Goal: Task Accomplishment & Management: Manage account settings

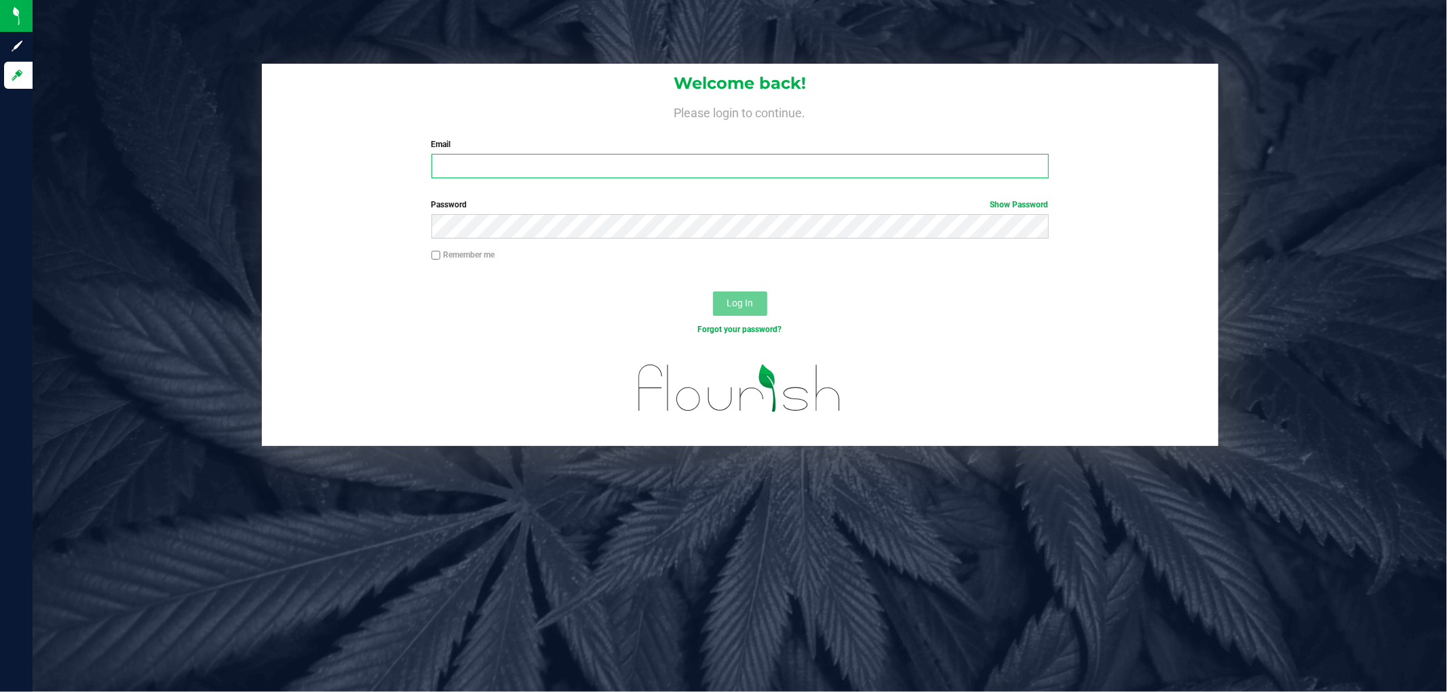
click at [524, 160] on input "Email" at bounding box center [739, 166] width 617 height 24
type input "[EMAIL_ADDRESS][DOMAIN_NAME]"
click at [713, 292] on button "Log In" at bounding box center [740, 304] width 54 height 24
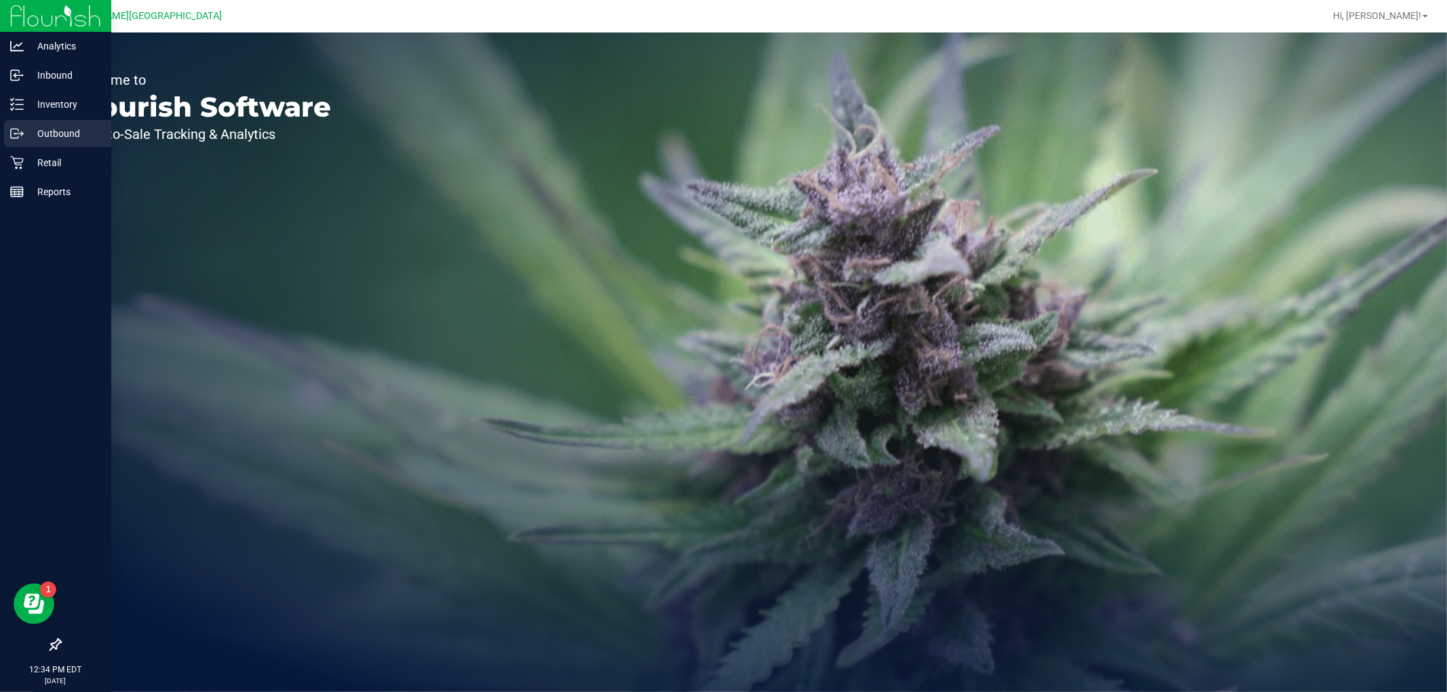
click at [52, 147] on link "Outbound" at bounding box center [55, 134] width 111 height 29
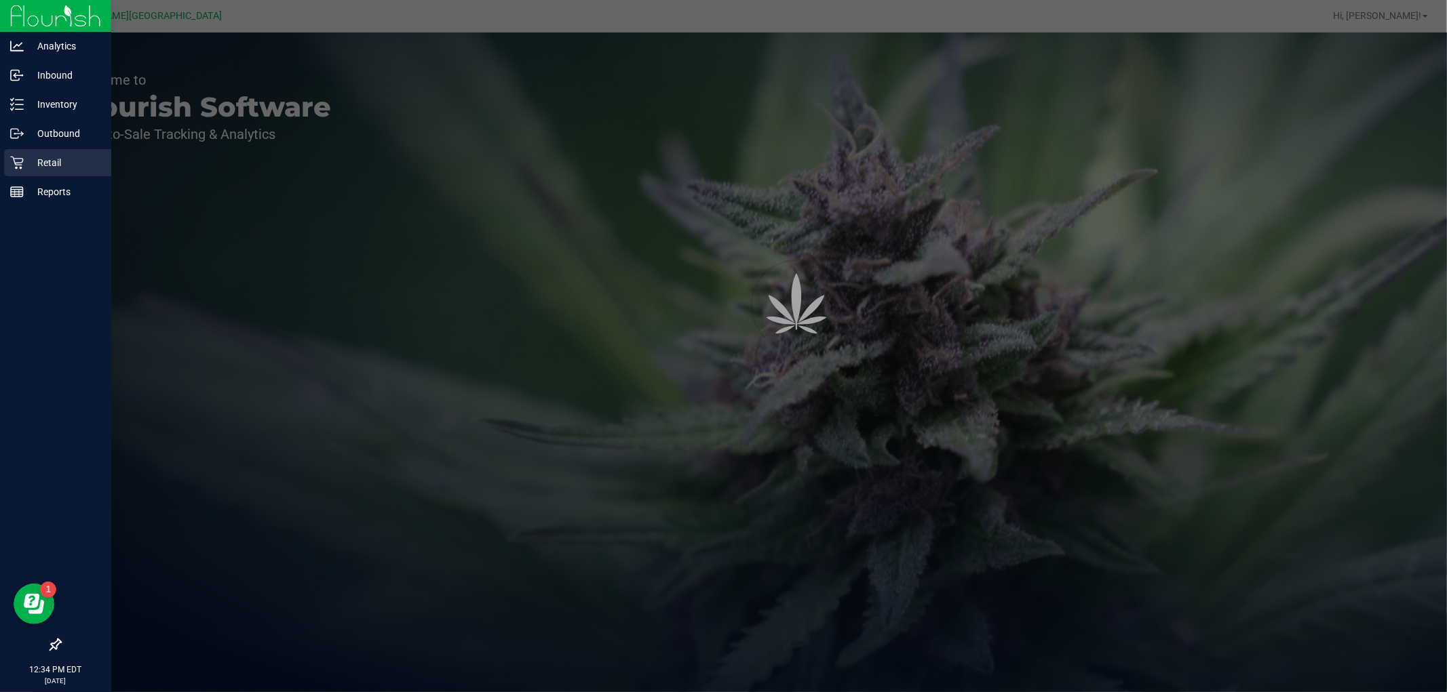
click at [54, 157] on p "Retail" at bounding box center [64, 163] width 81 height 16
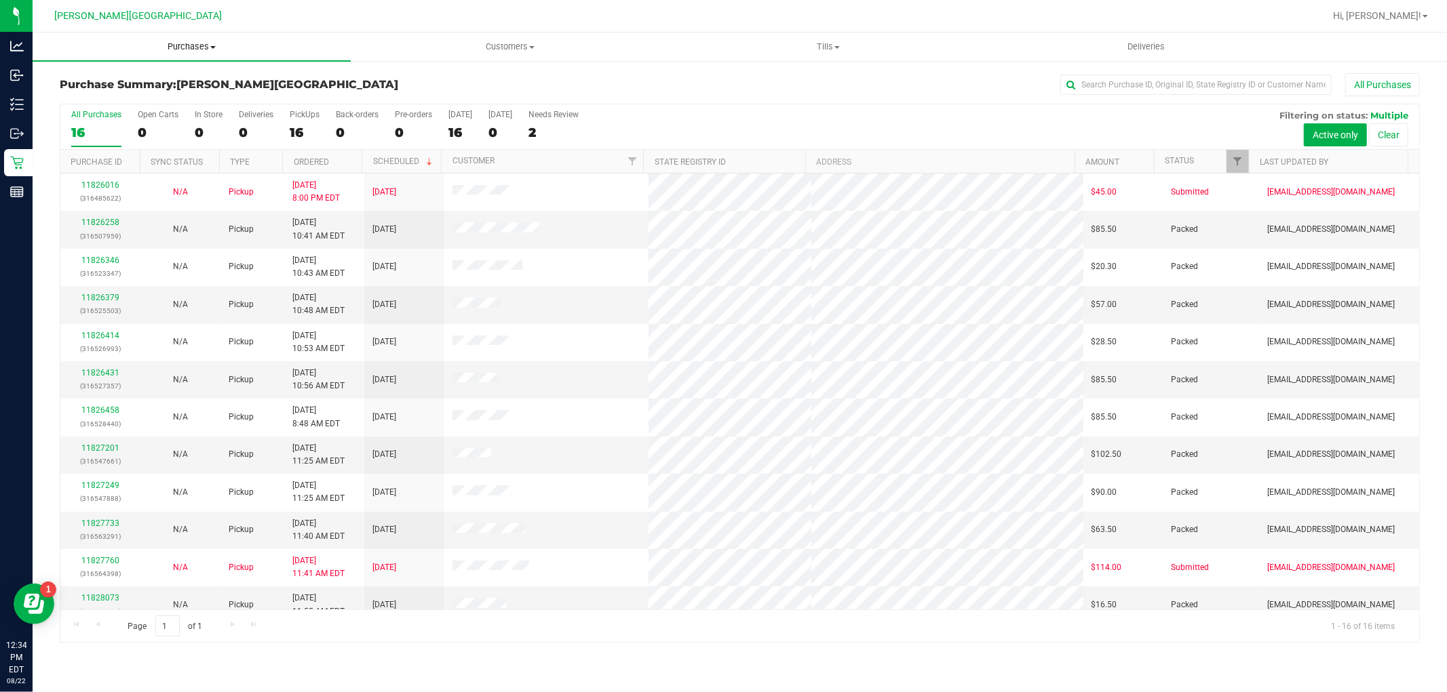
click at [189, 49] on span "Purchases" at bounding box center [192, 47] width 318 height 12
click at [144, 98] on li "Fulfillment" at bounding box center [192, 98] width 318 height 16
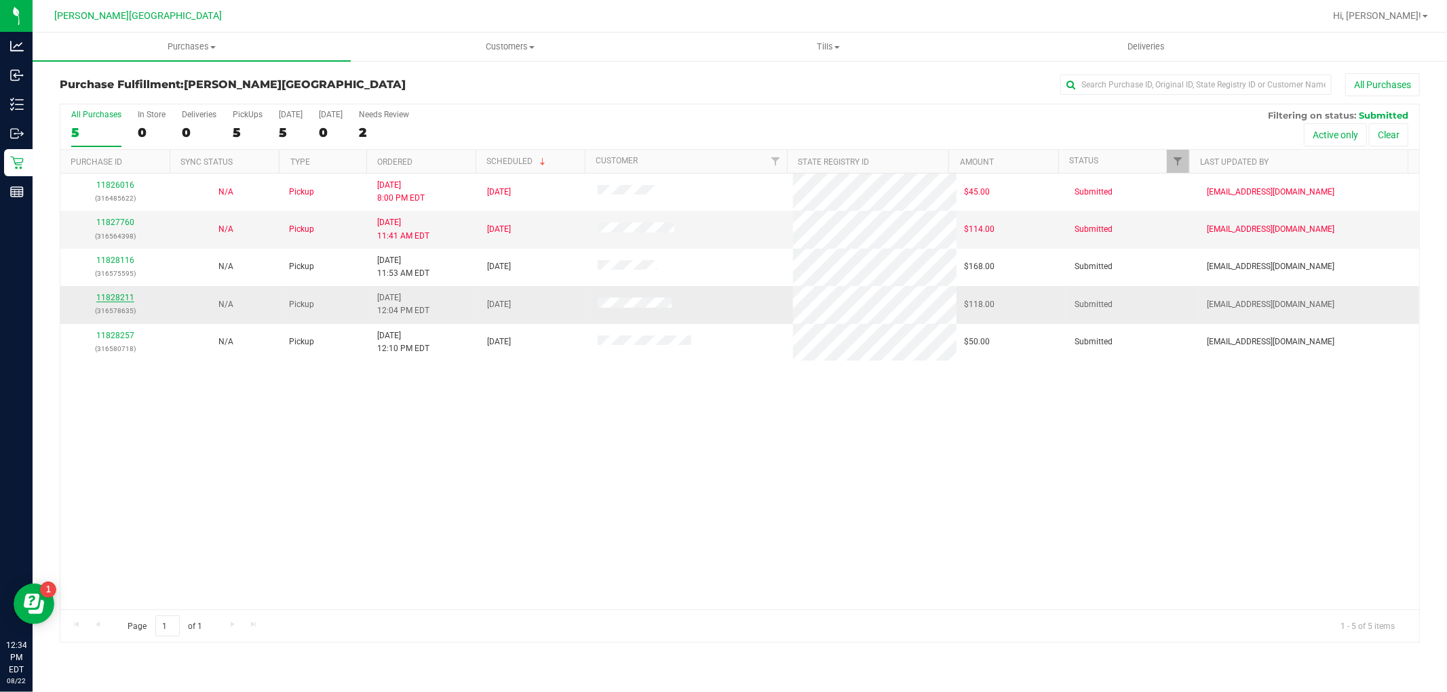
click at [123, 295] on link "11828211" at bounding box center [115, 297] width 38 height 9
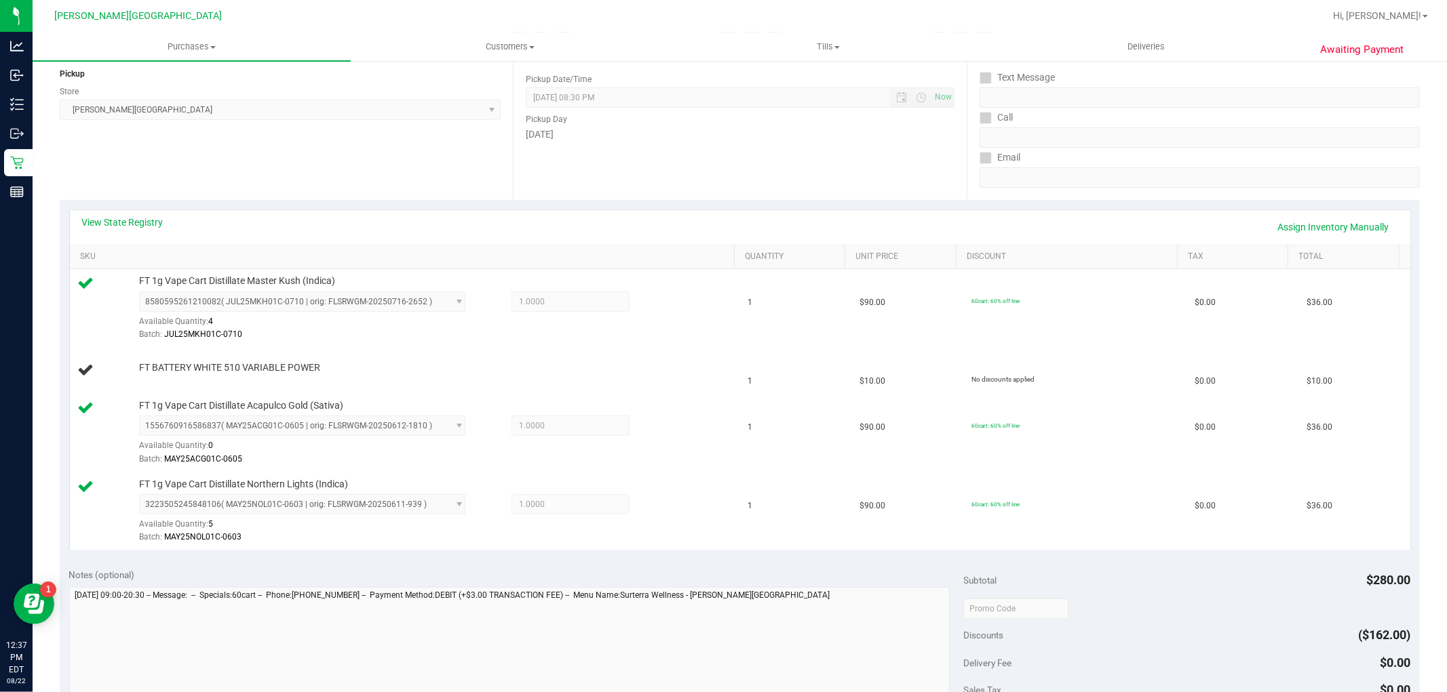
scroll to position [151, 0]
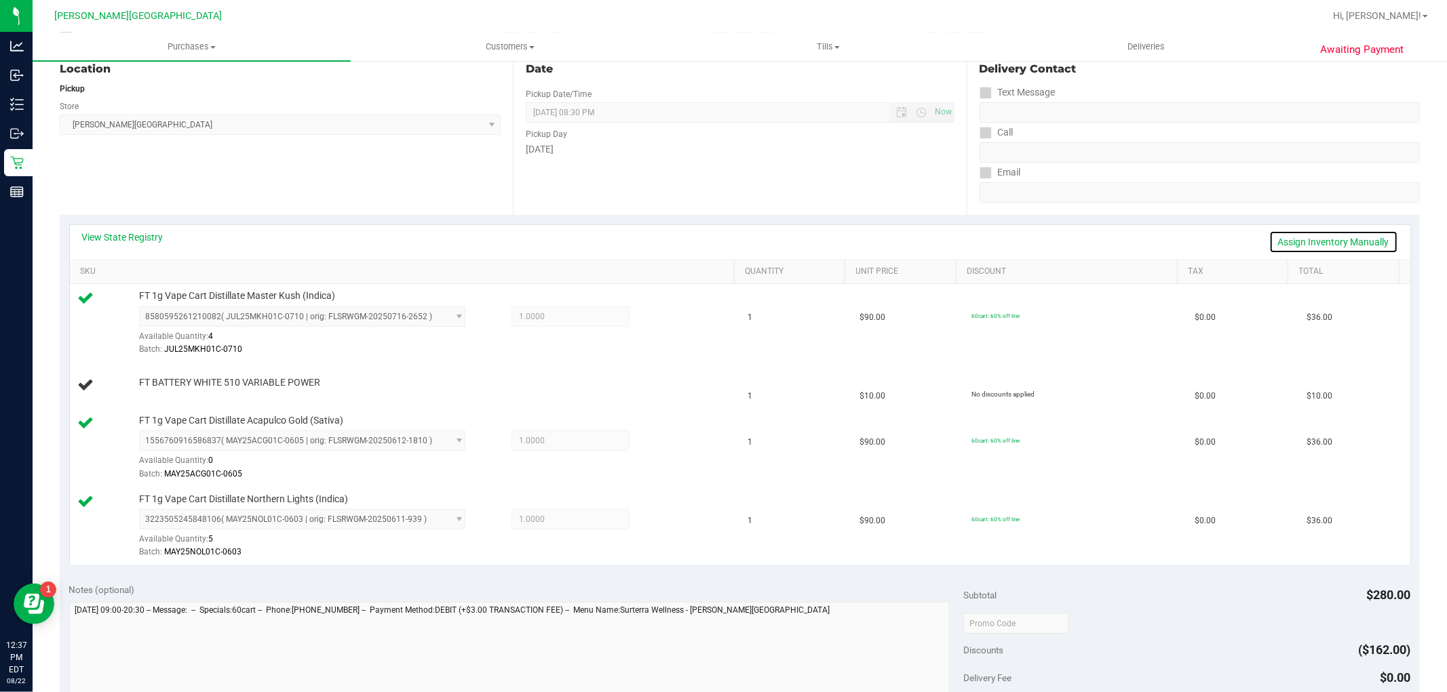
click at [1337, 242] on link "Assign Inventory Manually" at bounding box center [1333, 242] width 129 height 23
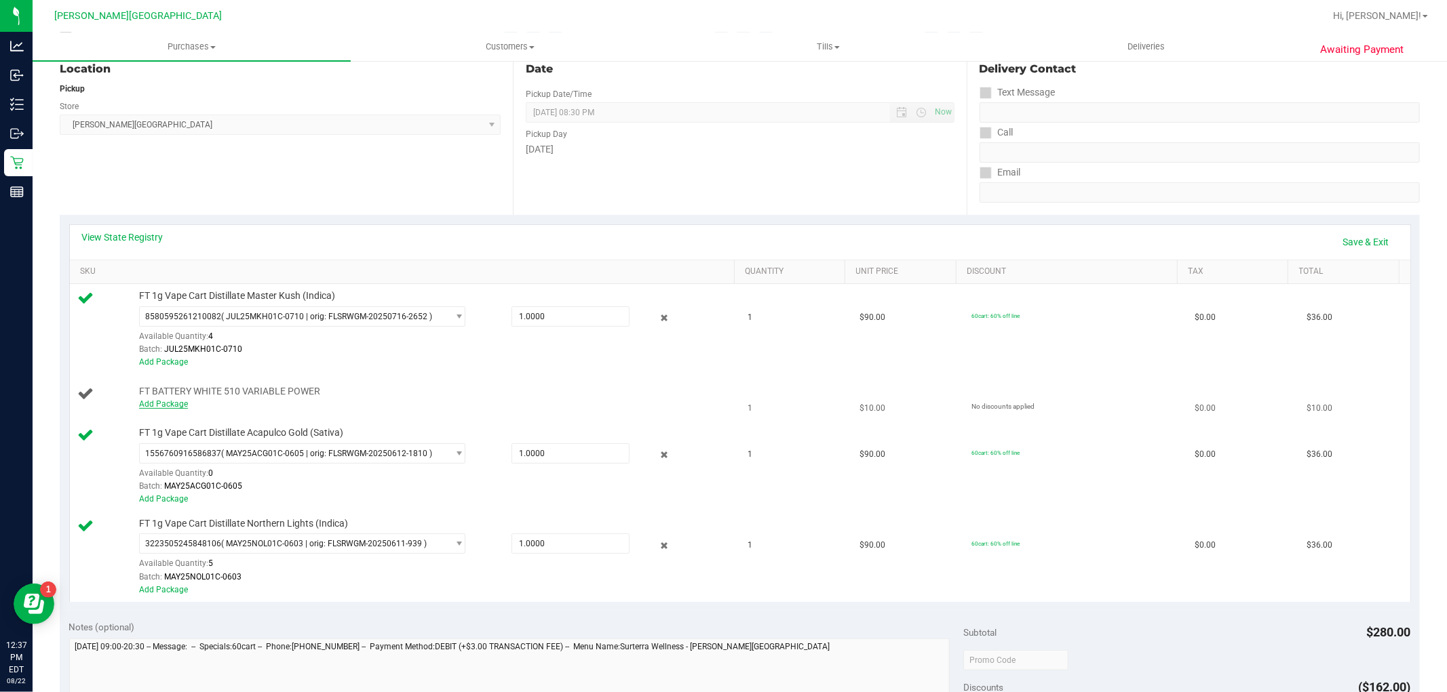
click at [174, 401] on link "Add Package" at bounding box center [163, 403] width 49 height 9
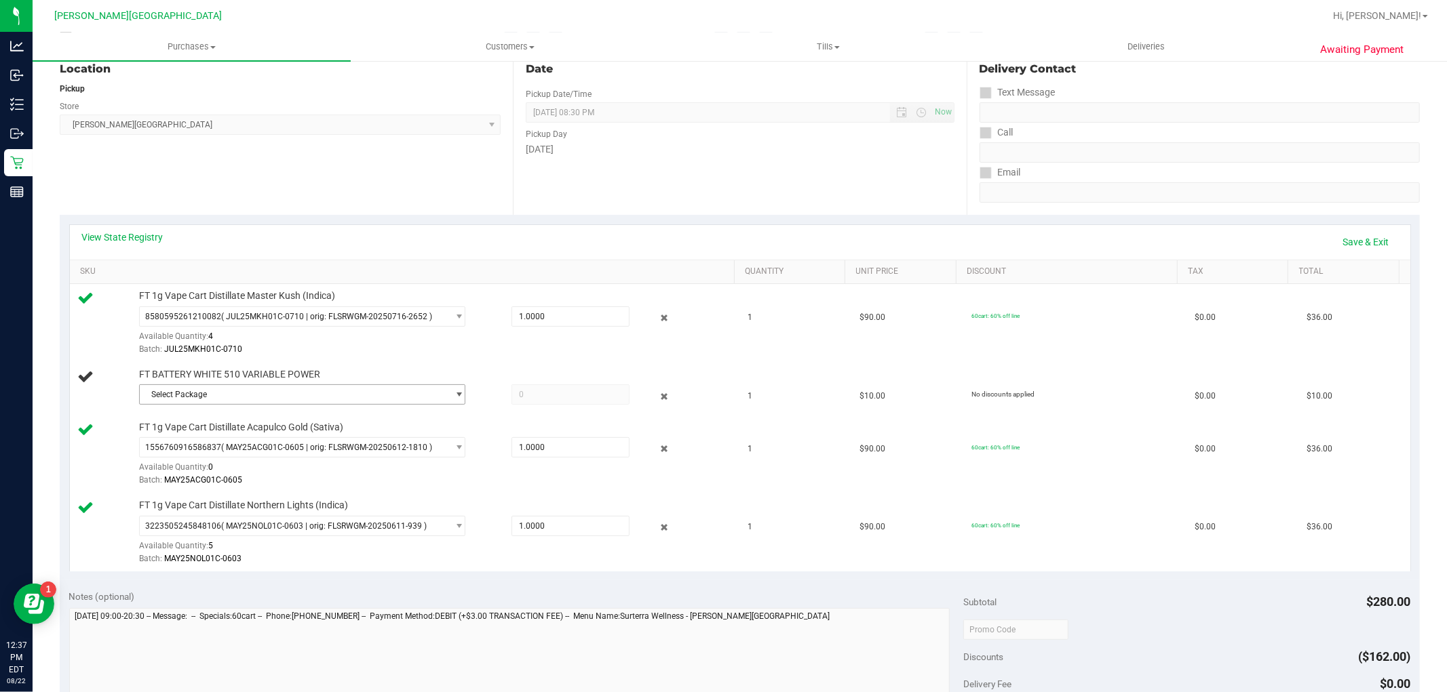
click at [353, 404] on span "Select Package" at bounding box center [294, 394] width 308 height 19
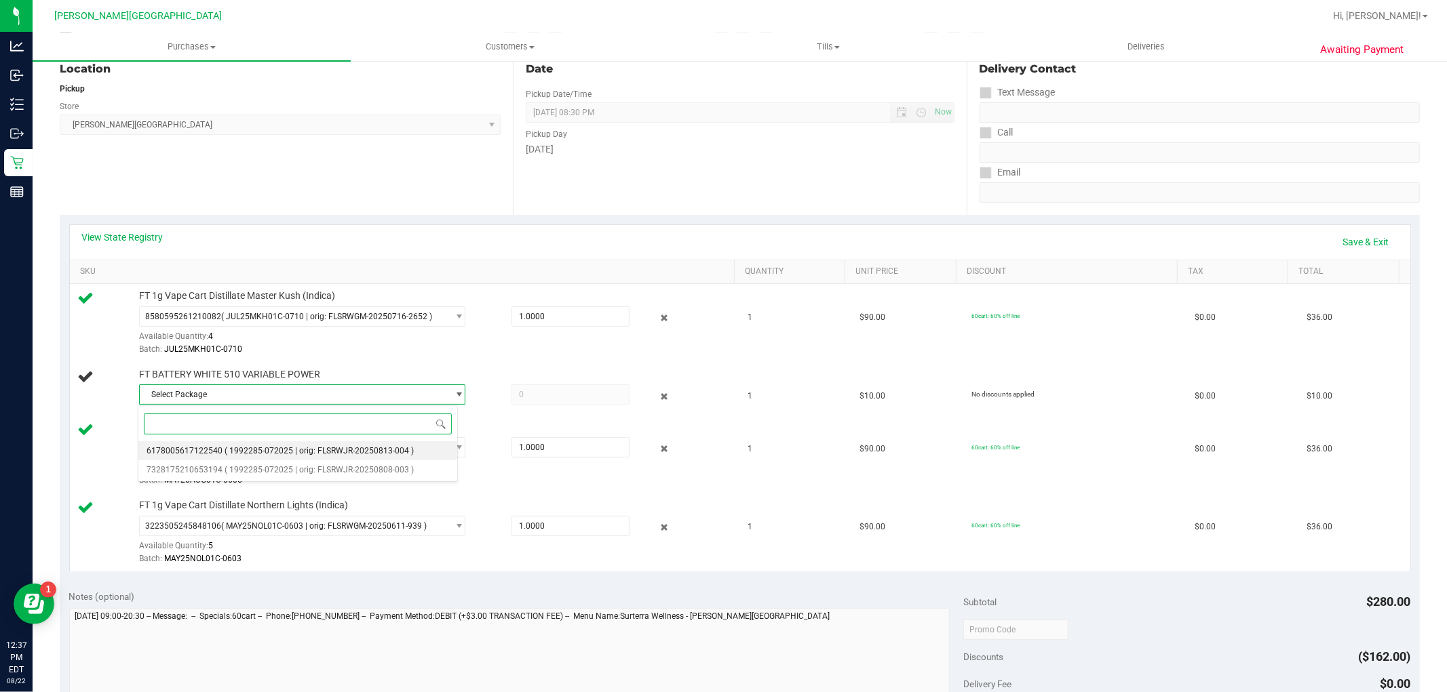
click at [369, 454] on span "( 1992285-072025 | orig: FLSRWJR-20250813-004 )" at bounding box center [318, 450] width 189 height 9
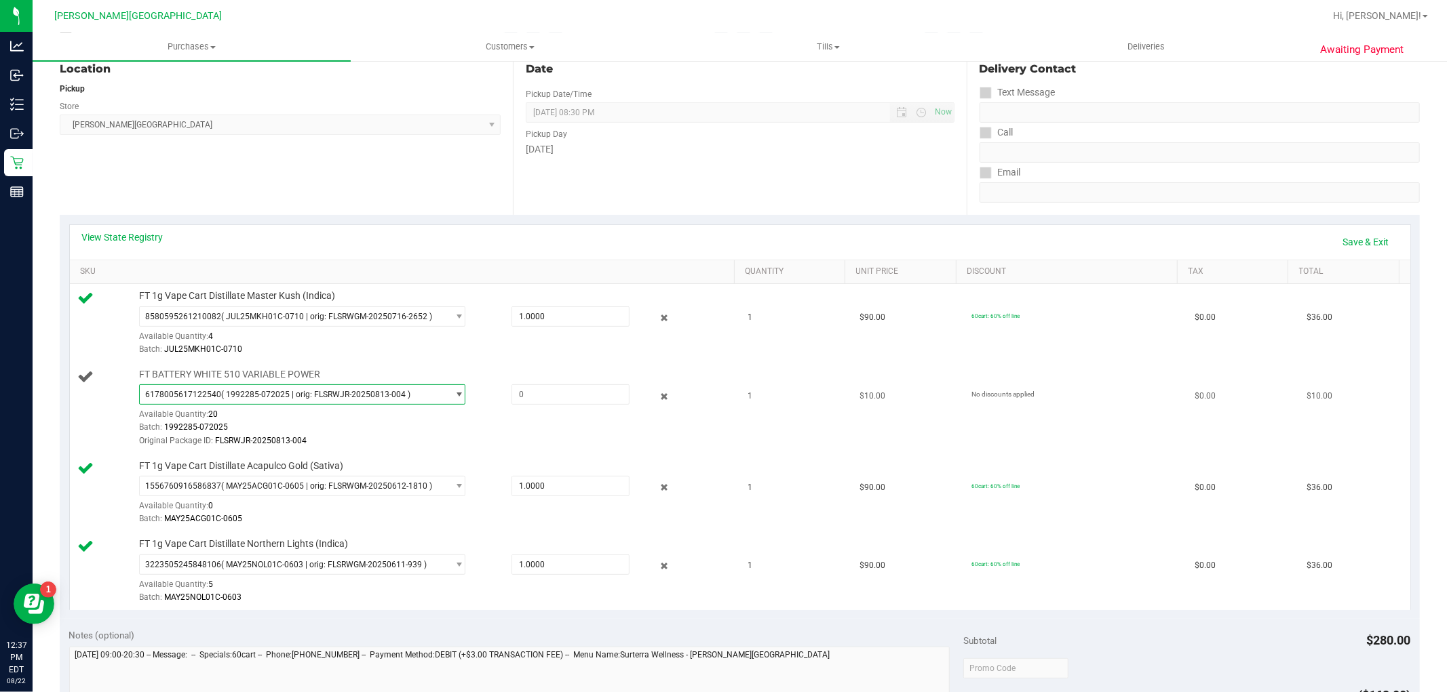
click at [387, 391] on span "( 1992285-072025 | orig: FLSRWJR-20250813-004 )" at bounding box center [315, 394] width 189 height 9
click at [383, 456] on span "( 1992285-072025 | orig: FLSRWJR-20250813-004 )" at bounding box center [318, 450] width 189 height 9
click at [521, 401] on span at bounding box center [570, 395] width 118 height 20
type input "1"
type input "1.0000"
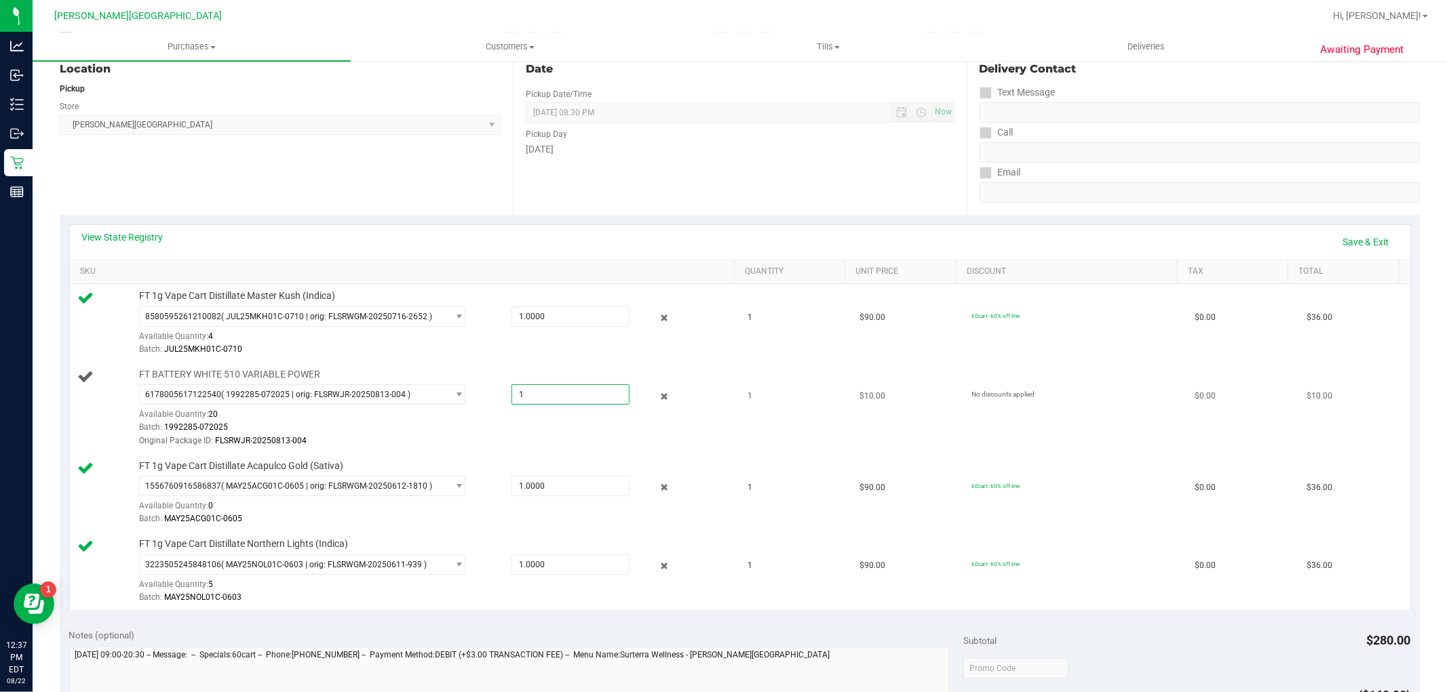
click at [517, 437] on div "Original Package ID: FLSRWJR-20250813-004" at bounding box center [433, 441] width 589 height 13
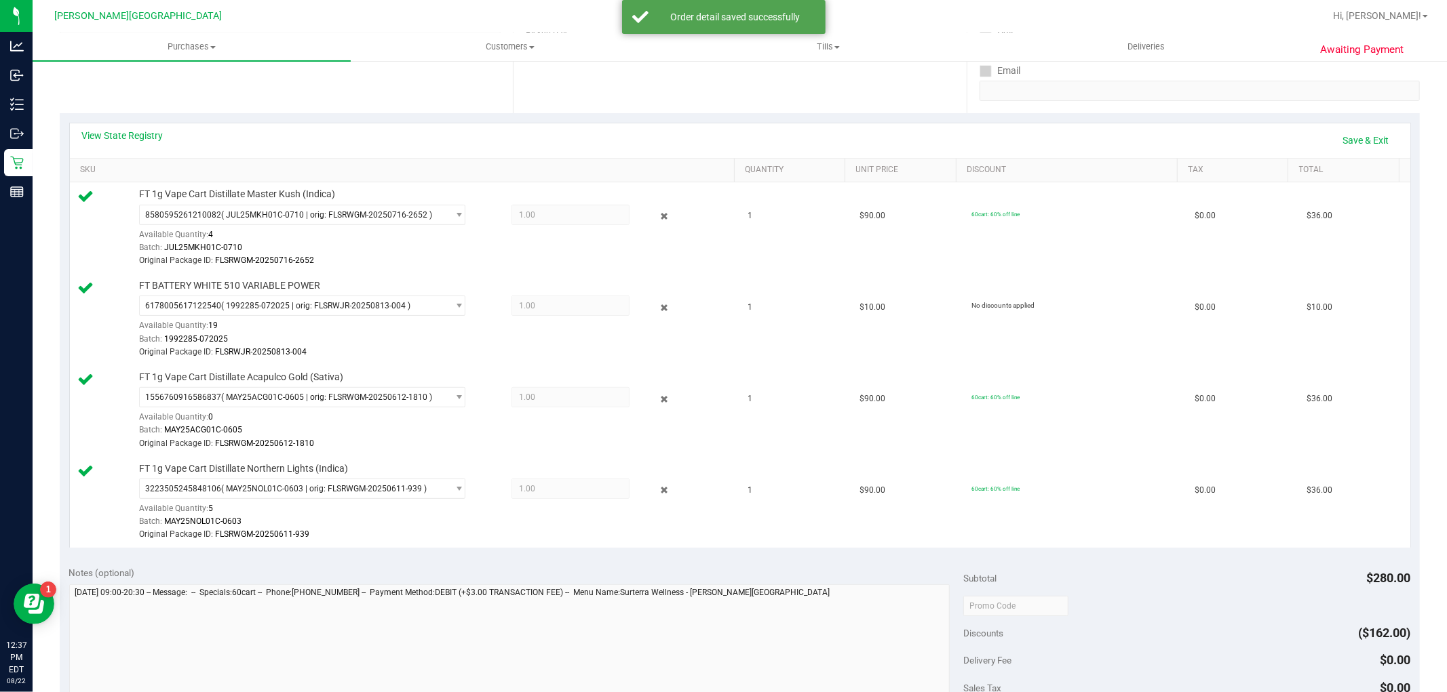
scroll to position [376, 0]
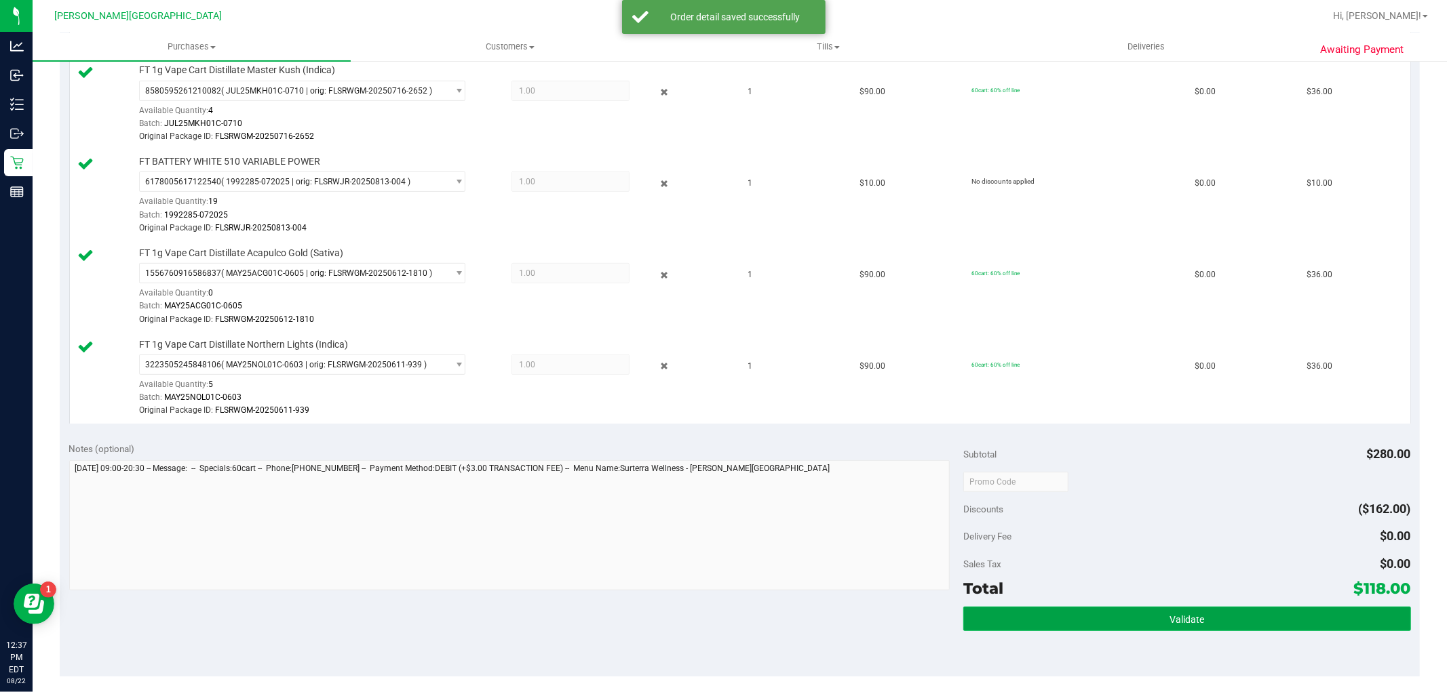
click at [1230, 612] on button "Validate" at bounding box center [1186, 619] width 447 height 24
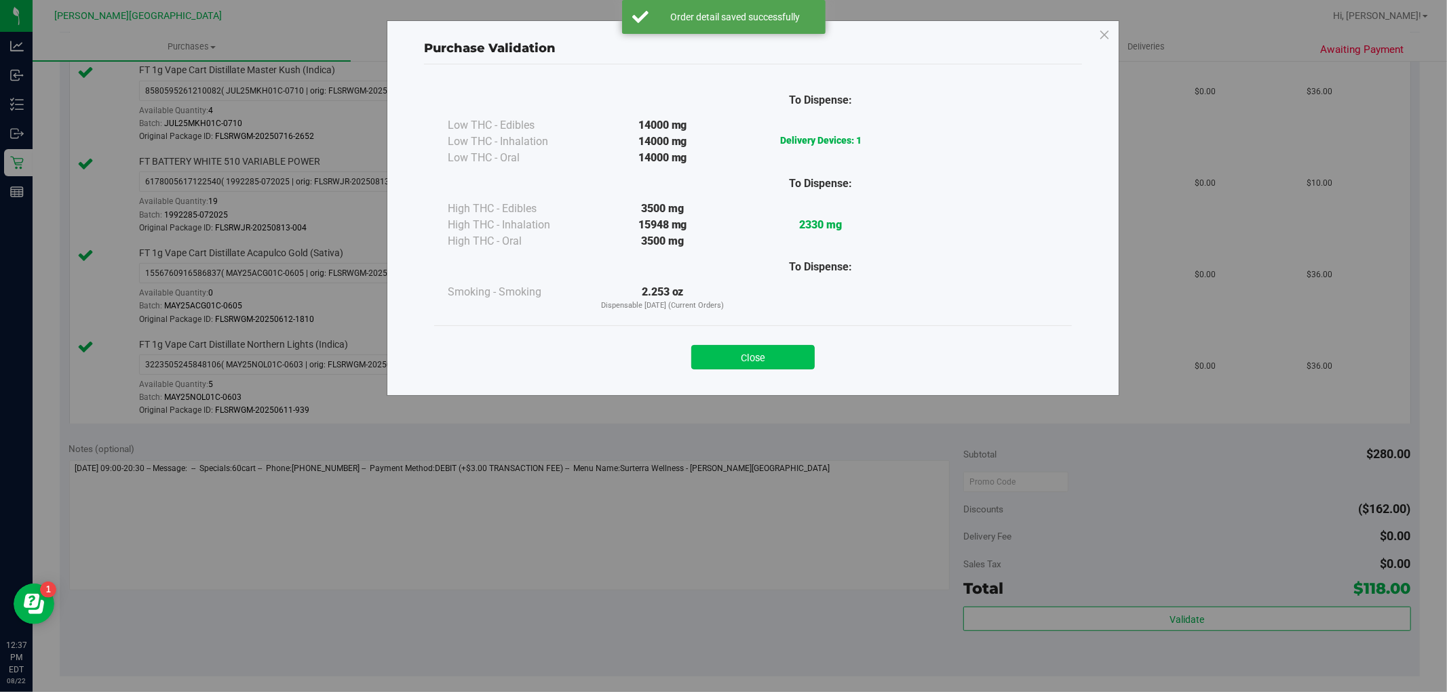
click at [784, 361] on button "Close" at bounding box center [752, 357] width 123 height 24
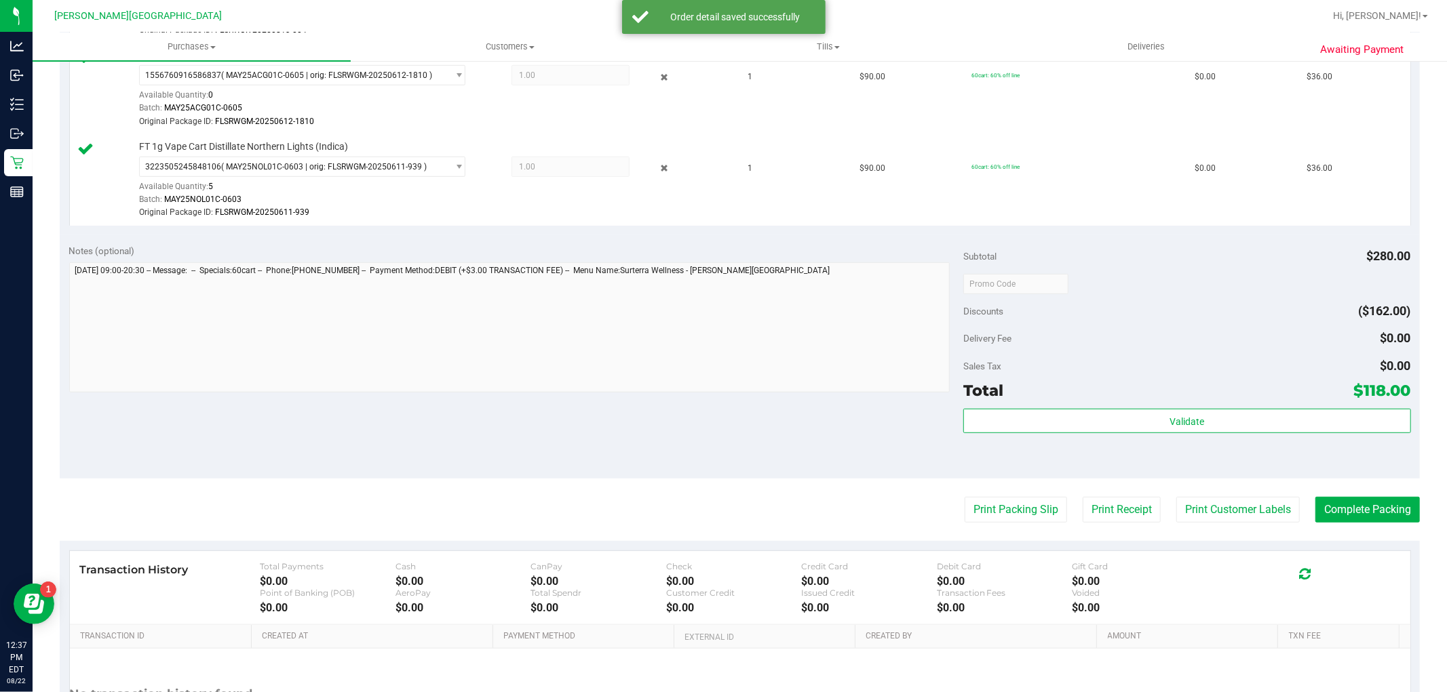
scroll to position [705, 0]
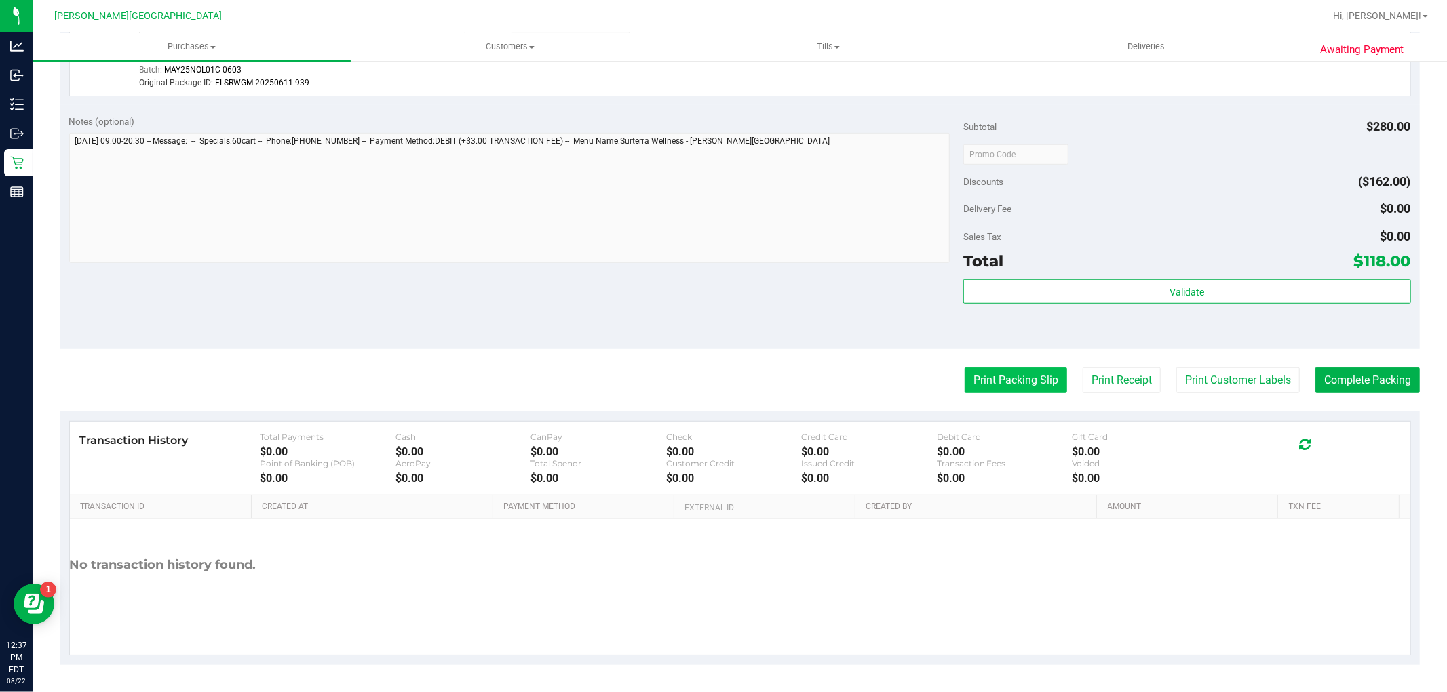
click at [1021, 372] on button "Print Packing Slip" at bounding box center [1015, 381] width 102 height 26
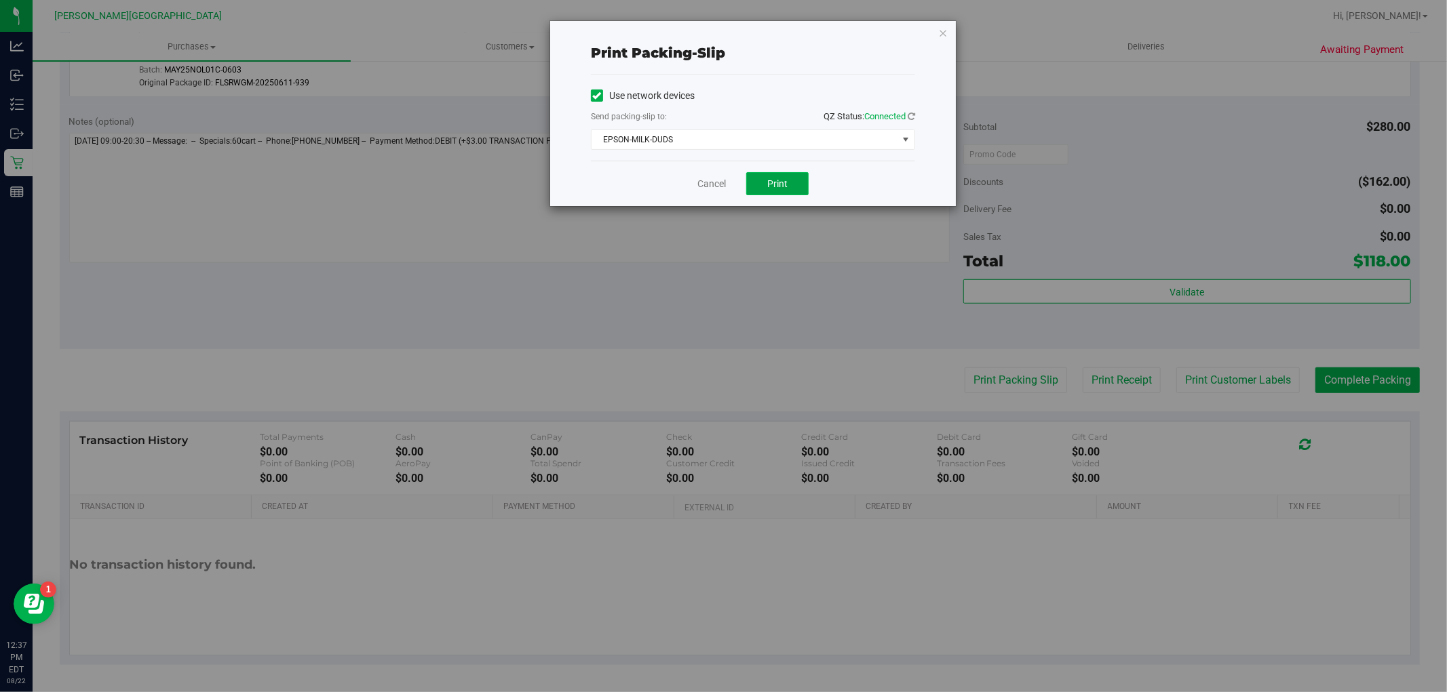
click at [777, 178] on span "Print" at bounding box center [777, 183] width 20 height 11
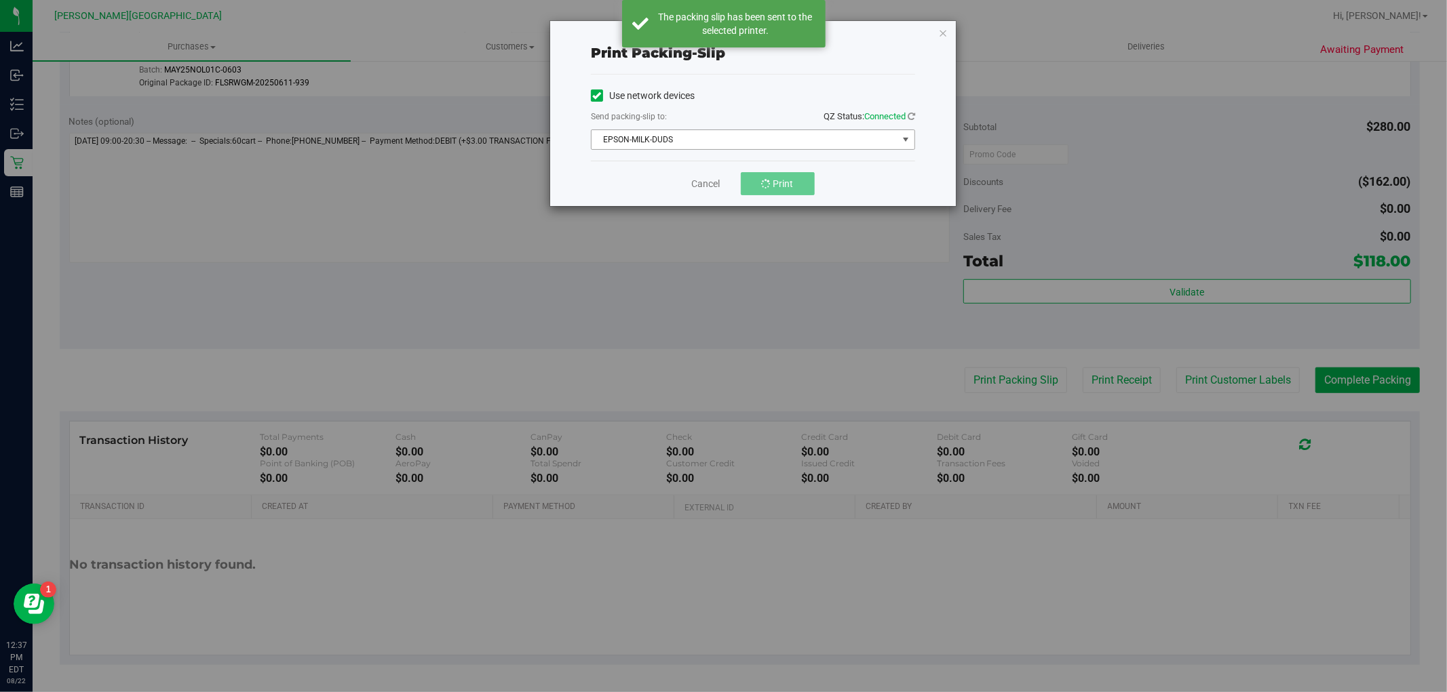
click at [791, 141] on span "EPSON-MILK-DUDS" at bounding box center [744, 139] width 306 height 19
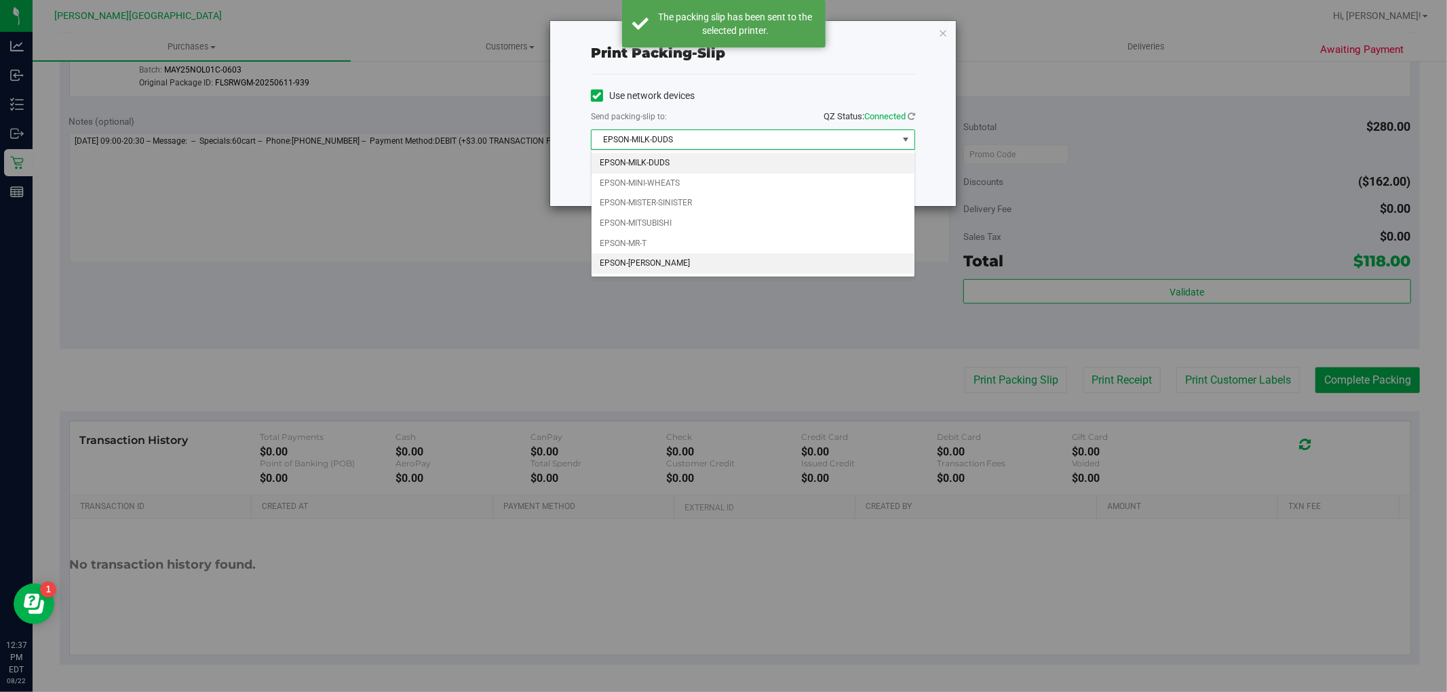
click at [728, 259] on li "EPSON-[PERSON_NAME]" at bounding box center [752, 264] width 323 height 20
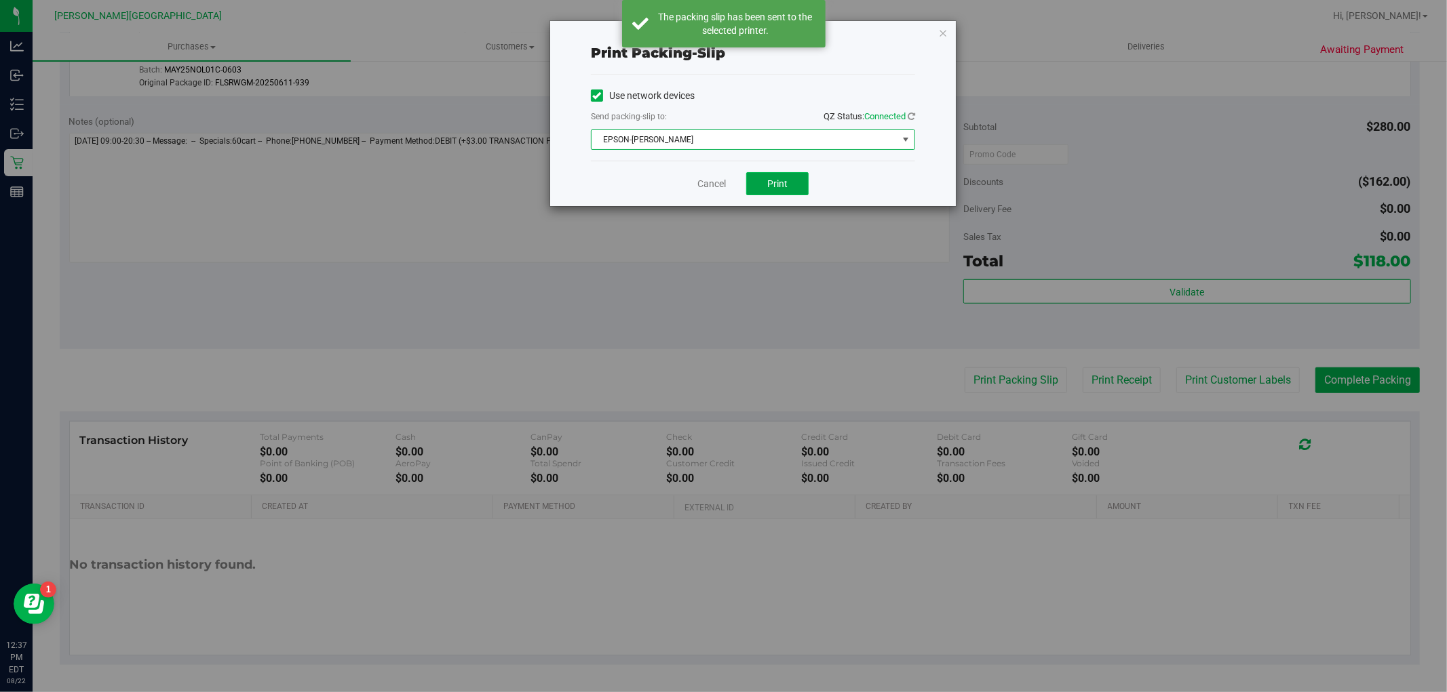
click at [778, 185] on span "Print" at bounding box center [777, 183] width 20 height 11
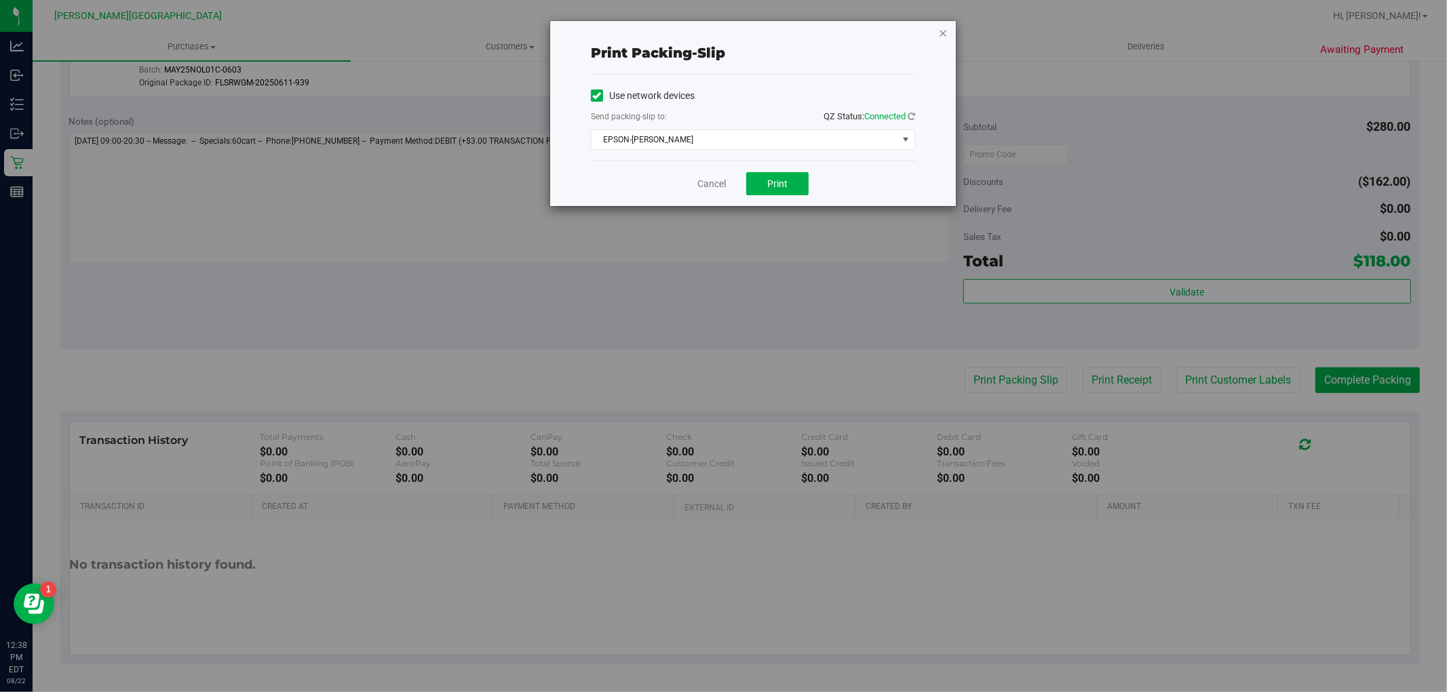
click at [940, 25] on icon "button" at bounding box center [942, 32] width 9 height 16
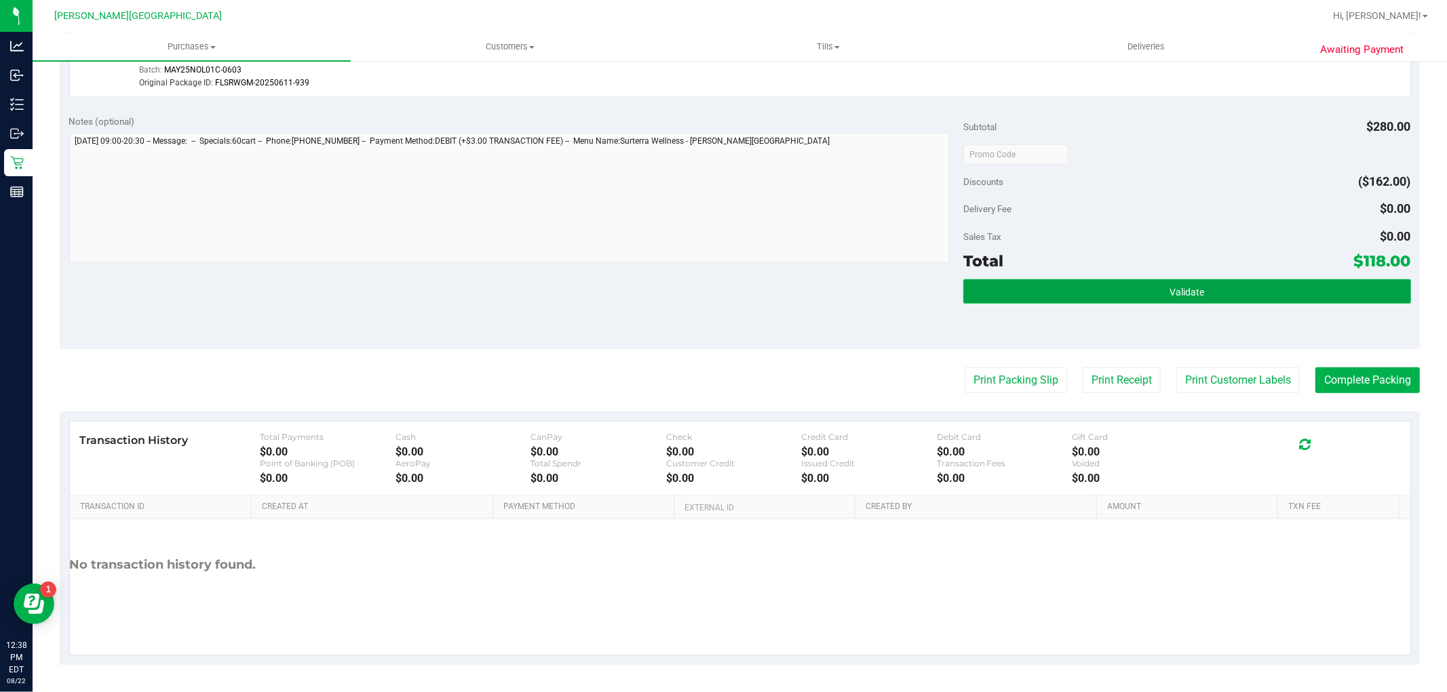
click at [1200, 298] on button "Validate" at bounding box center [1186, 291] width 447 height 24
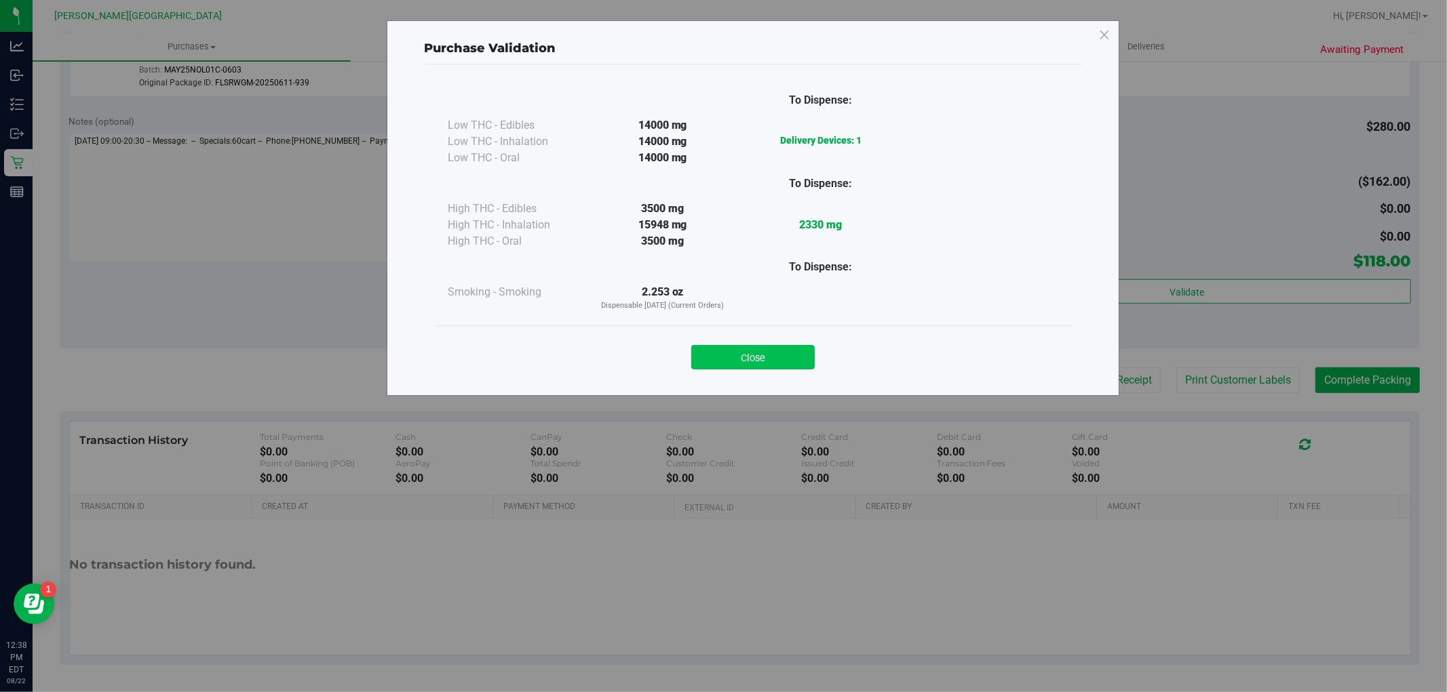
click at [788, 355] on button "Close" at bounding box center [752, 357] width 123 height 24
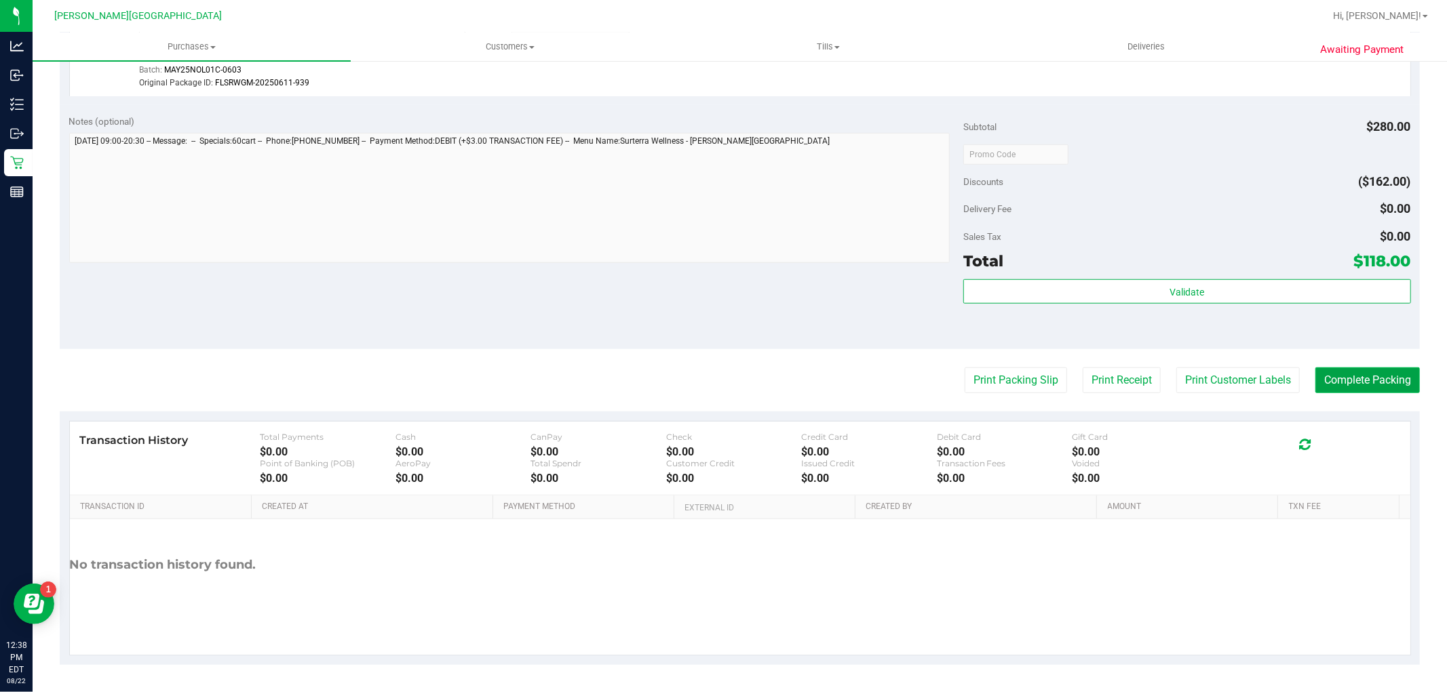
click at [1365, 387] on button "Complete Packing" at bounding box center [1367, 381] width 104 height 26
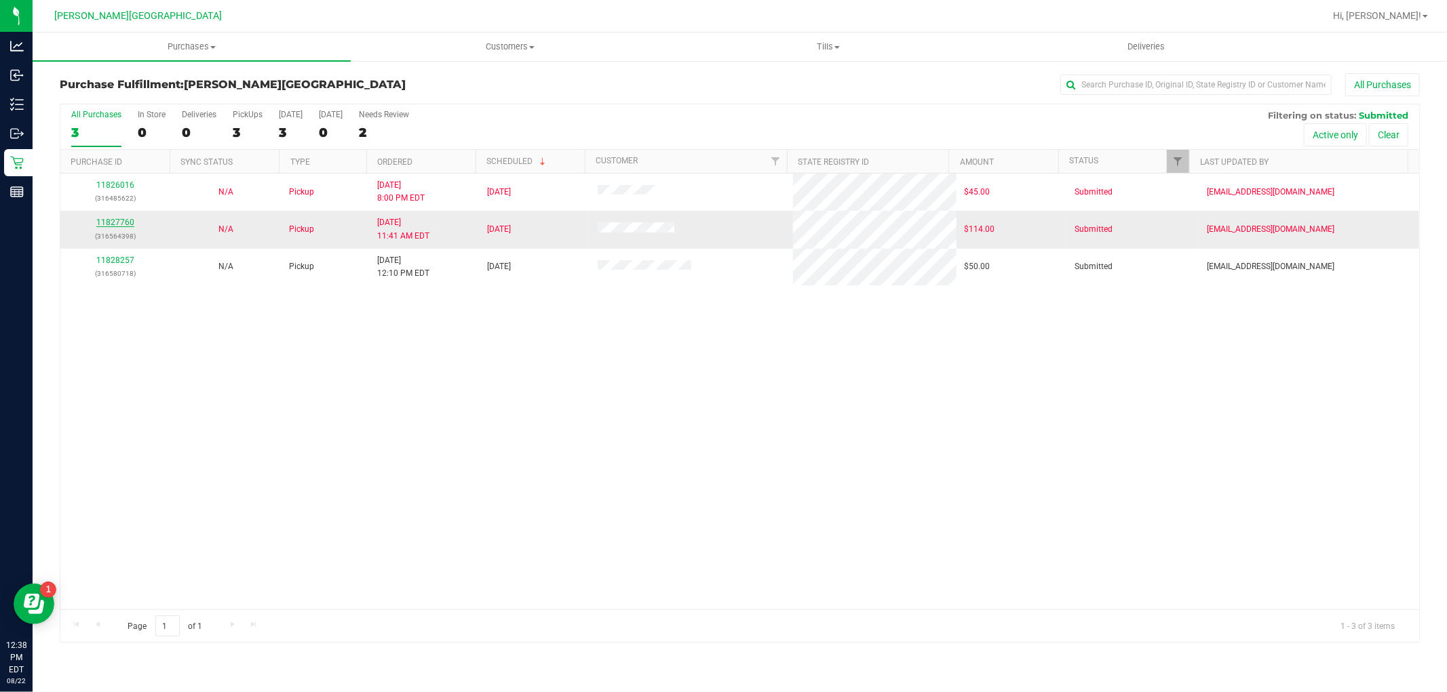
click at [121, 222] on link "11827760" at bounding box center [115, 222] width 38 height 9
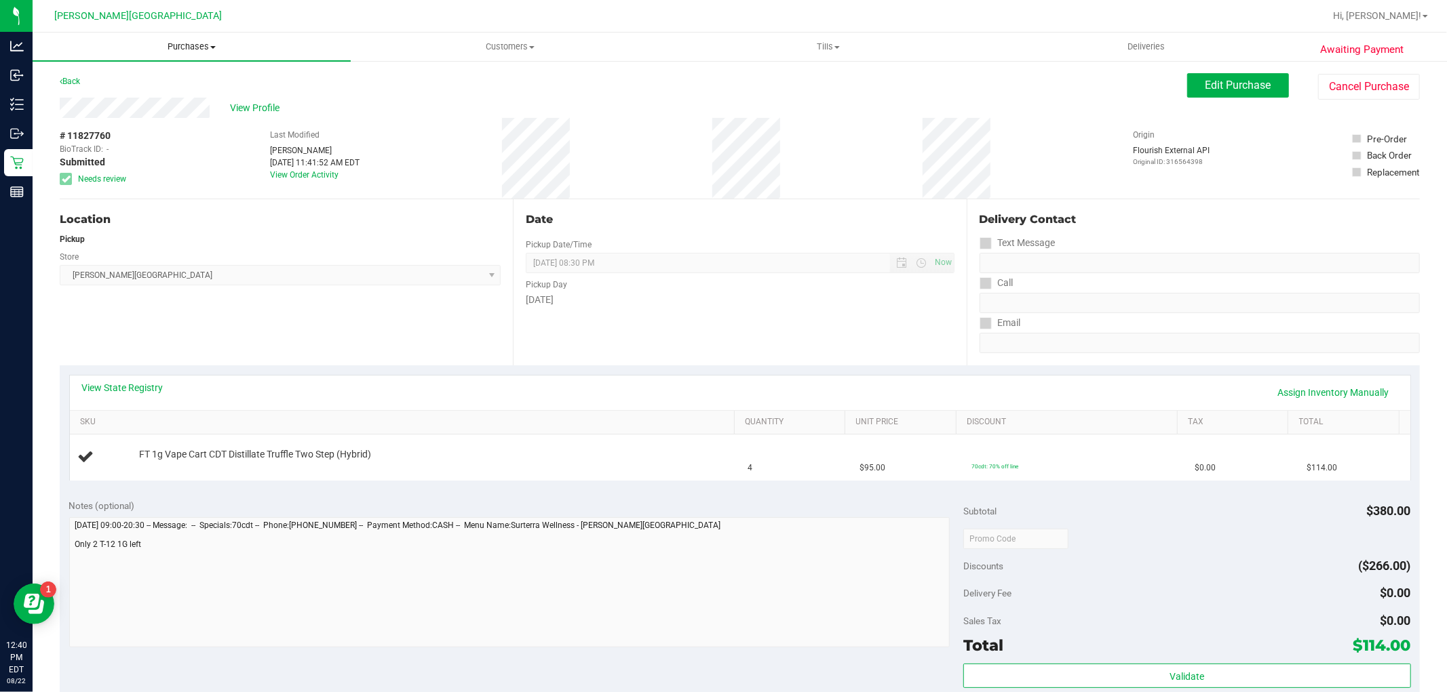
click at [199, 45] on span "Purchases" at bounding box center [192, 47] width 318 height 12
click at [110, 92] on span "Fulfillment" at bounding box center [75, 98] width 84 height 12
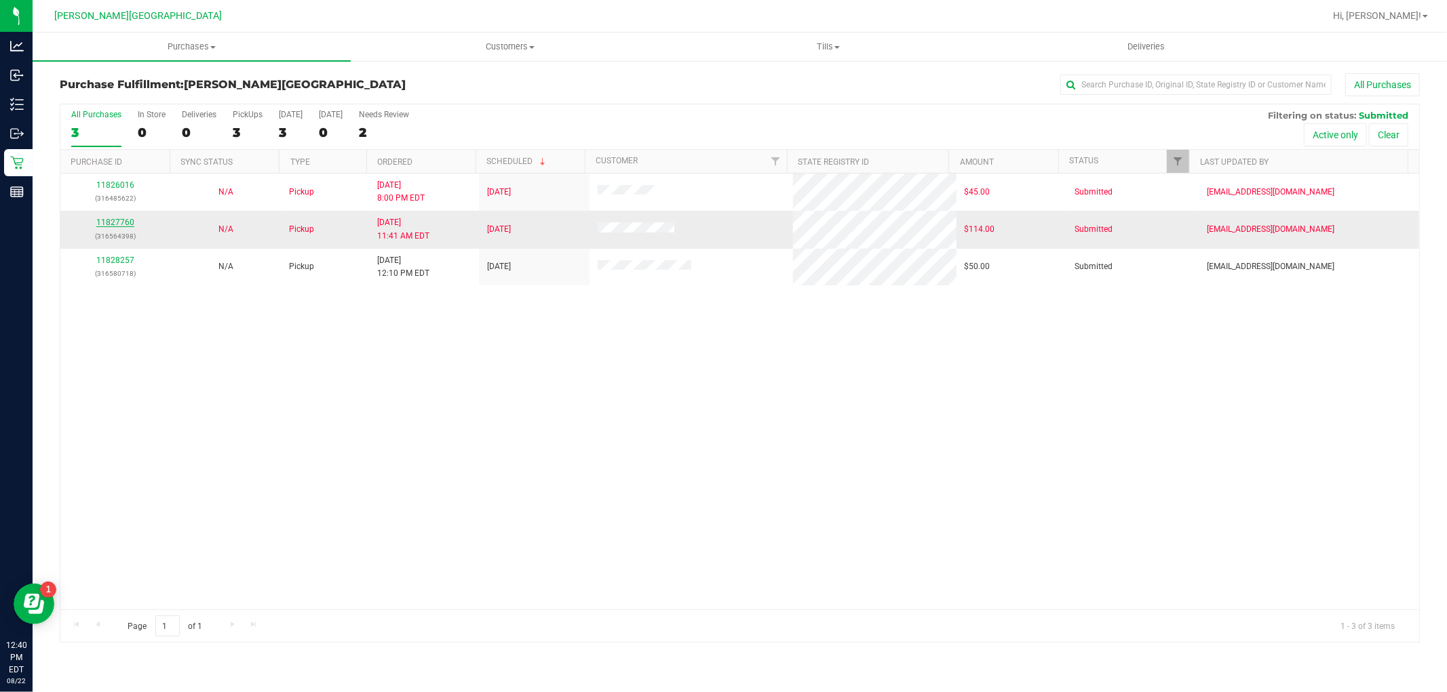
click at [132, 221] on link "11827760" at bounding box center [115, 222] width 38 height 9
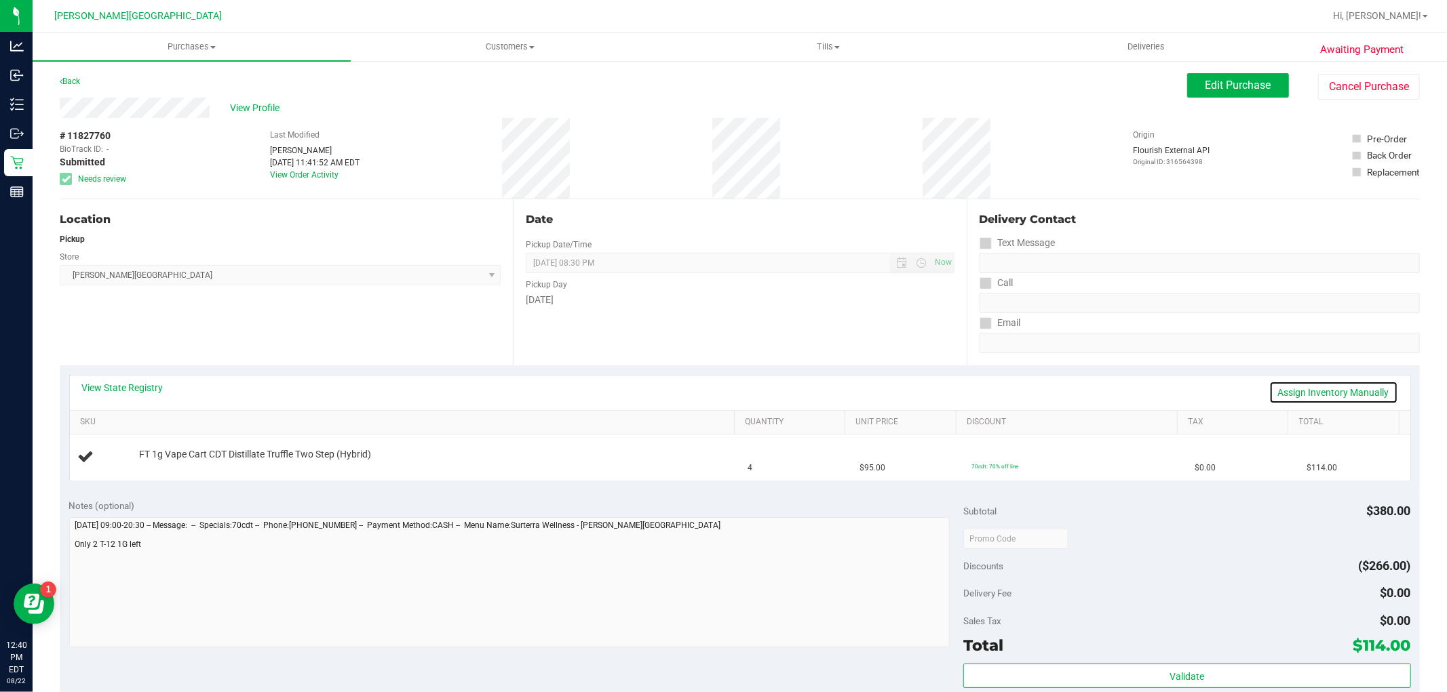
click at [1320, 399] on link "Assign Inventory Manually" at bounding box center [1333, 392] width 129 height 23
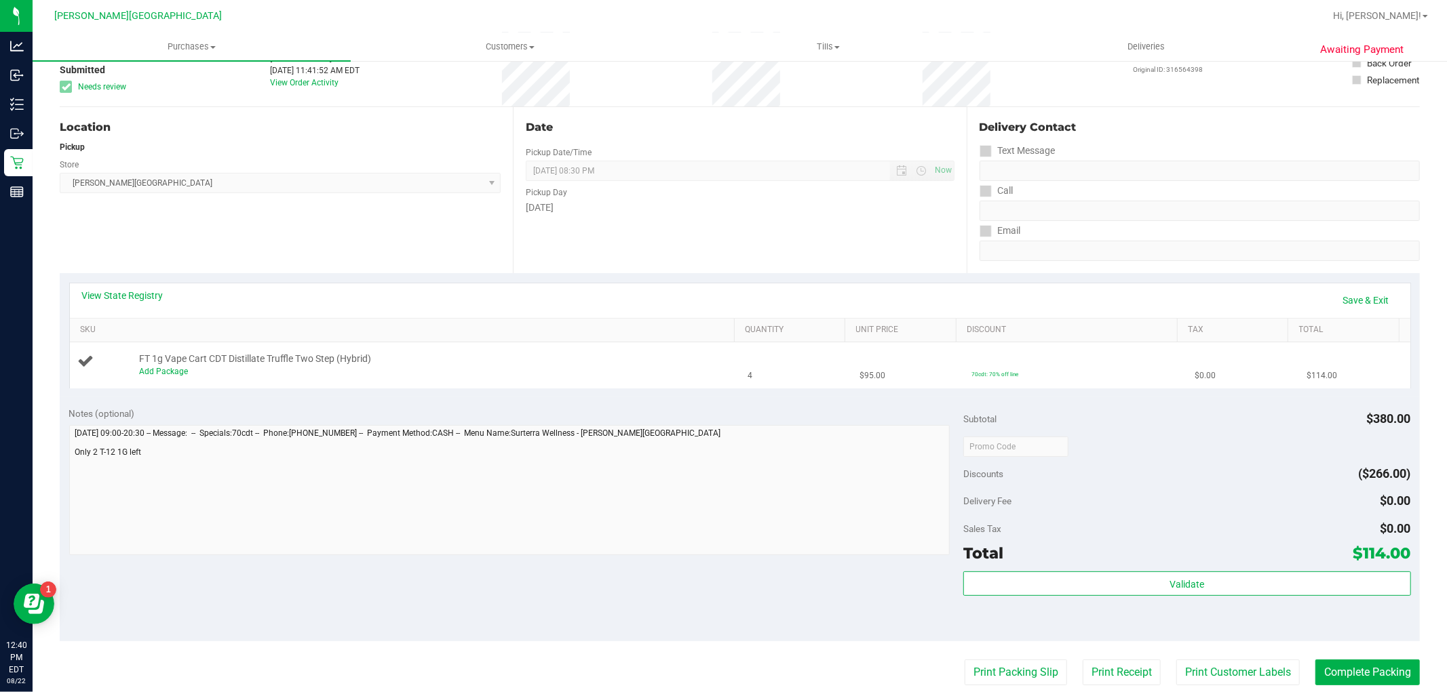
scroll to position [226, 0]
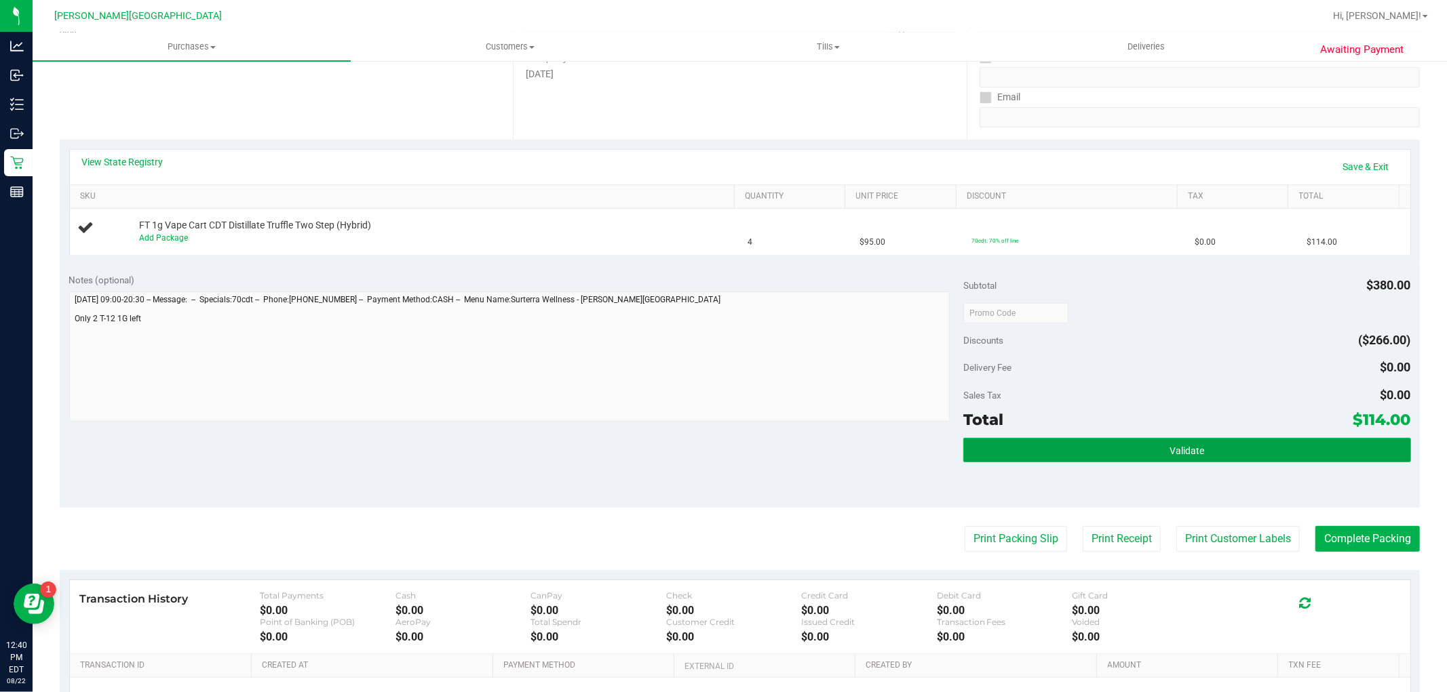
click at [1172, 453] on span "Validate" at bounding box center [1186, 451] width 35 height 11
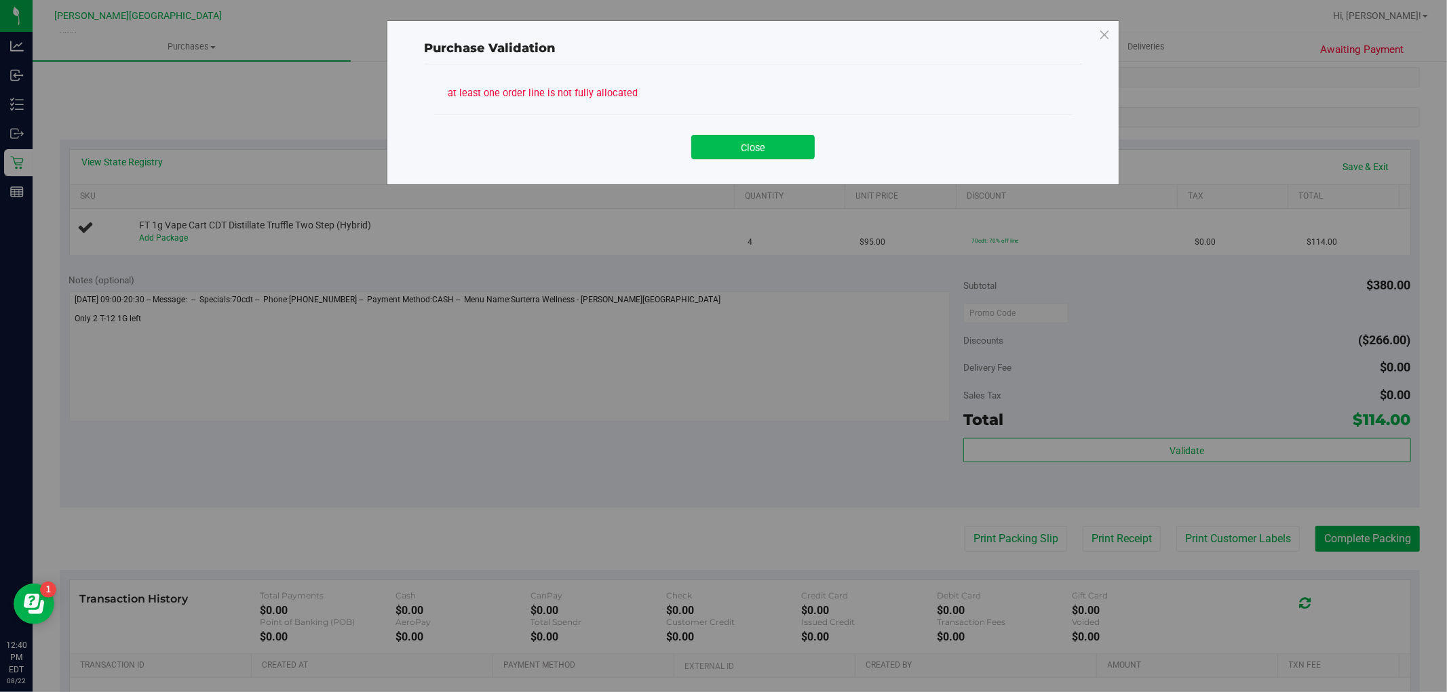
click at [729, 144] on button "Close" at bounding box center [752, 147] width 123 height 24
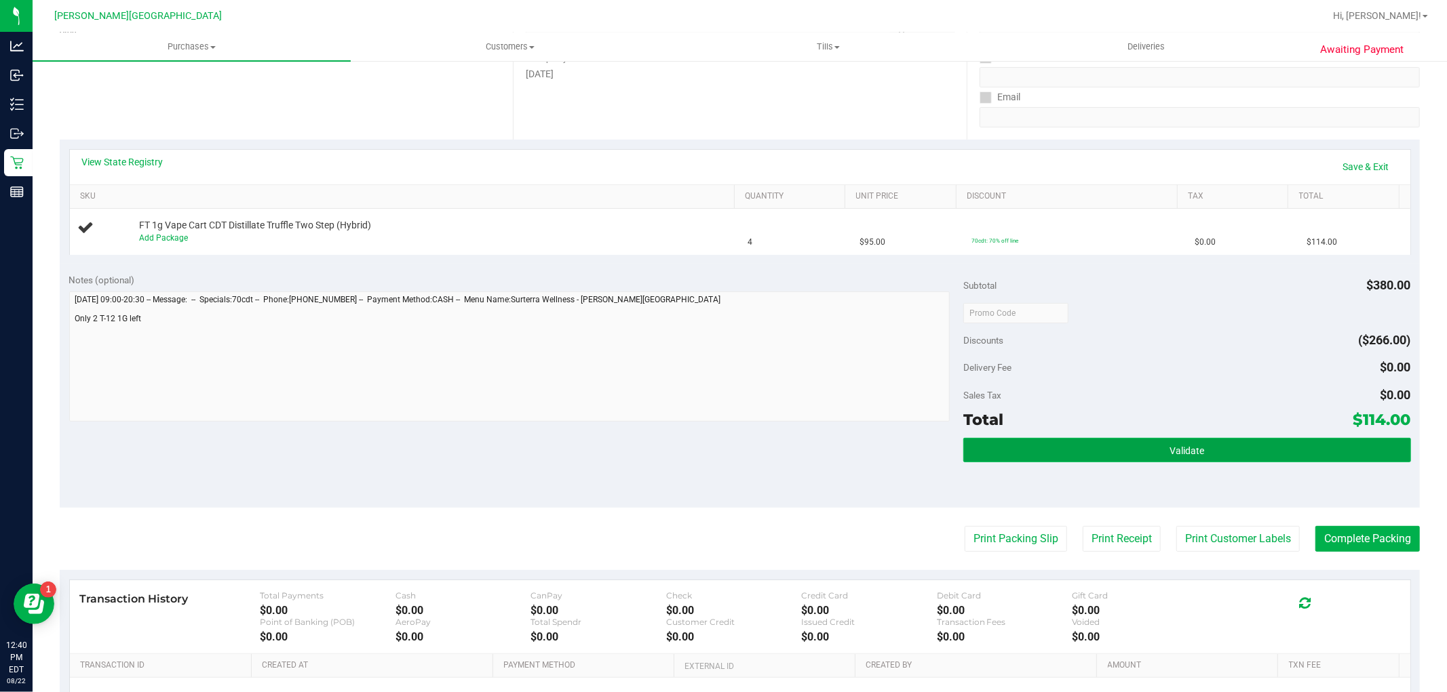
click at [1141, 450] on button "Validate" at bounding box center [1186, 450] width 447 height 24
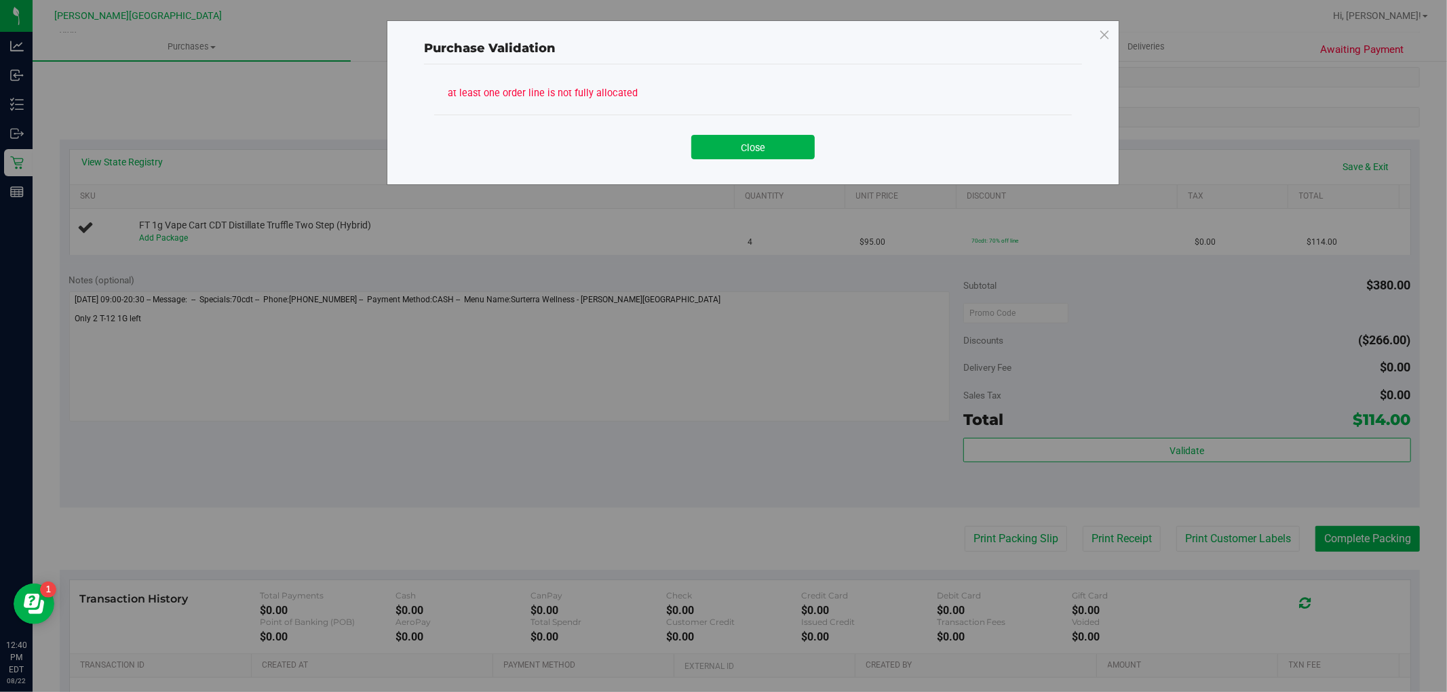
click at [737, 156] on button "Close" at bounding box center [752, 147] width 123 height 24
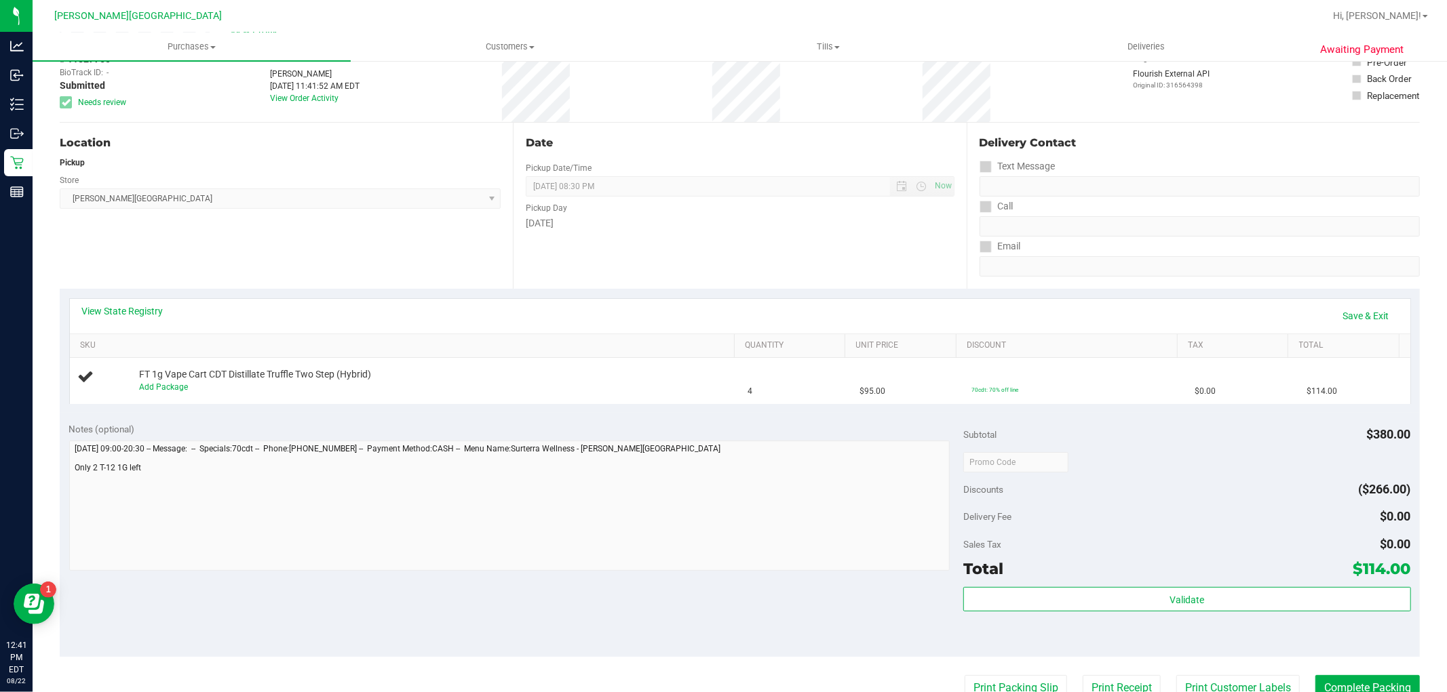
scroll to position [75, 0]
click at [1367, 313] on link "Save & Exit" at bounding box center [1366, 317] width 64 height 23
click at [1358, 313] on link "Assign Inventory Manually" at bounding box center [1333, 317] width 129 height 23
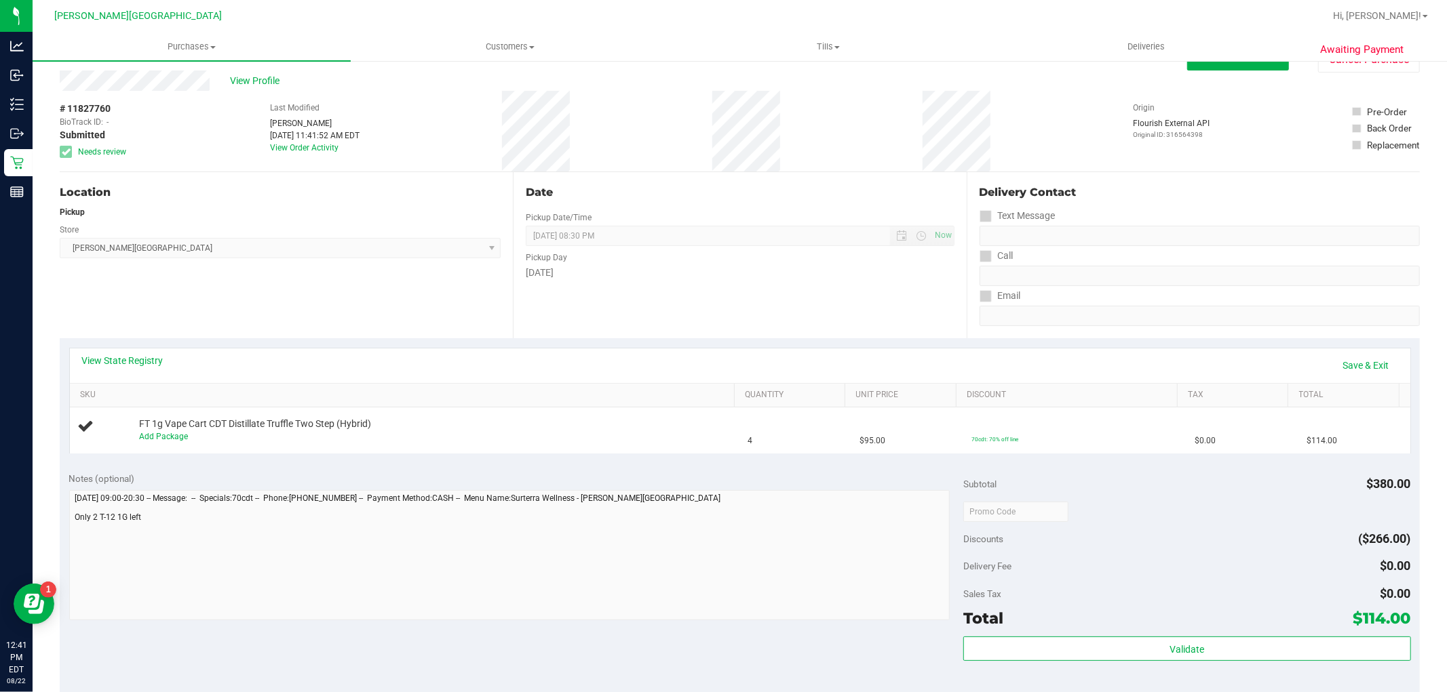
scroll to position [0, 0]
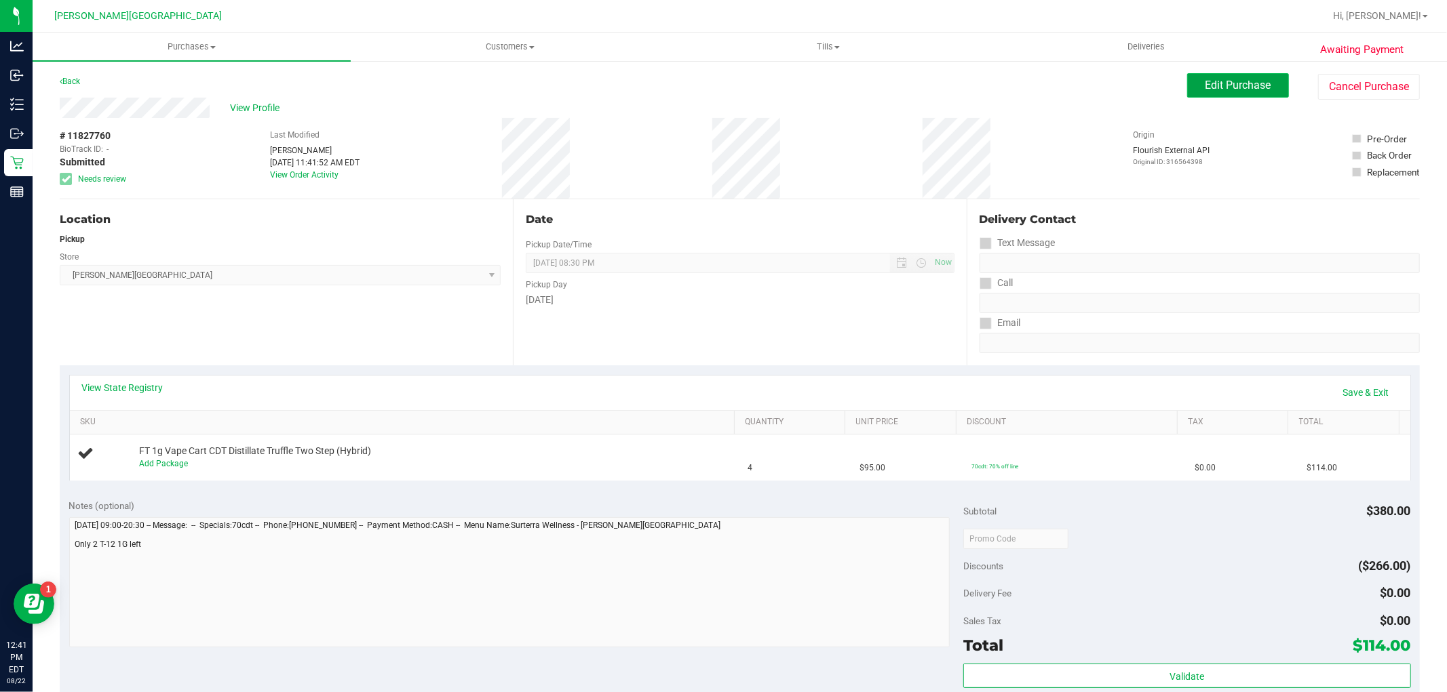
click at [1245, 81] on span "Edit Purchase" at bounding box center [1238, 85] width 66 height 13
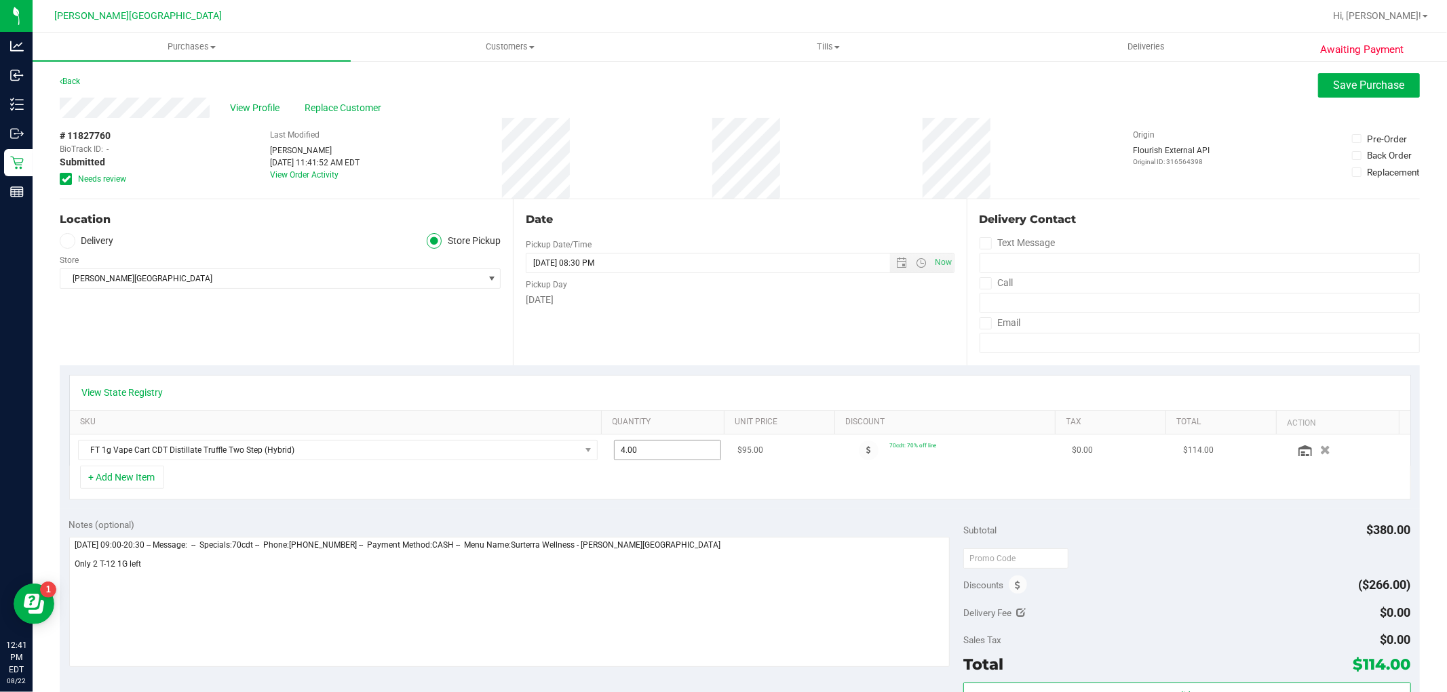
click at [673, 450] on span "4.00 4" at bounding box center [667, 450] width 107 height 20
type input "3"
type input "3.00"
click at [688, 476] on div "+ Add New Item" at bounding box center [739, 483] width 1341 height 34
click at [1333, 88] on span "Save Purchase" at bounding box center [1368, 85] width 71 height 13
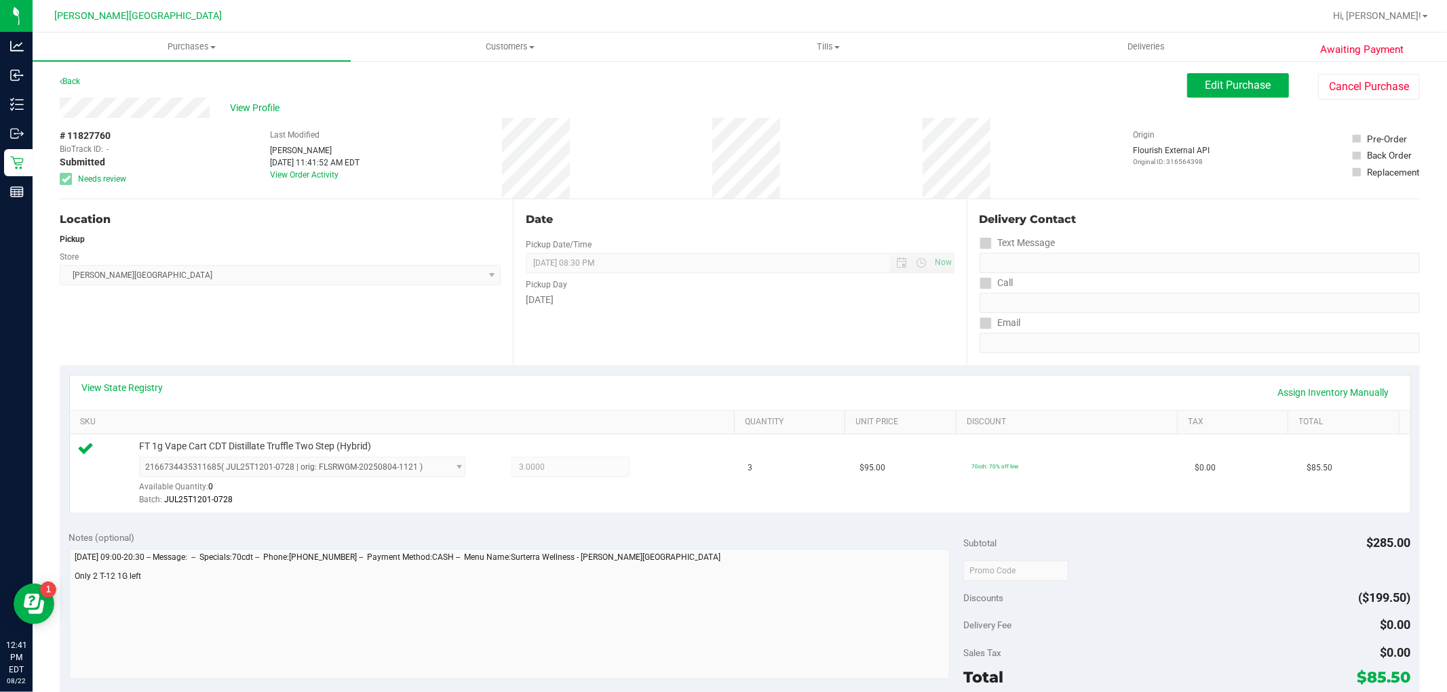
scroll to position [376, 0]
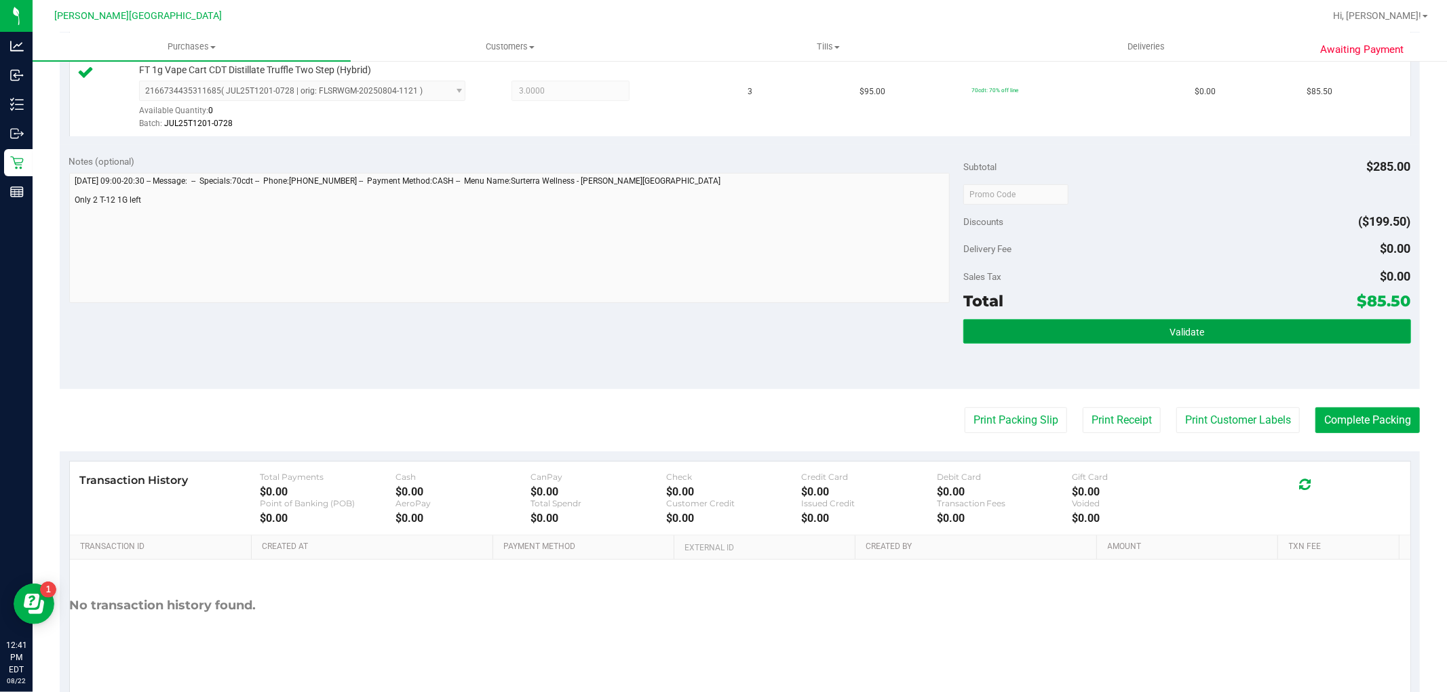
click at [1223, 334] on button "Validate" at bounding box center [1186, 331] width 447 height 24
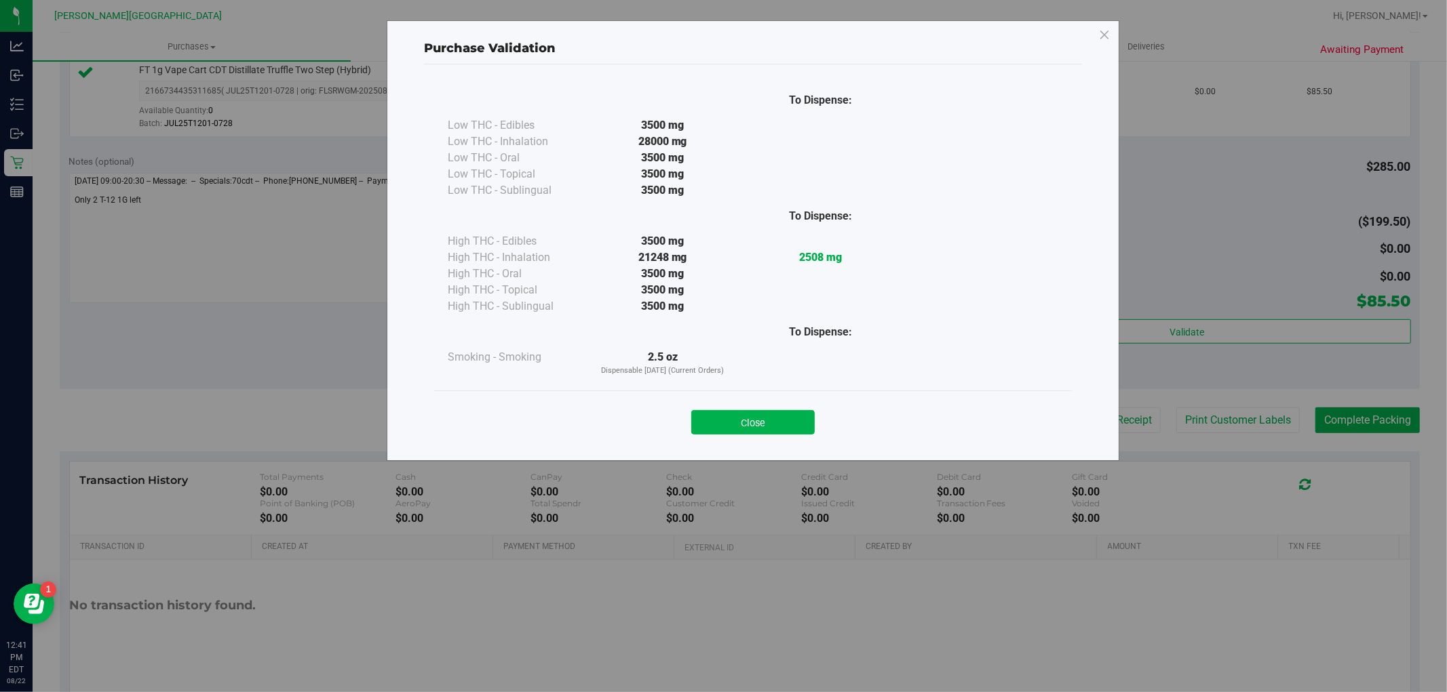
click at [736, 408] on div "Close" at bounding box center [752, 418] width 617 height 34
click at [744, 421] on button "Close" at bounding box center [752, 422] width 123 height 24
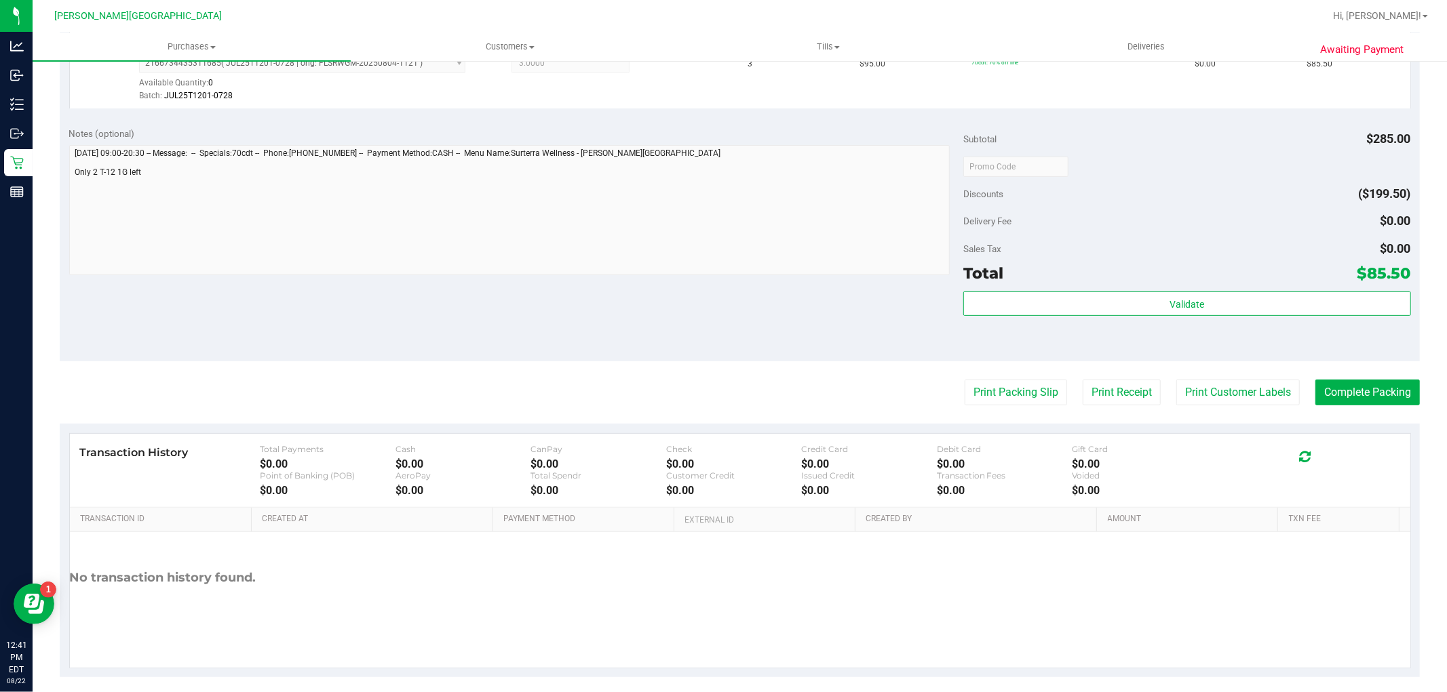
scroll to position [417, 0]
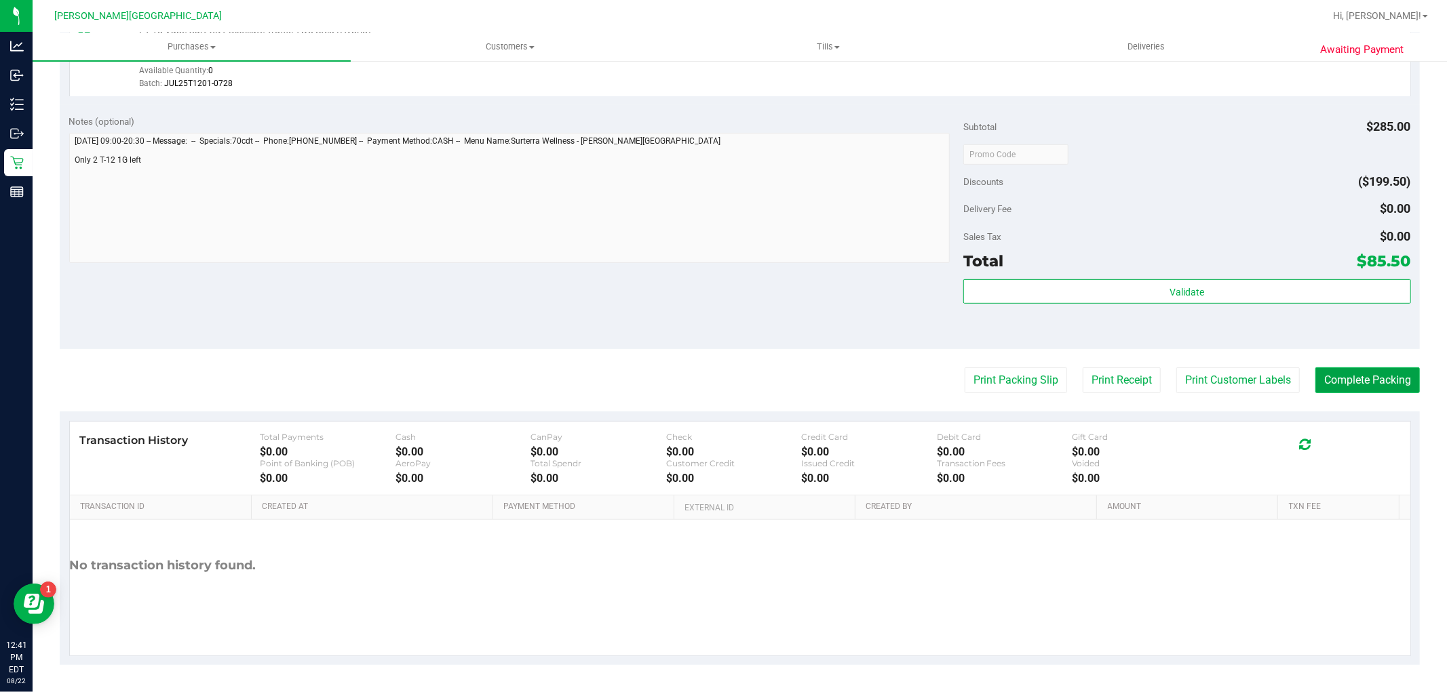
click at [1351, 374] on button "Complete Packing" at bounding box center [1367, 381] width 104 height 26
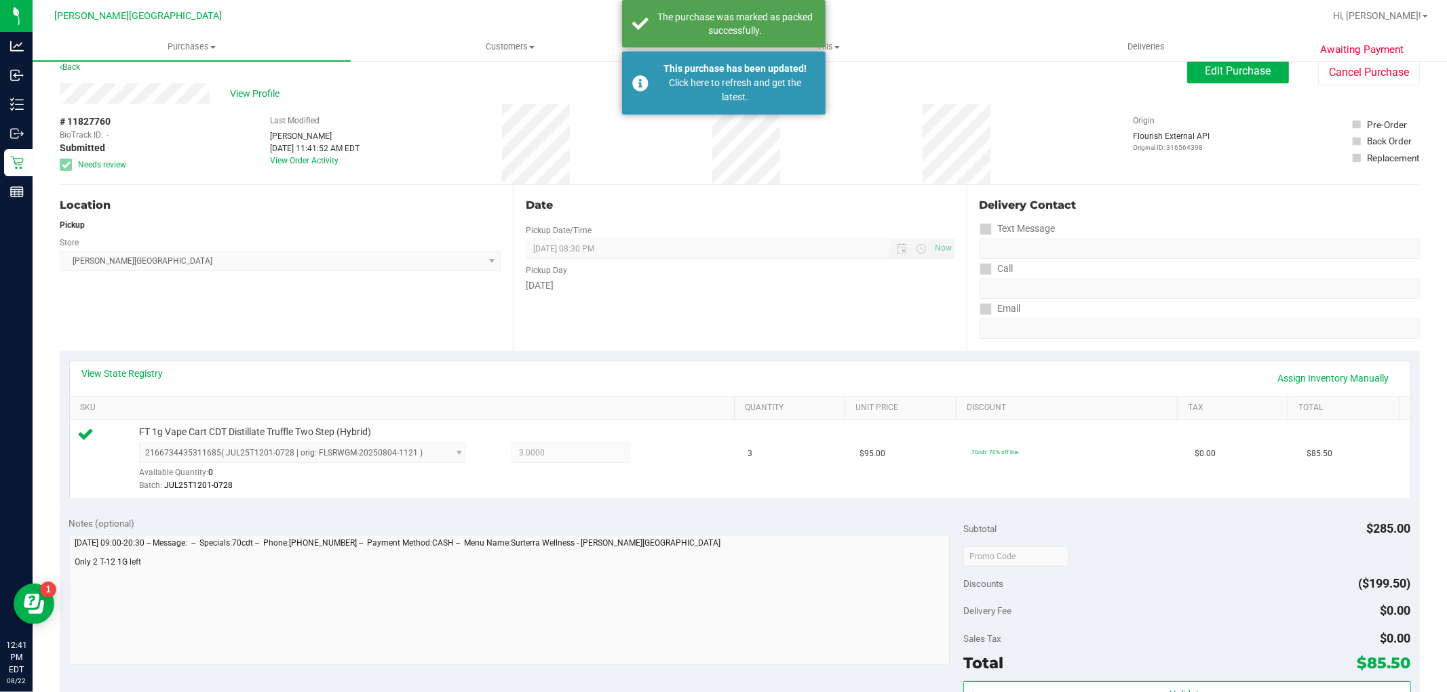
scroll to position [0, 0]
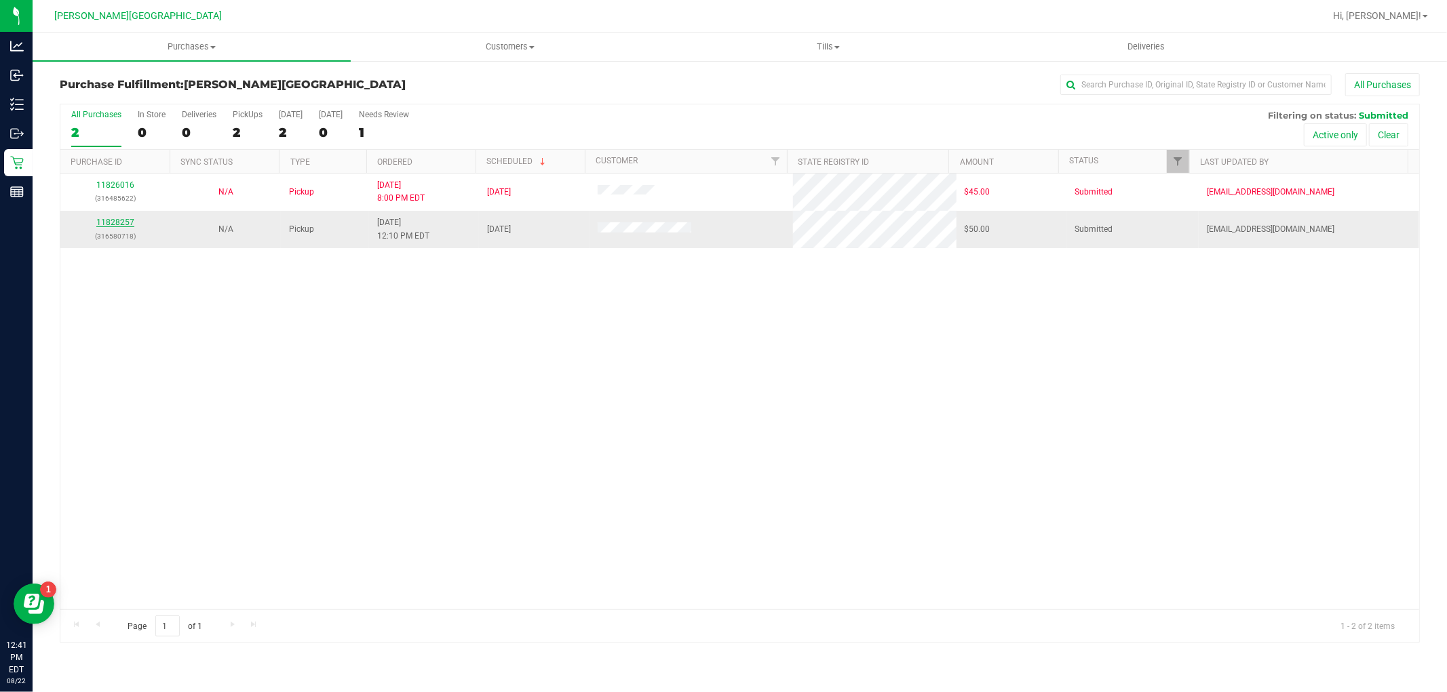
click at [125, 224] on link "11828257" at bounding box center [115, 222] width 38 height 9
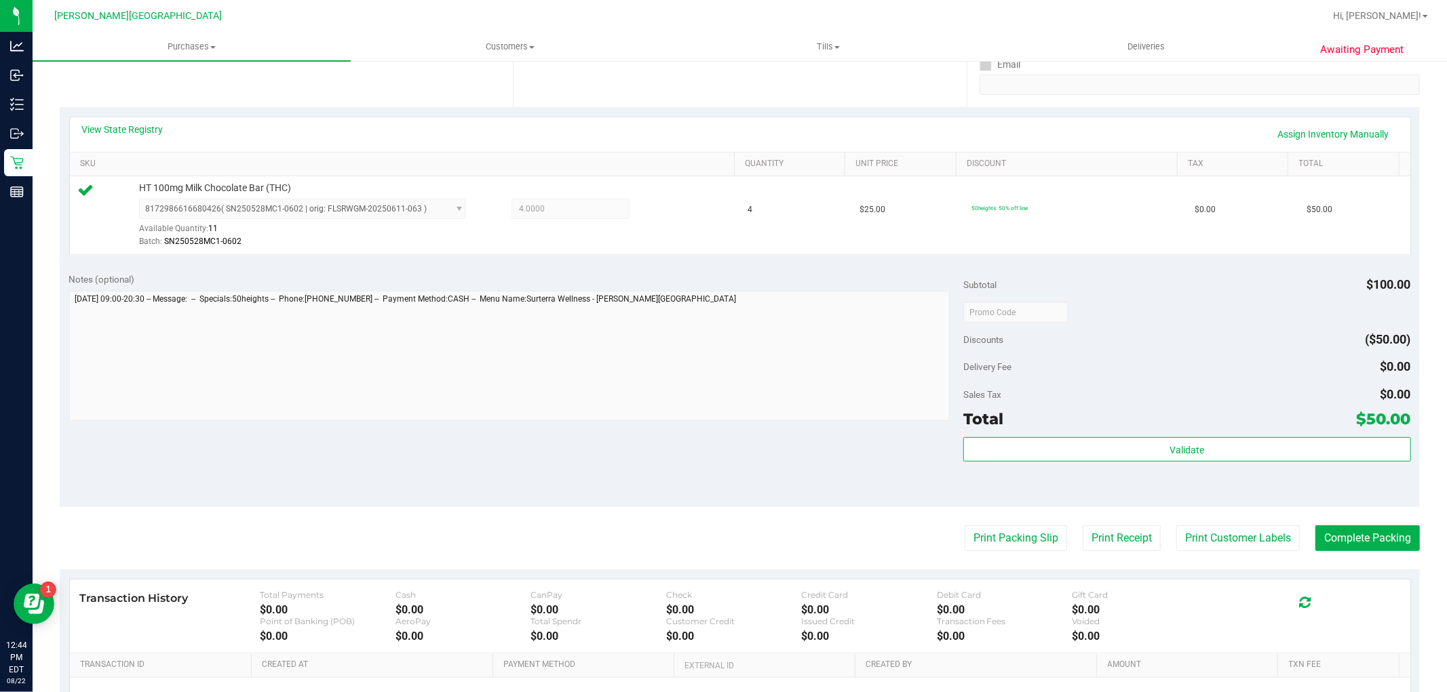
scroll to position [301, 0]
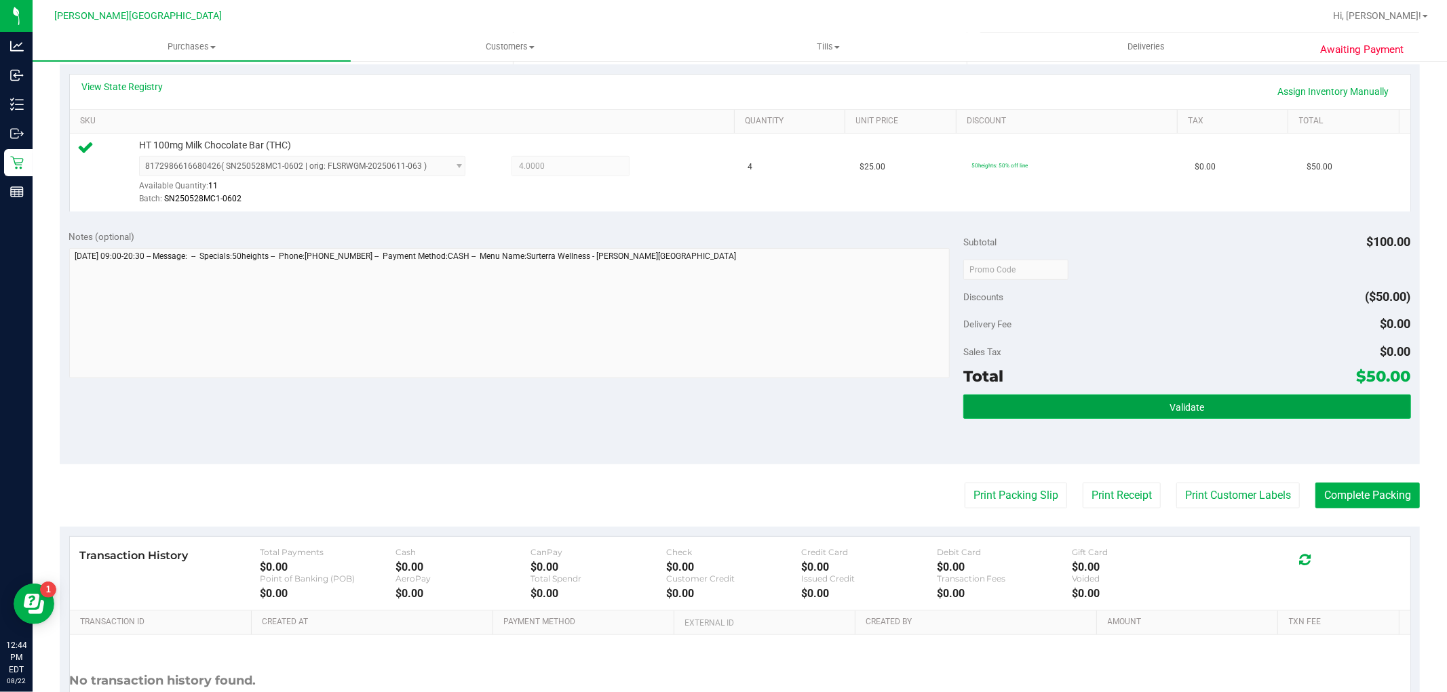
click at [1173, 402] on span "Validate" at bounding box center [1186, 407] width 35 height 11
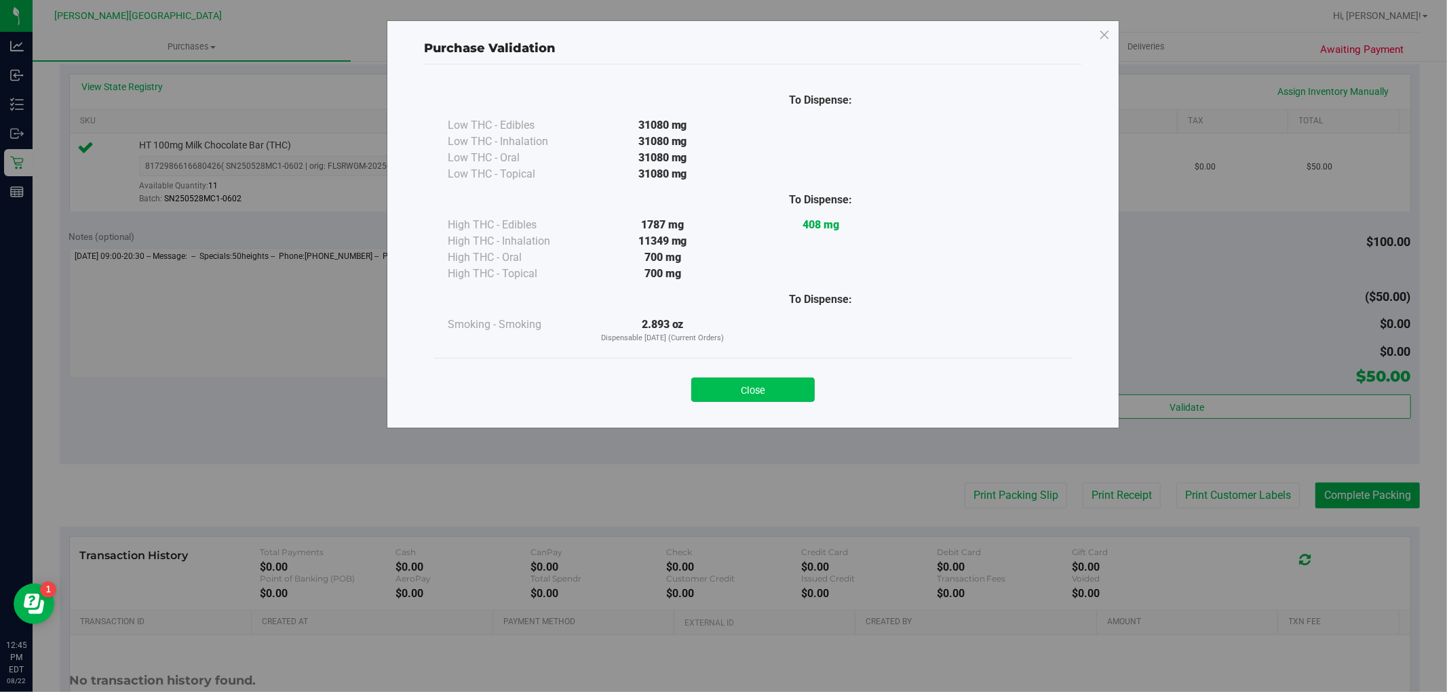
click at [797, 398] on button "Close" at bounding box center [752, 390] width 123 height 24
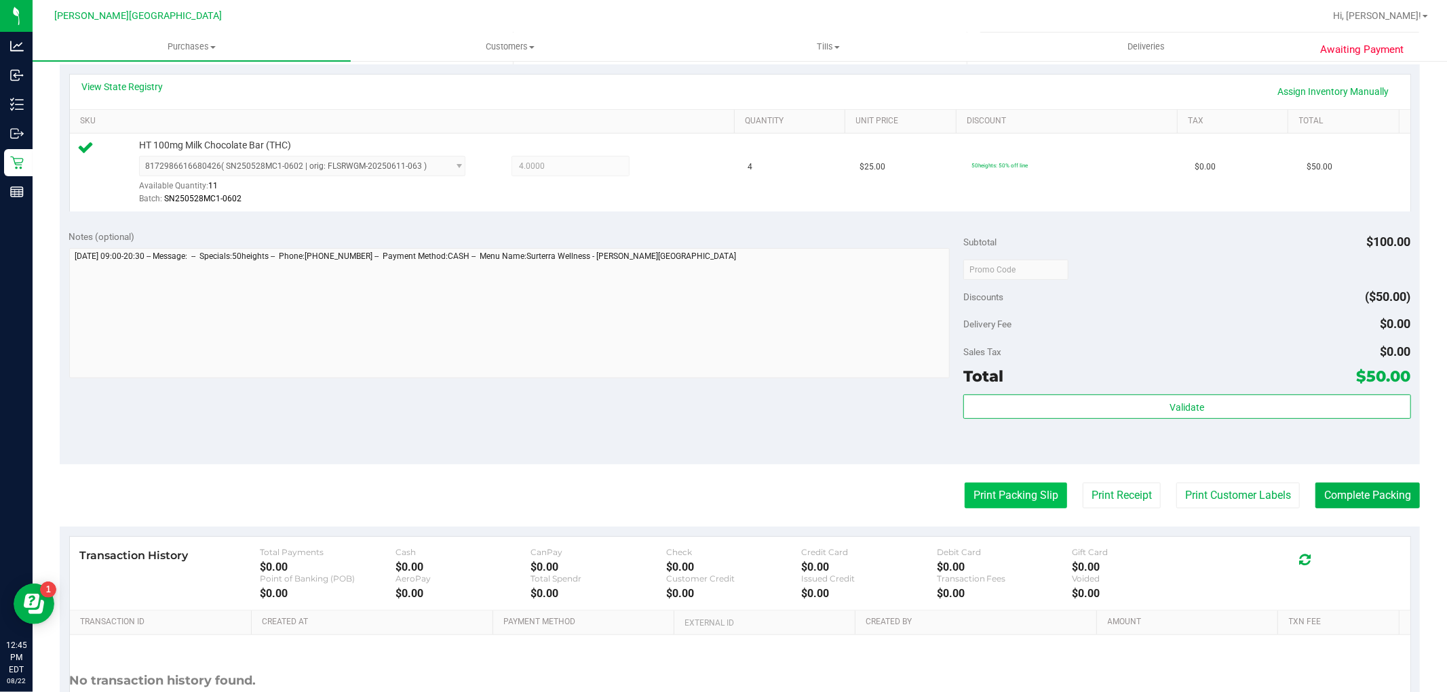
click at [1032, 502] on button "Print Packing Slip" at bounding box center [1015, 496] width 102 height 26
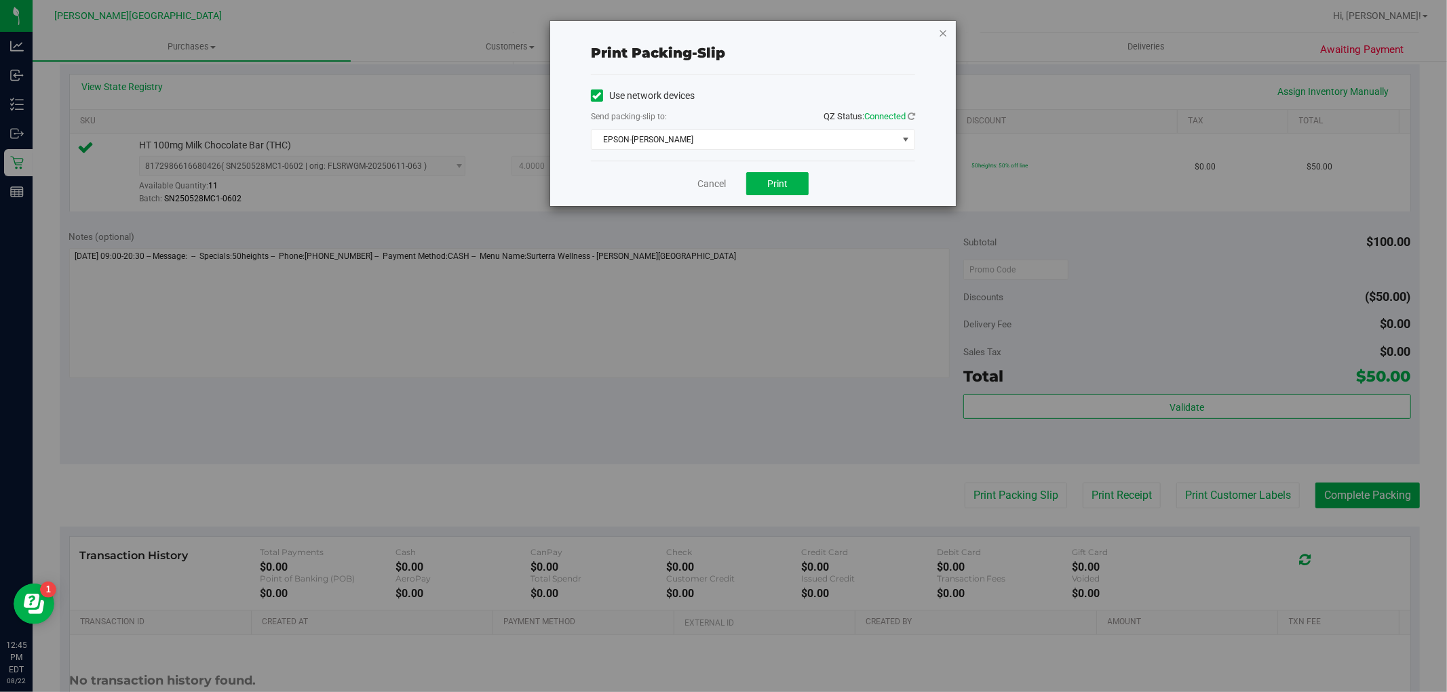
click at [939, 24] on icon "button" at bounding box center [942, 32] width 9 height 16
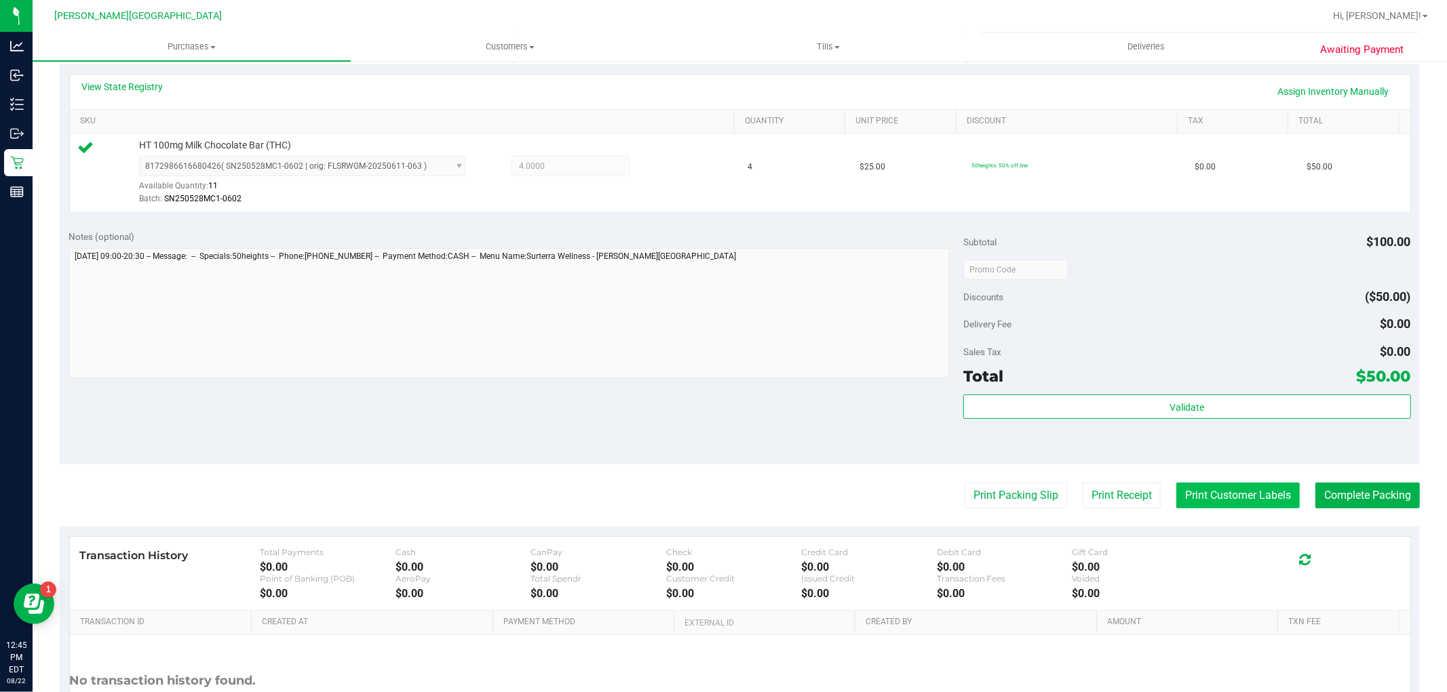
click at [1226, 504] on button "Print Customer Labels" at bounding box center [1237, 496] width 123 height 26
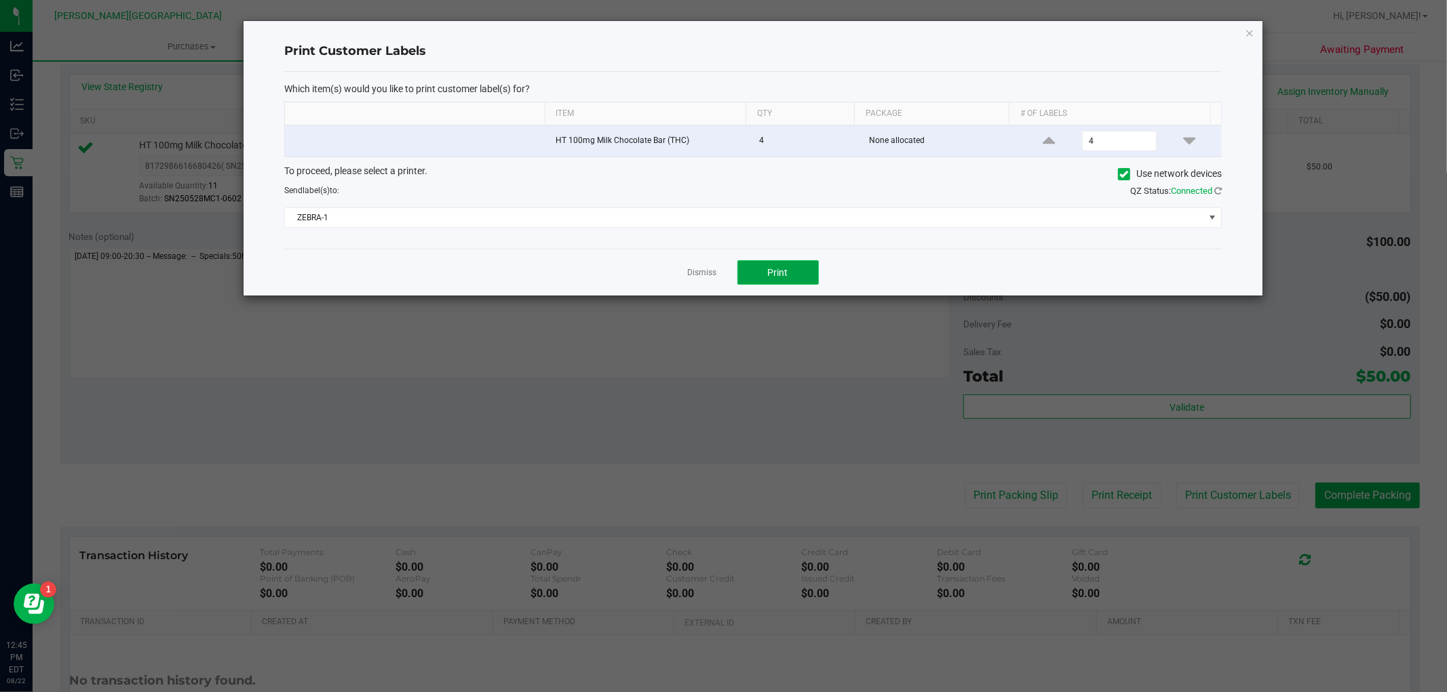
click at [804, 275] on button "Print" at bounding box center [777, 272] width 81 height 24
click at [1249, 36] on icon "button" at bounding box center [1248, 32] width 9 height 16
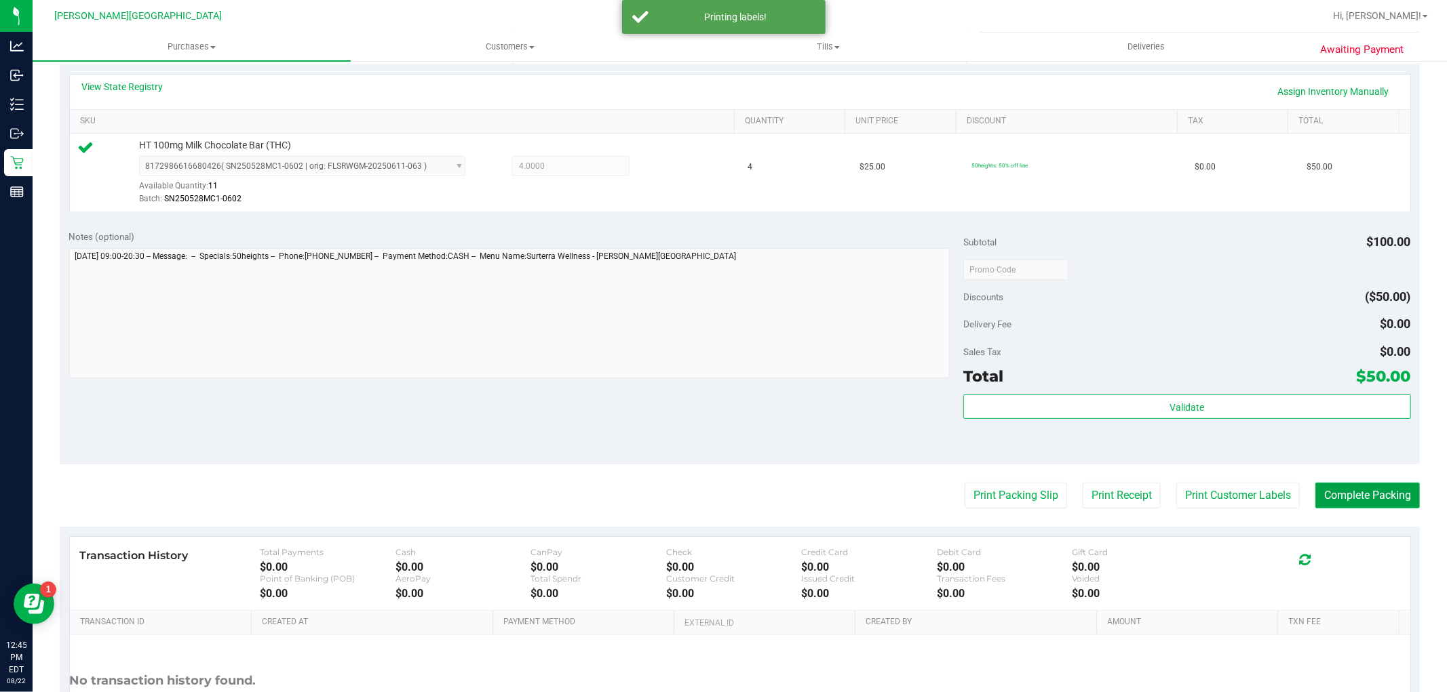
click at [1329, 494] on button "Complete Packing" at bounding box center [1367, 496] width 104 height 26
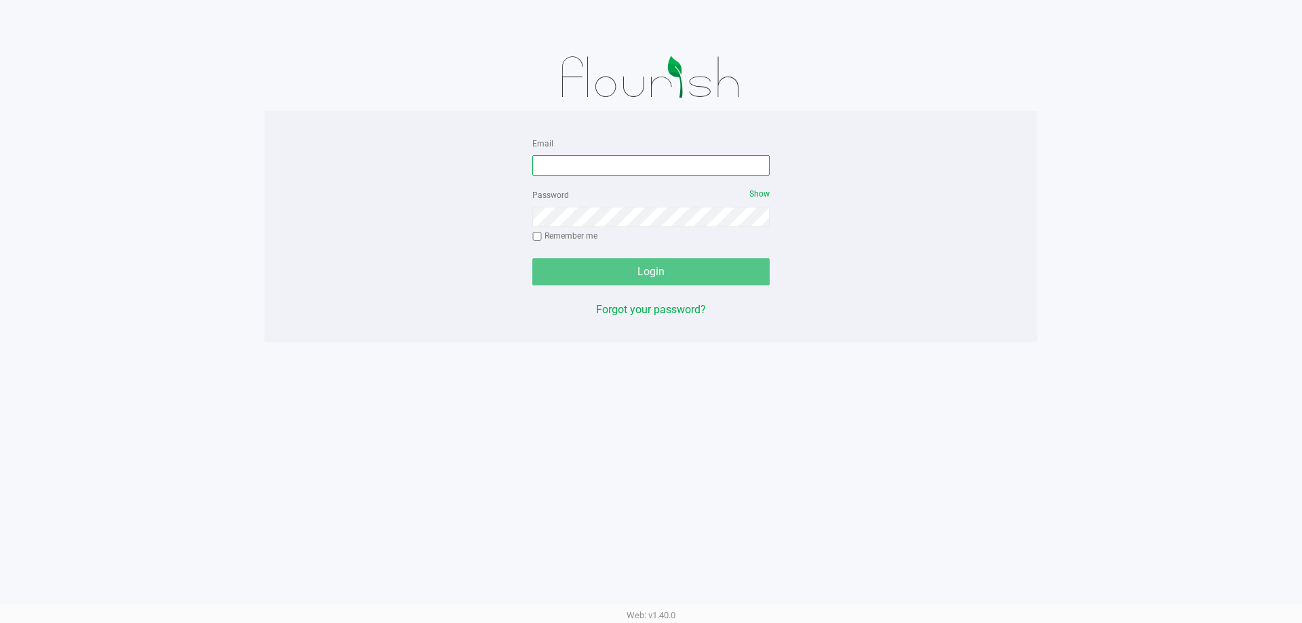
click at [624, 172] on input "Email" at bounding box center [650, 165] width 237 height 20
type input "r"
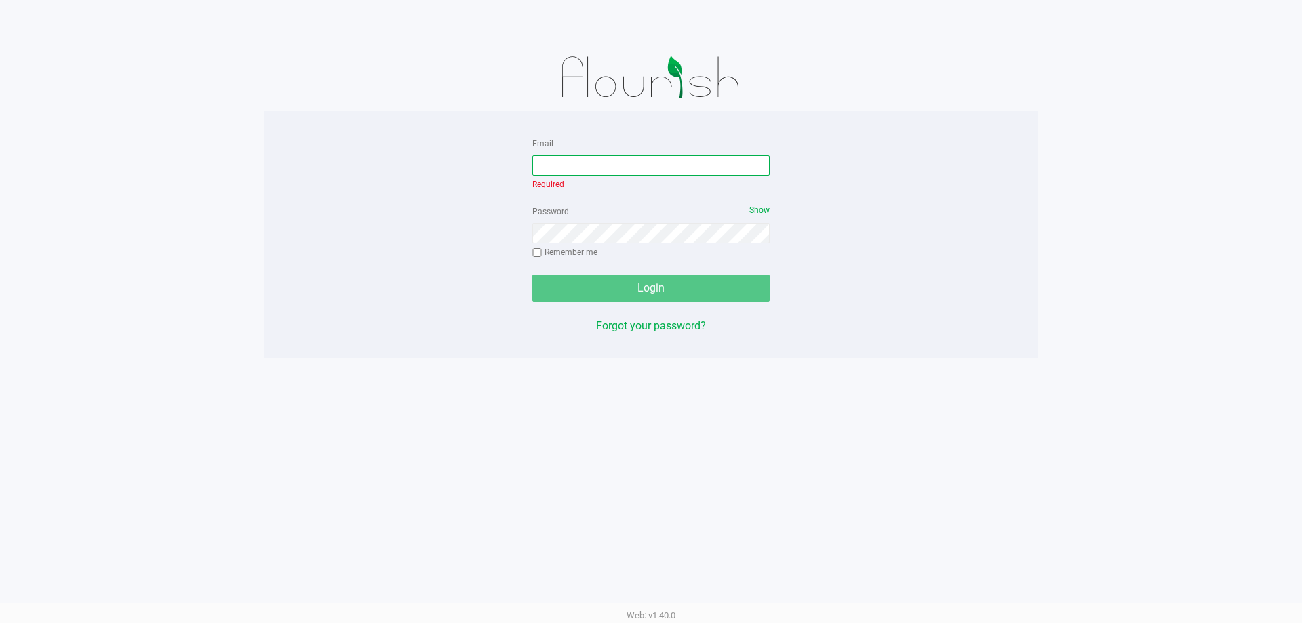
click at [614, 164] on input "Email" at bounding box center [650, 165] width 237 height 20
type input "[EMAIL_ADDRESS][DOMAIN_NAME]"
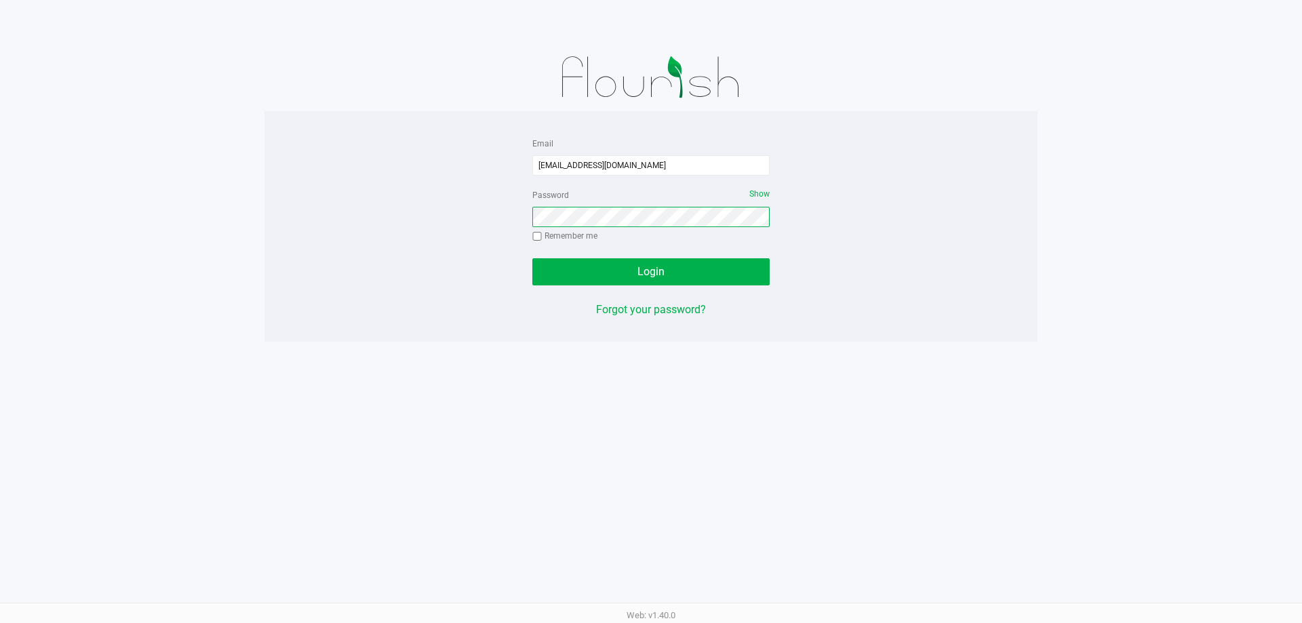
click at [532, 258] on button "Login" at bounding box center [650, 271] width 237 height 27
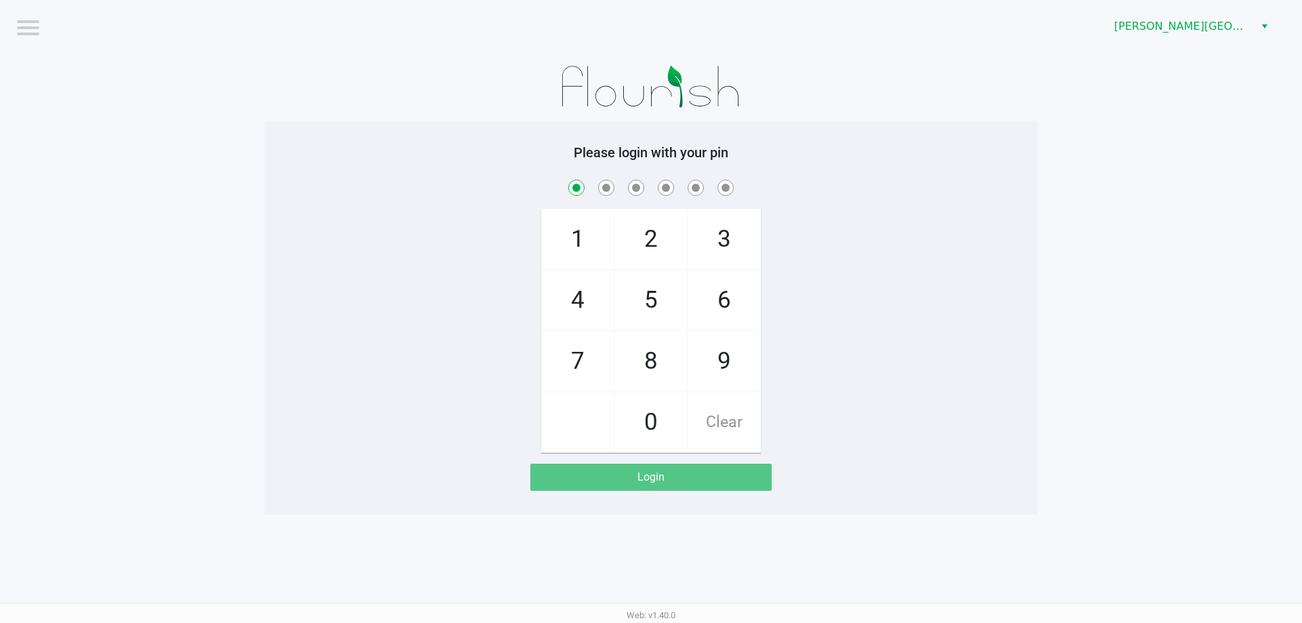
checkbox input "true"
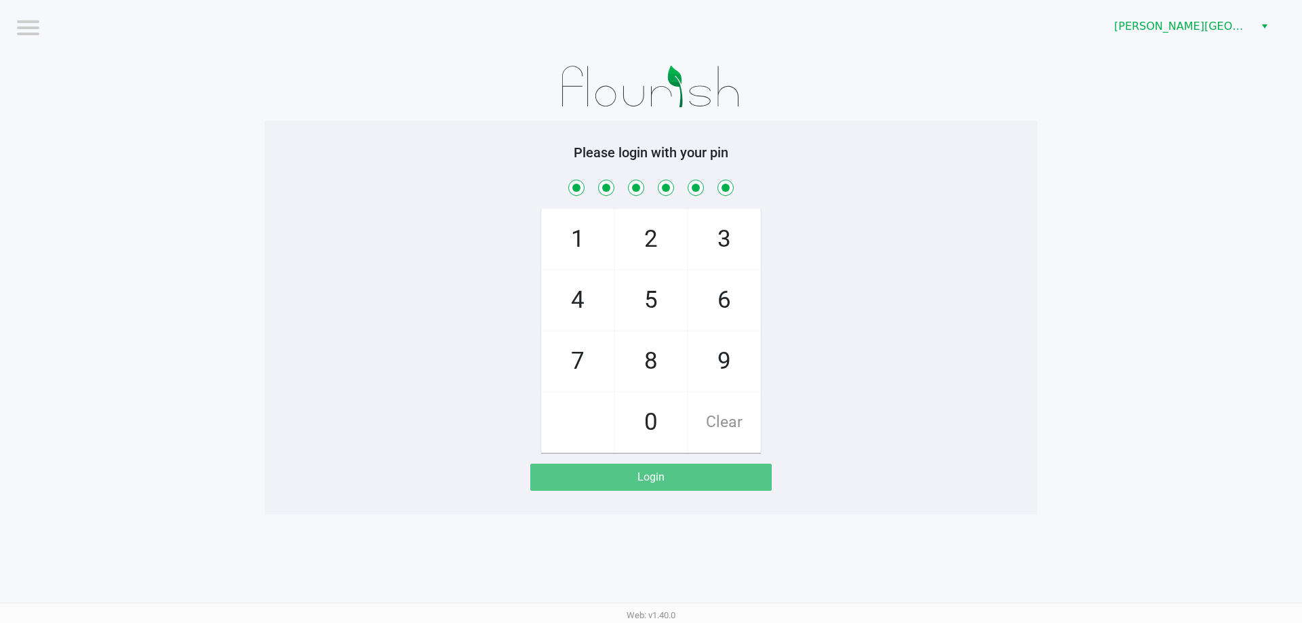
checkbox input "true"
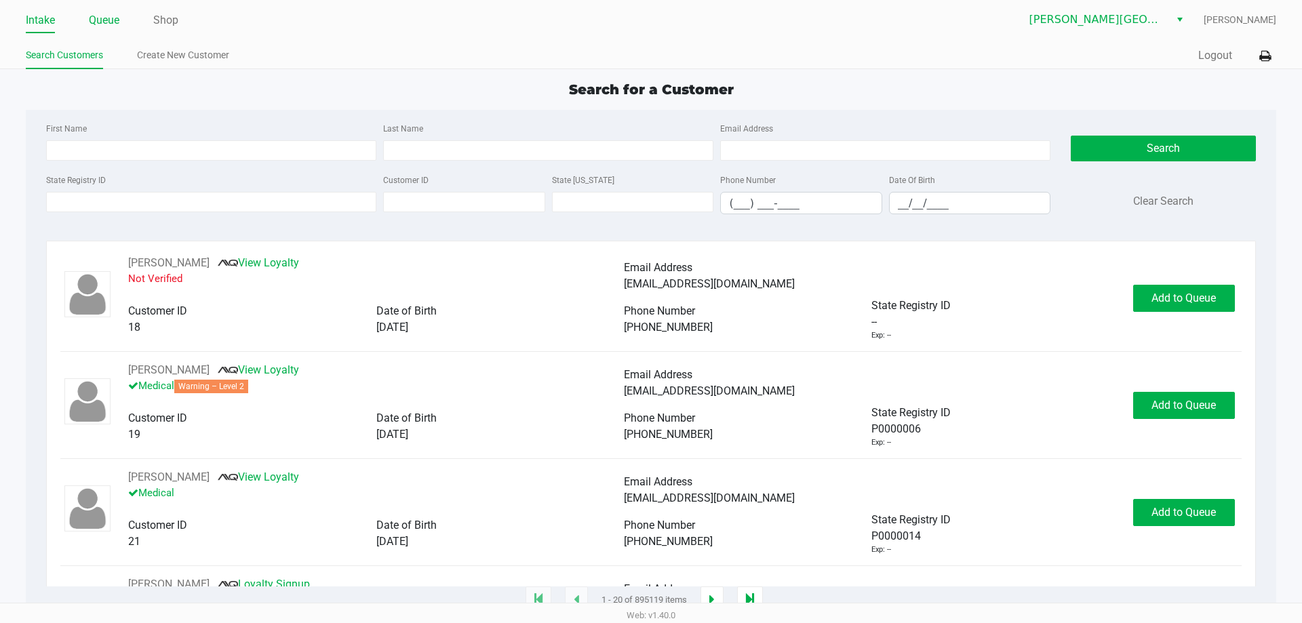
click at [96, 9] on li "Queue" at bounding box center [104, 21] width 31 height 24
click at [98, 18] on link "Queue" at bounding box center [104, 20] width 31 height 19
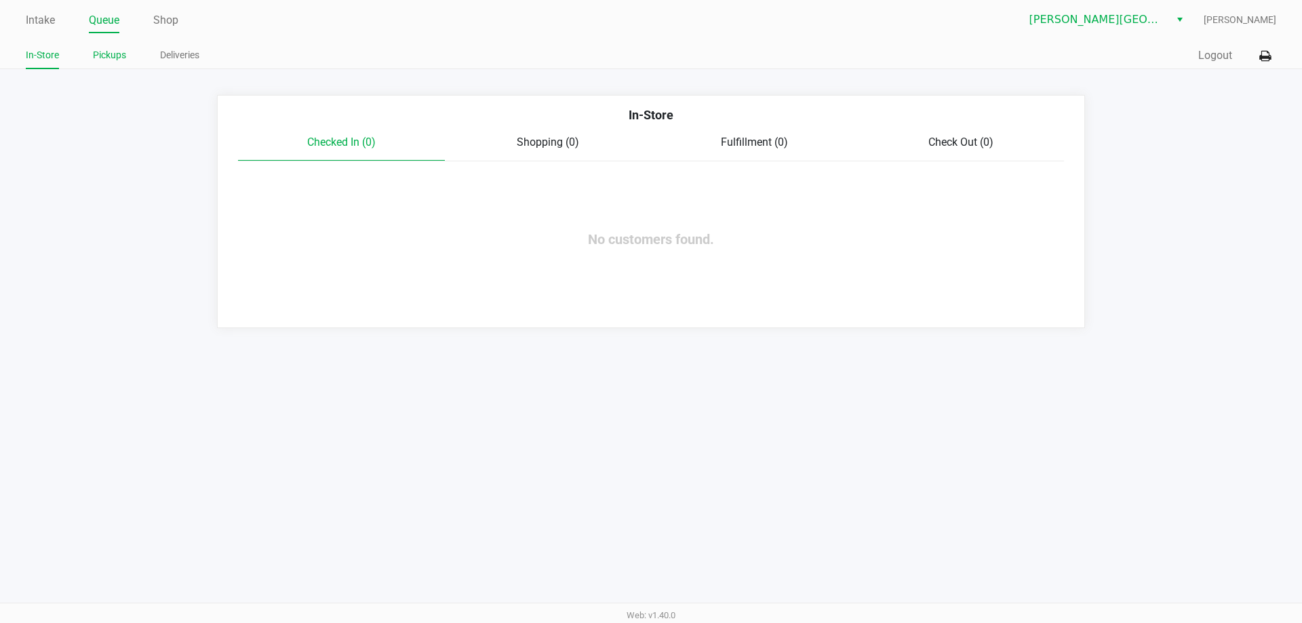
click at [94, 45] on li "Pickups" at bounding box center [109, 57] width 33 height 24
click at [95, 50] on link "Pickups" at bounding box center [109, 55] width 33 height 17
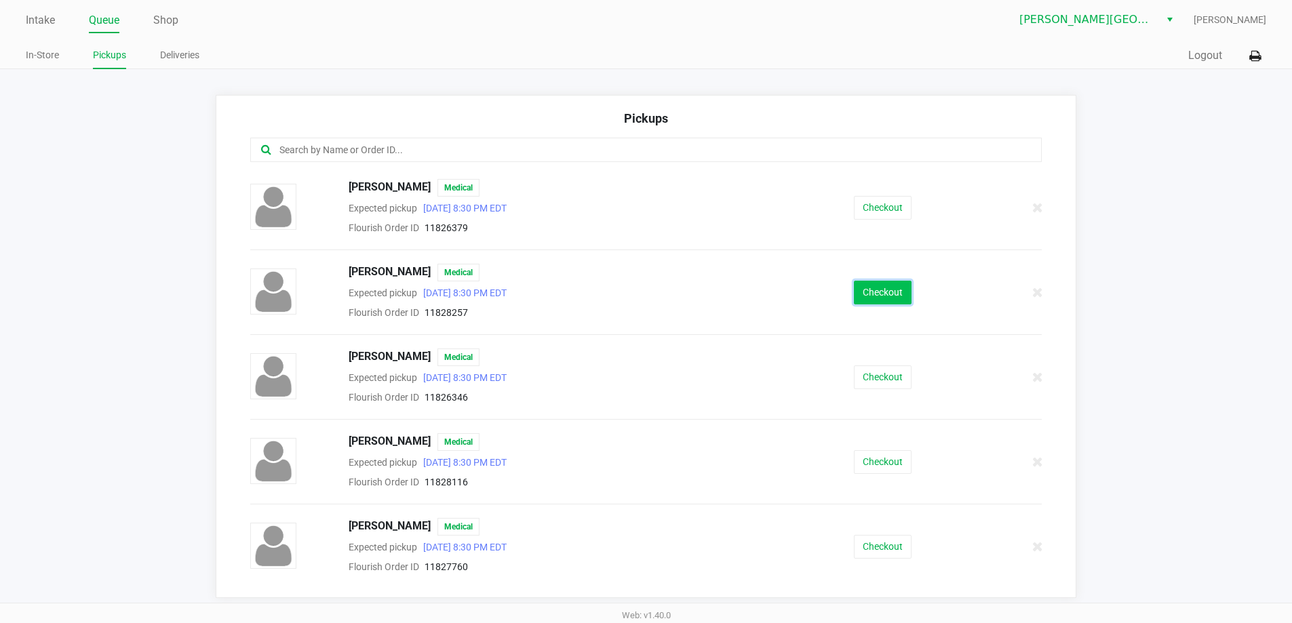
click at [880, 290] on button "Checkout" at bounding box center [883, 293] width 58 height 24
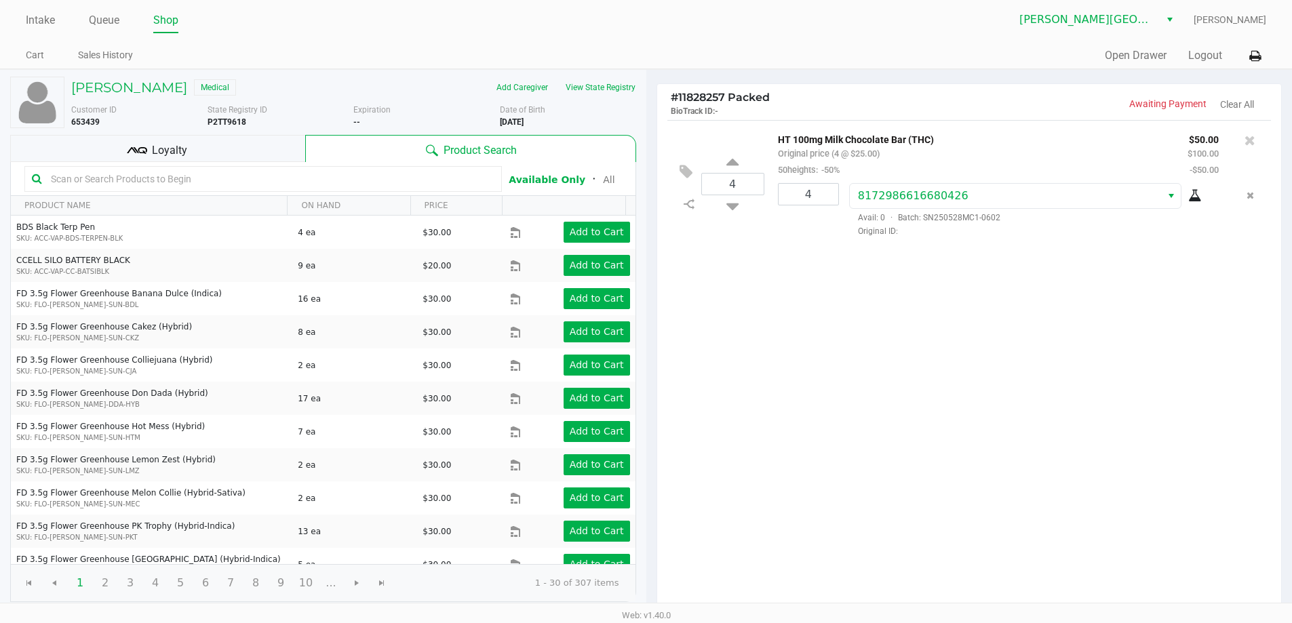
click at [145, 155] on icon at bounding box center [137, 150] width 20 height 20
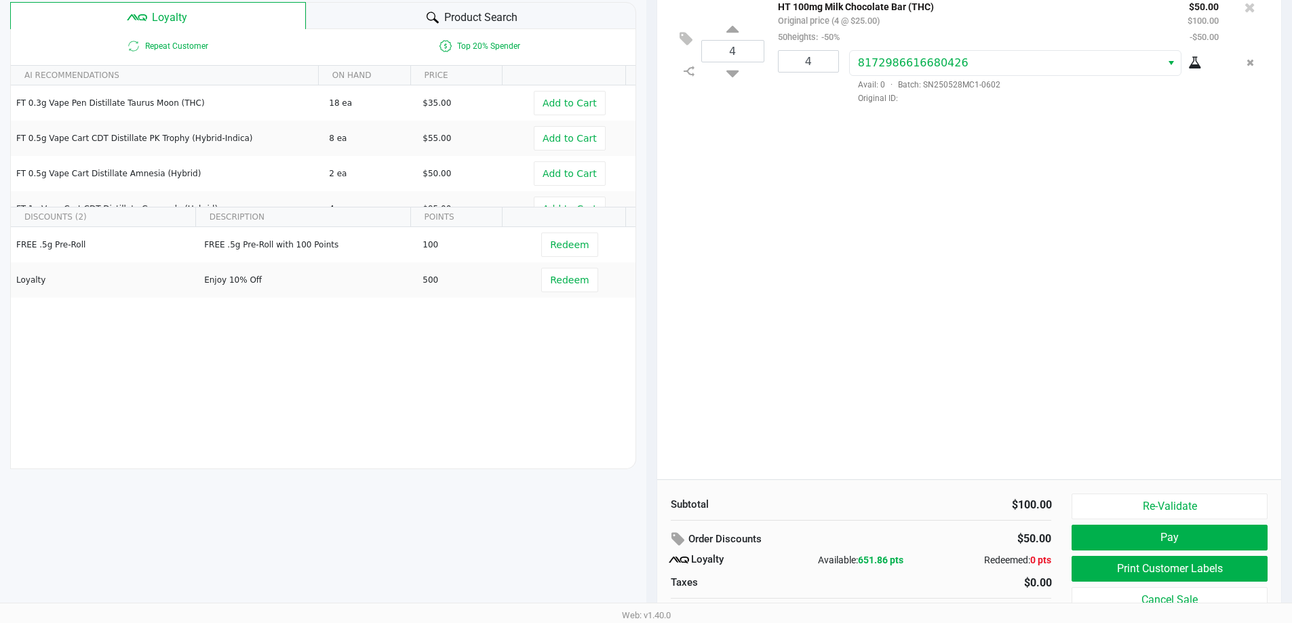
scroll to position [155, 0]
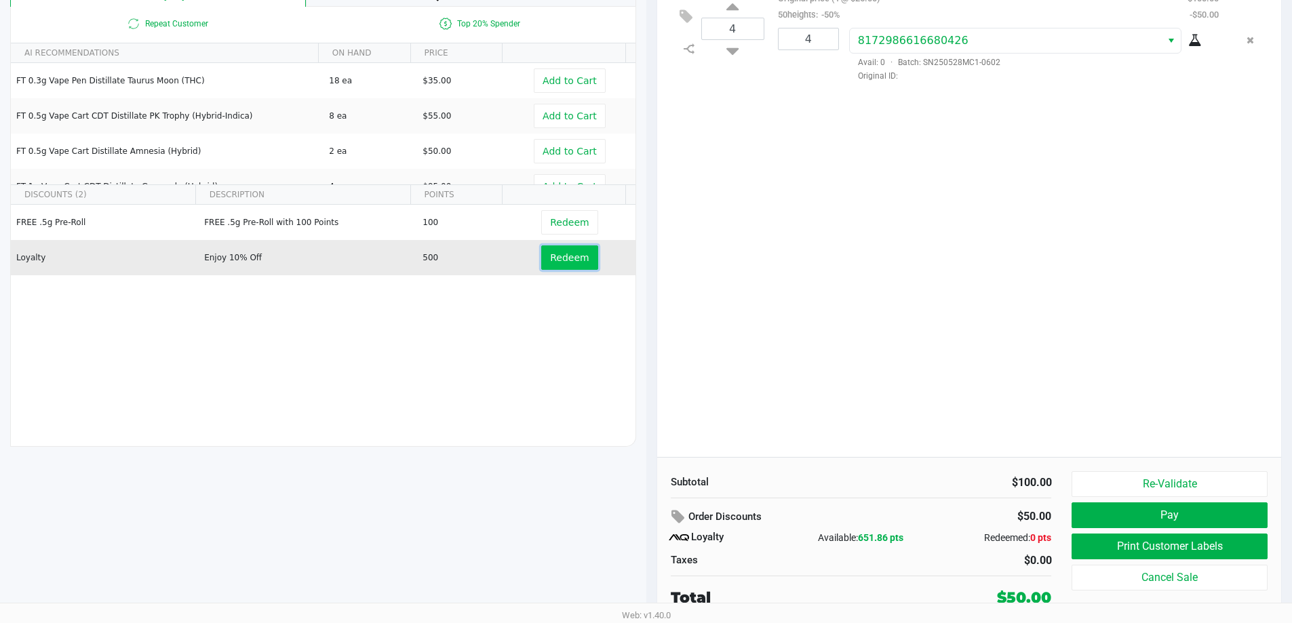
click at [568, 264] on button "Redeem" at bounding box center [569, 258] width 56 height 24
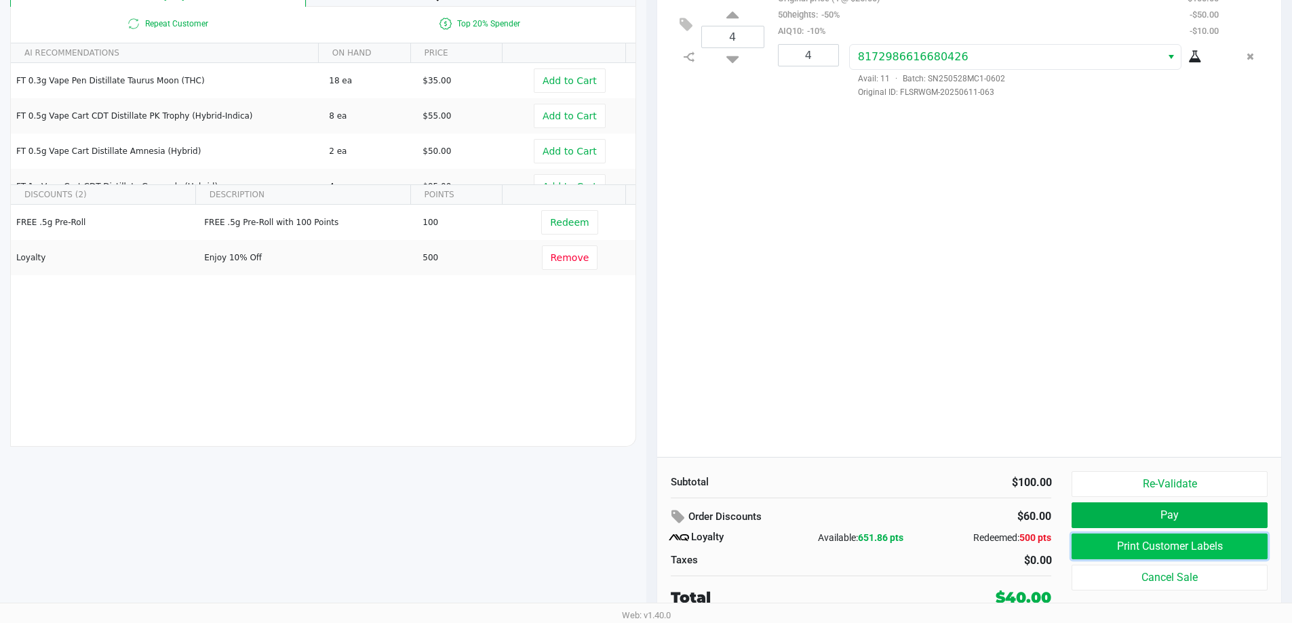
click at [1170, 557] on button "Print Customer Labels" at bounding box center [1169, 547] width 195 height 26
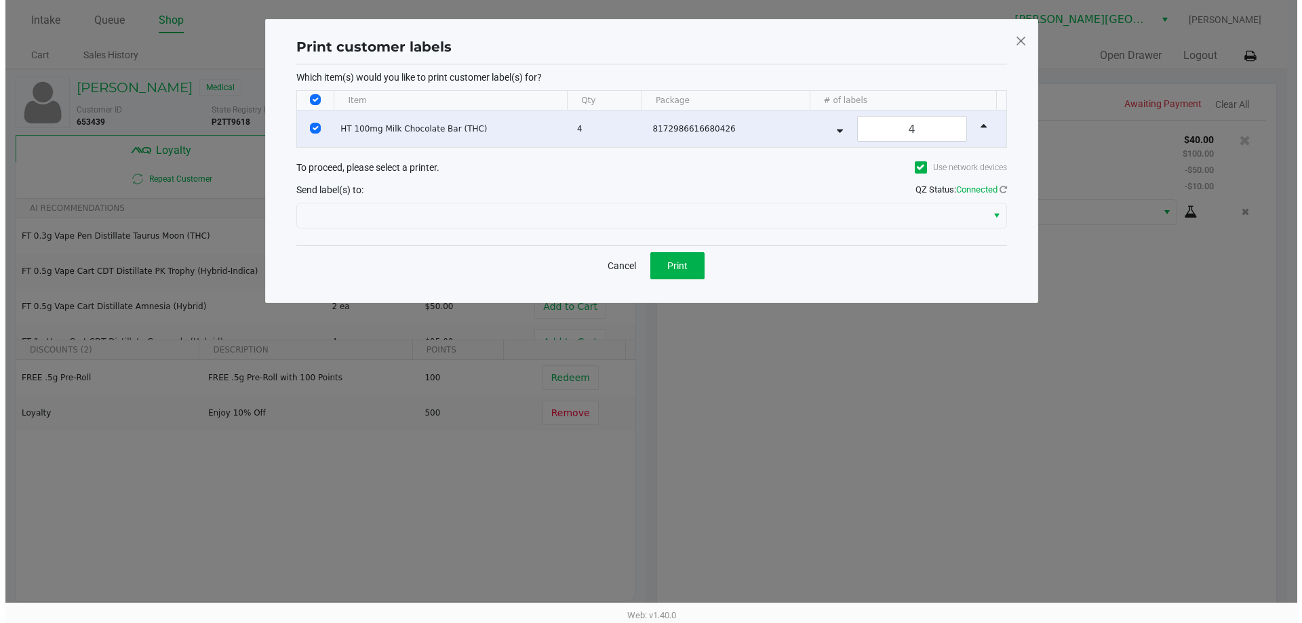
scroll to position [0, 0]
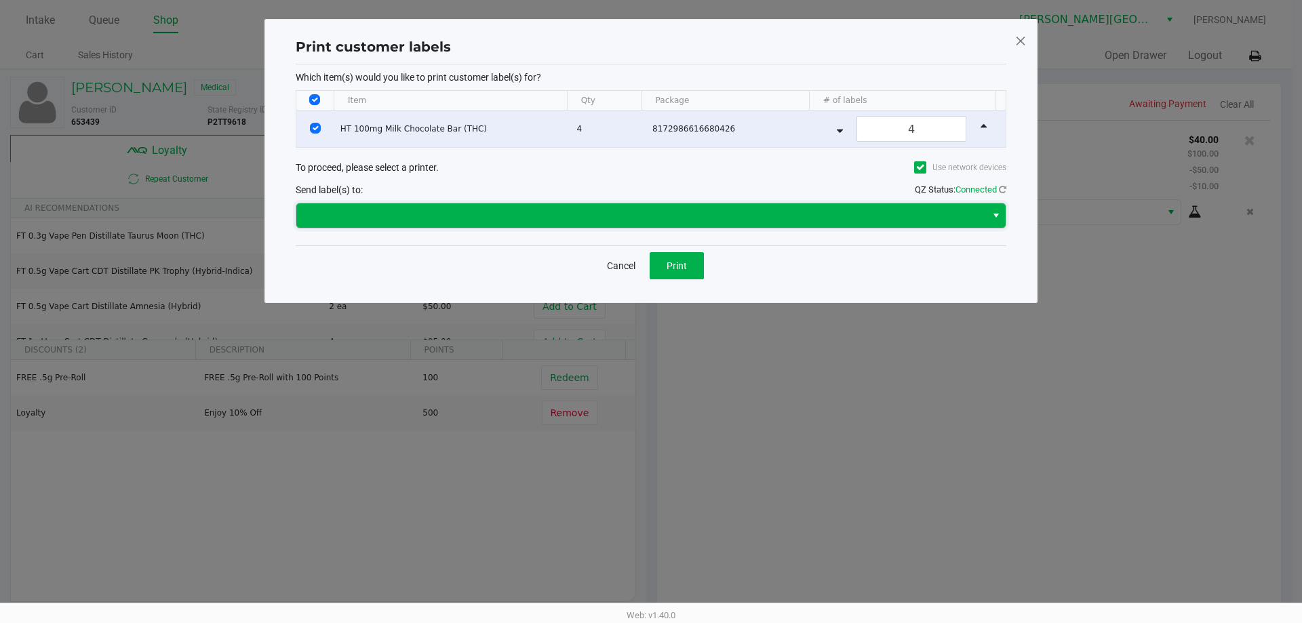
click at [828, 212] on span at bounding box center [641, 216] width 673 height 16
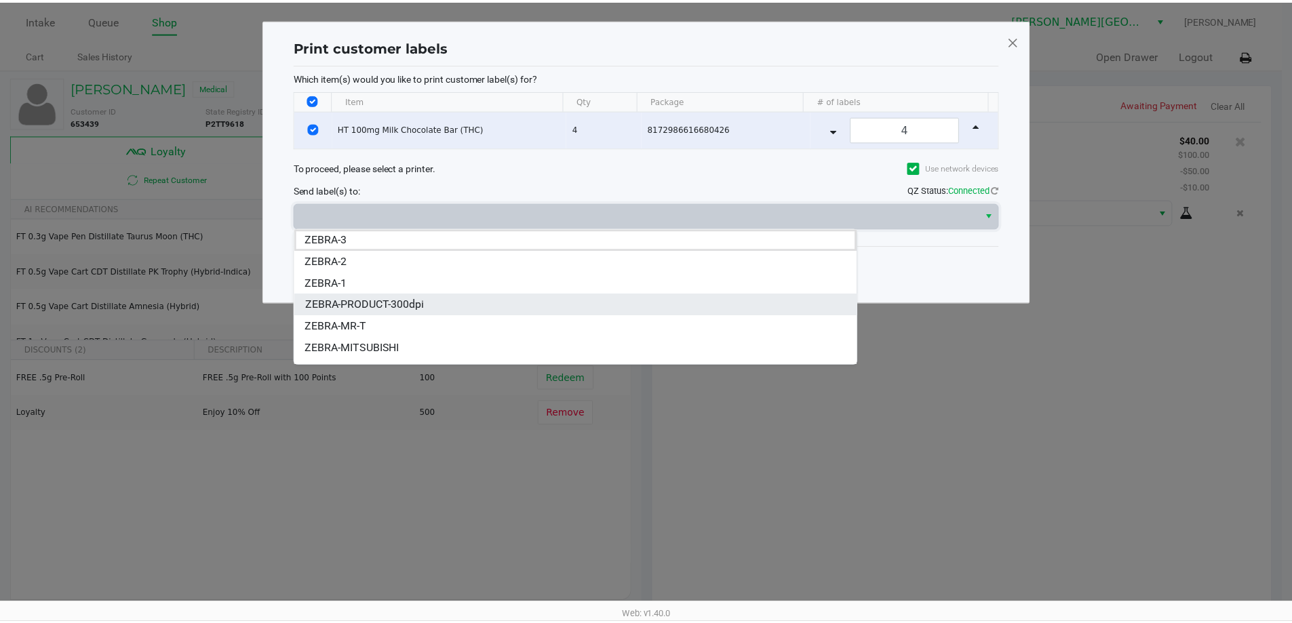
scroll to position [16, 0]
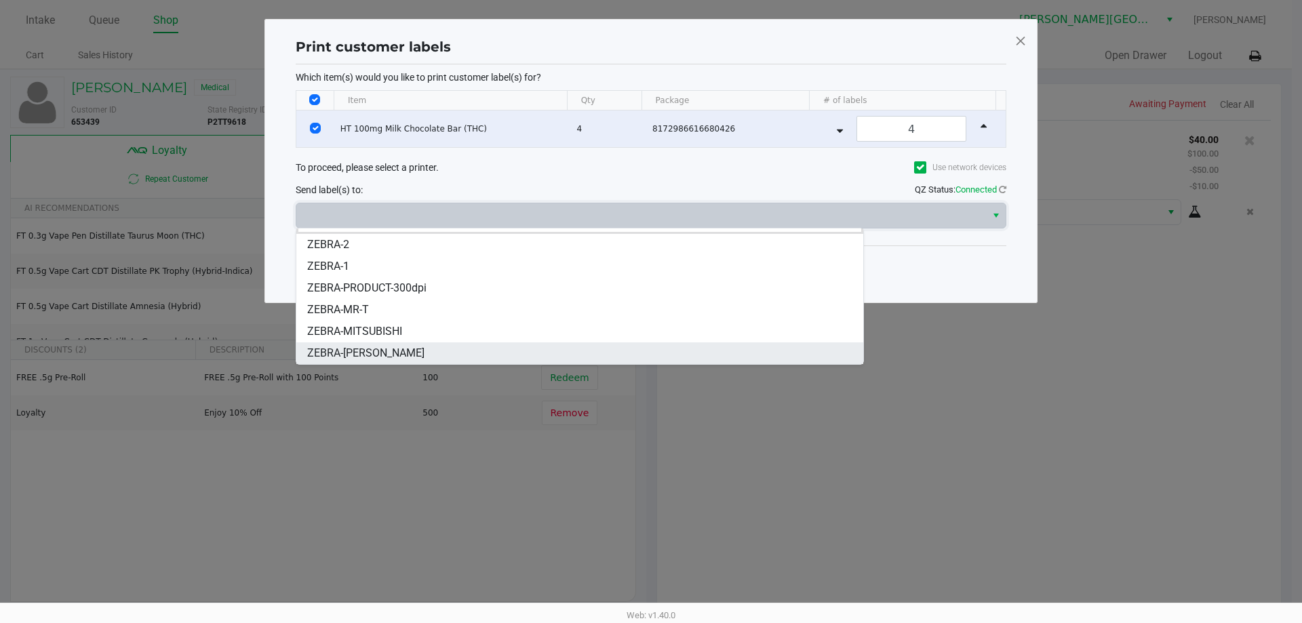
click at [462, 347] on li "ZEBRA-NASH-TAYLOR" at bounding box center [579, 353] width 567 height 22
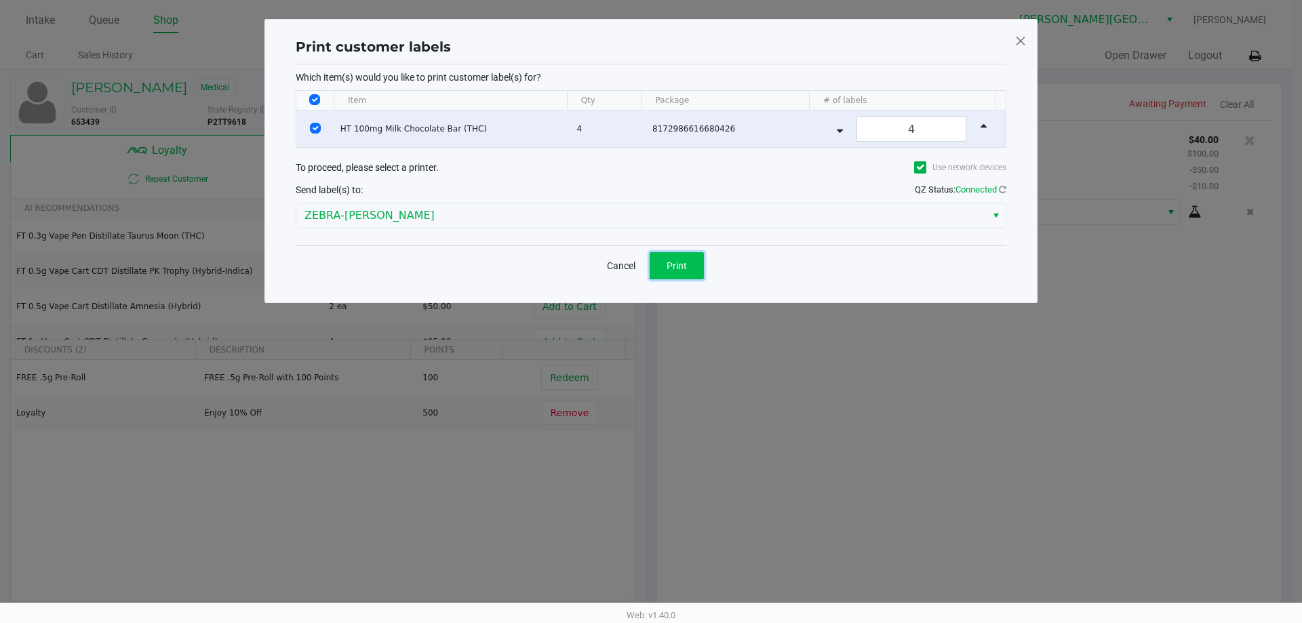
click at [681, 260] on span "Print" at bounding box center [677, 265] width 20 height 11
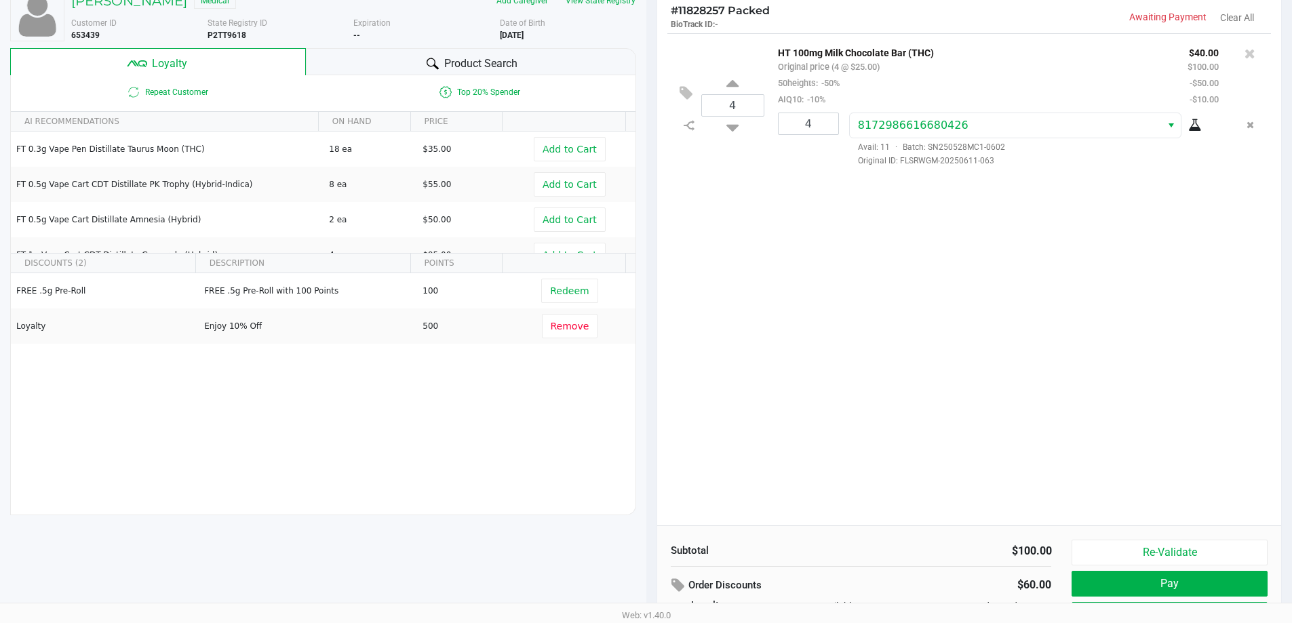
scroll to position [155, 0]
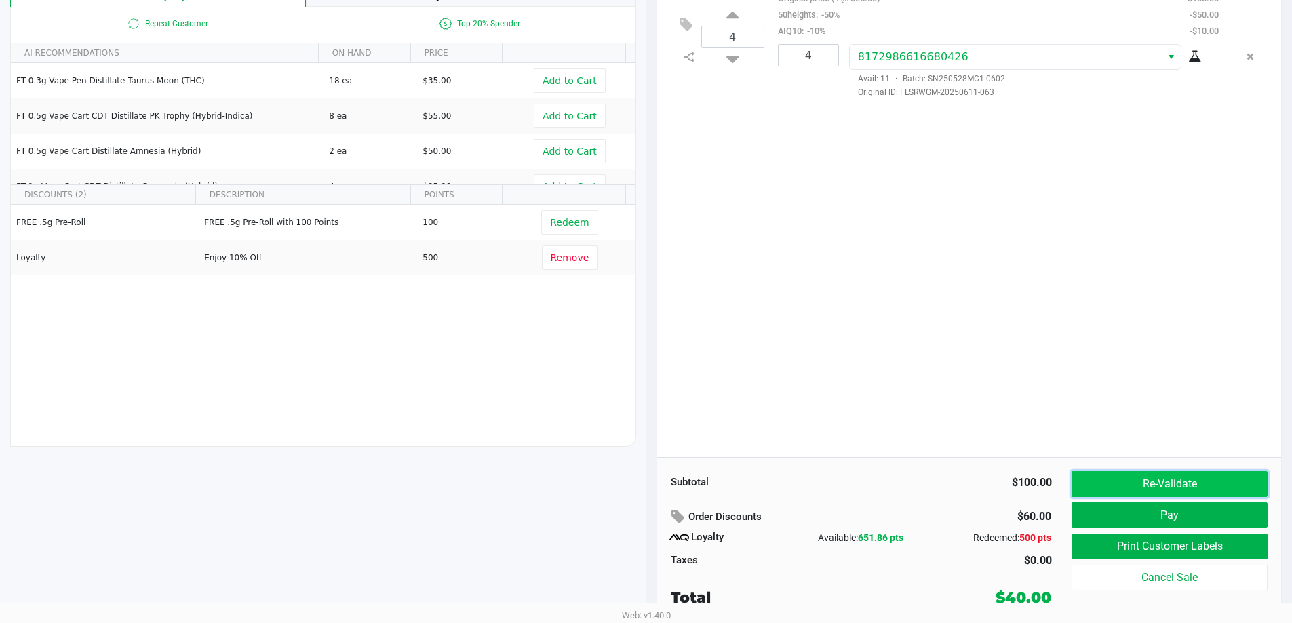
click at [1178, 471] on button "Re-Validate" at bounding box center [1169, 484] width 195 height 26
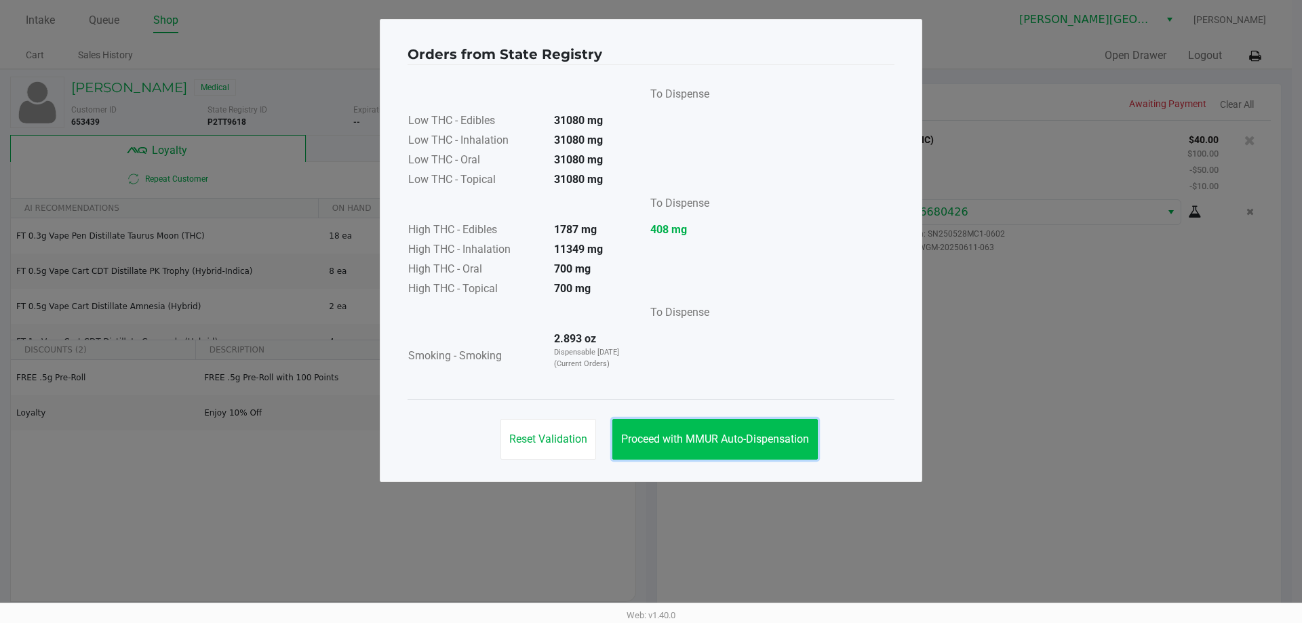
click at [749, 435] on span "Proceed with MMUR Auto-Dispensation" at bounding box center [715, 439] width 188 height 13
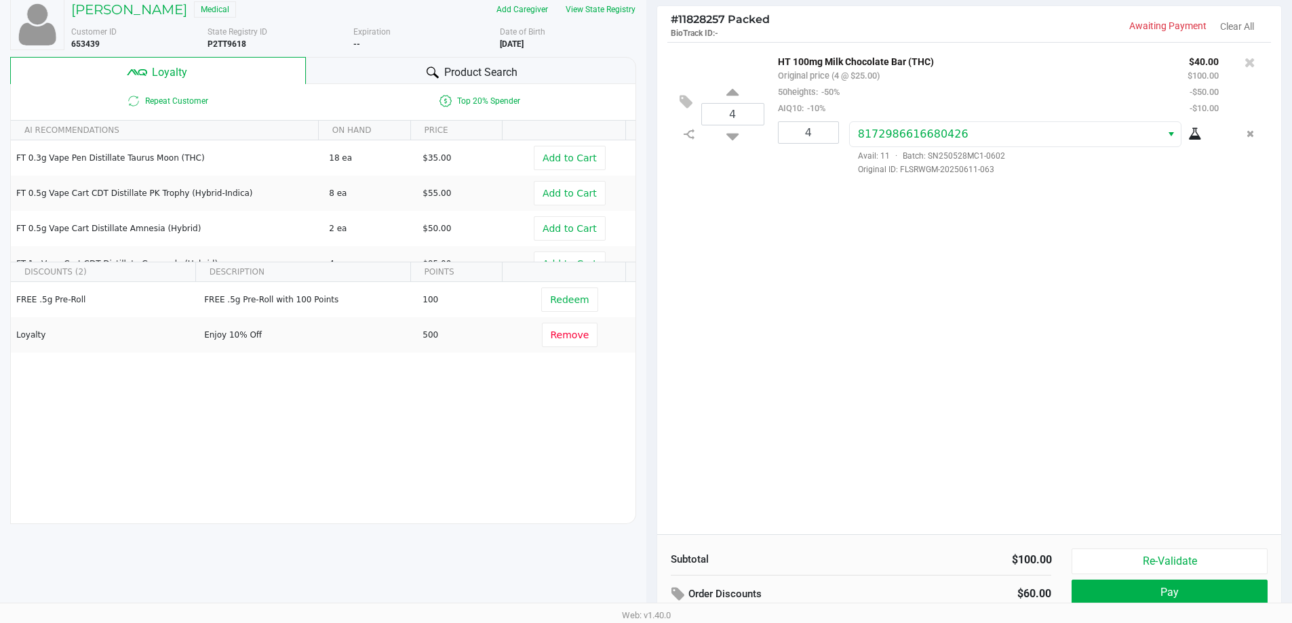
scroll to position [155, 0]
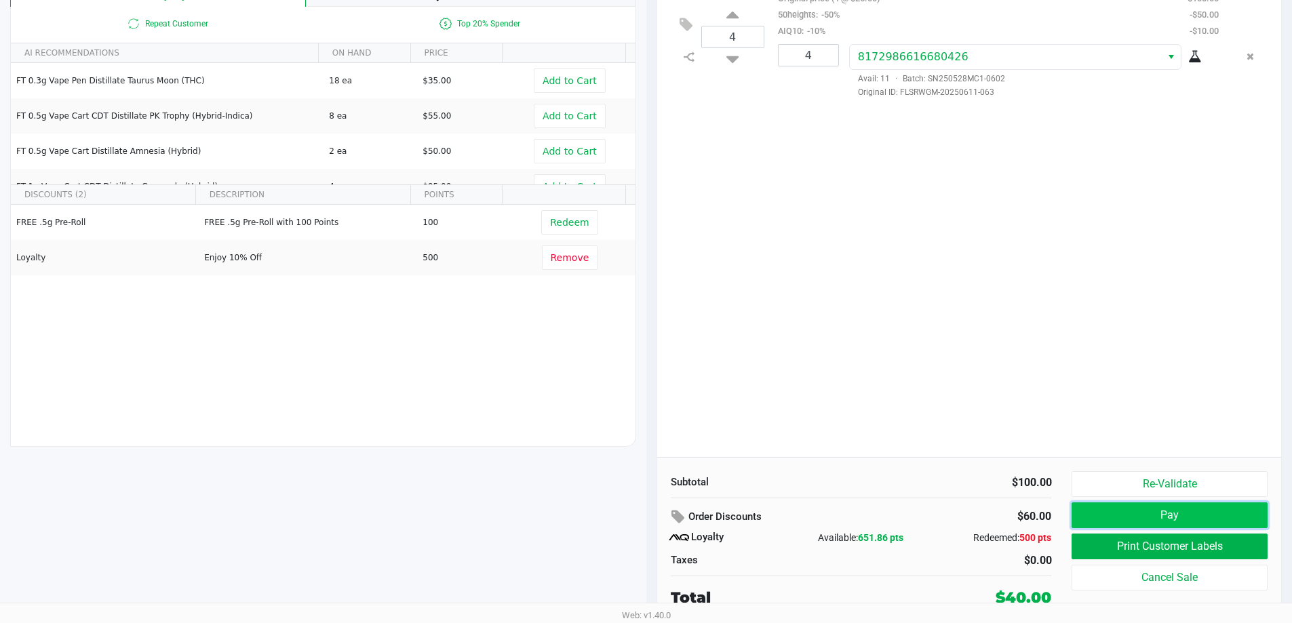
click at [1246, 522] on button "Pay" at bounding box center [1169, 516] width 195 height 26
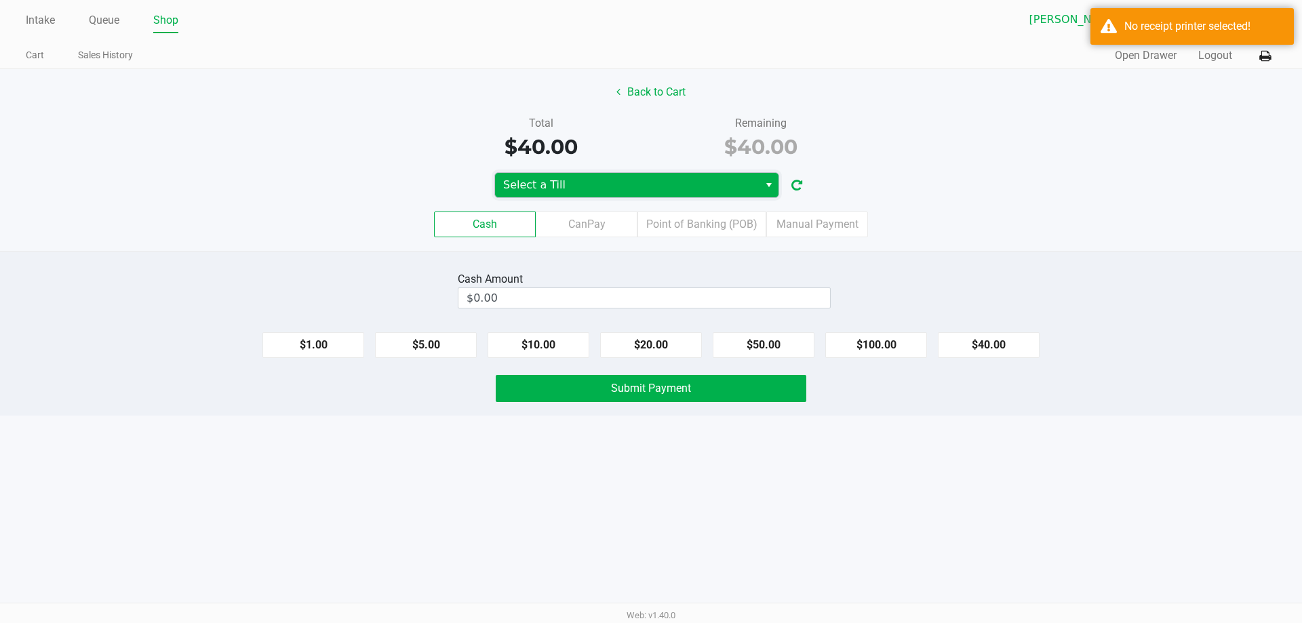
click at [656, 185] on span "Select a Till" at bounding box center [627, 185] width 248 height 16
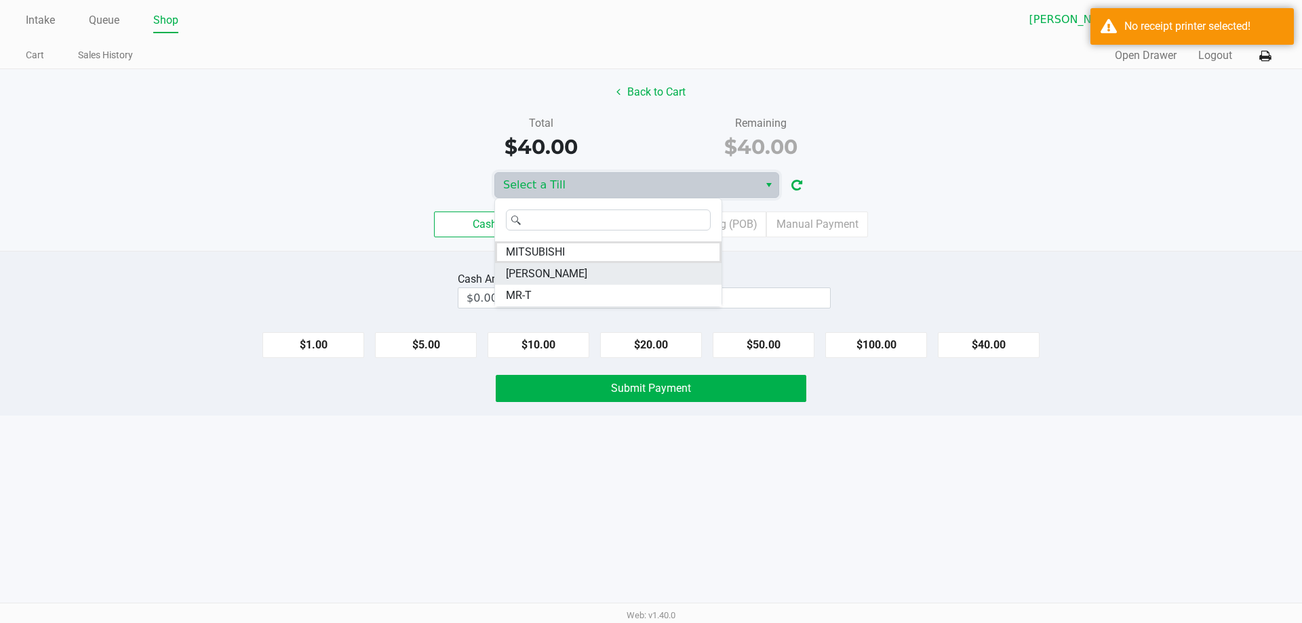
click at [554, 272] on span "NASH-TAYLOR" at bounding box center [546, 274] width 81 height 16
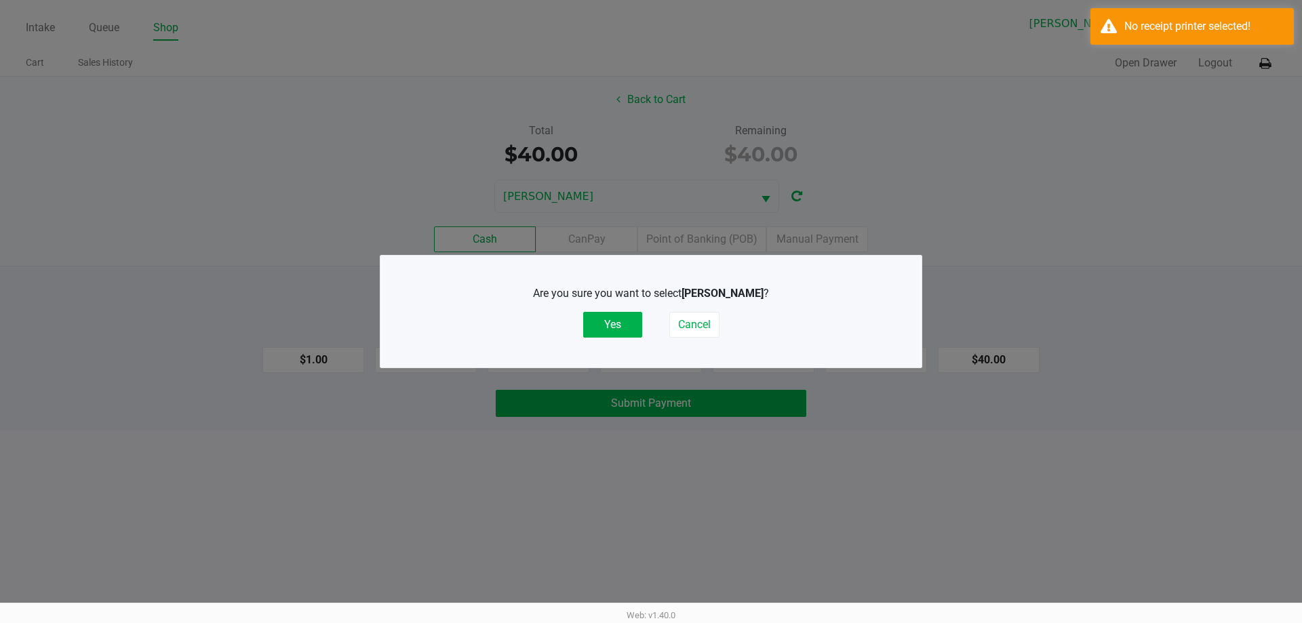
drag, startPoint x: 617, startPoint y: 328, endPoint x: 979, endPoint y: 256, distance: 369.4
click at [620, 328] on button "Yes" at bounding box center [612, 325] width 59 height 26
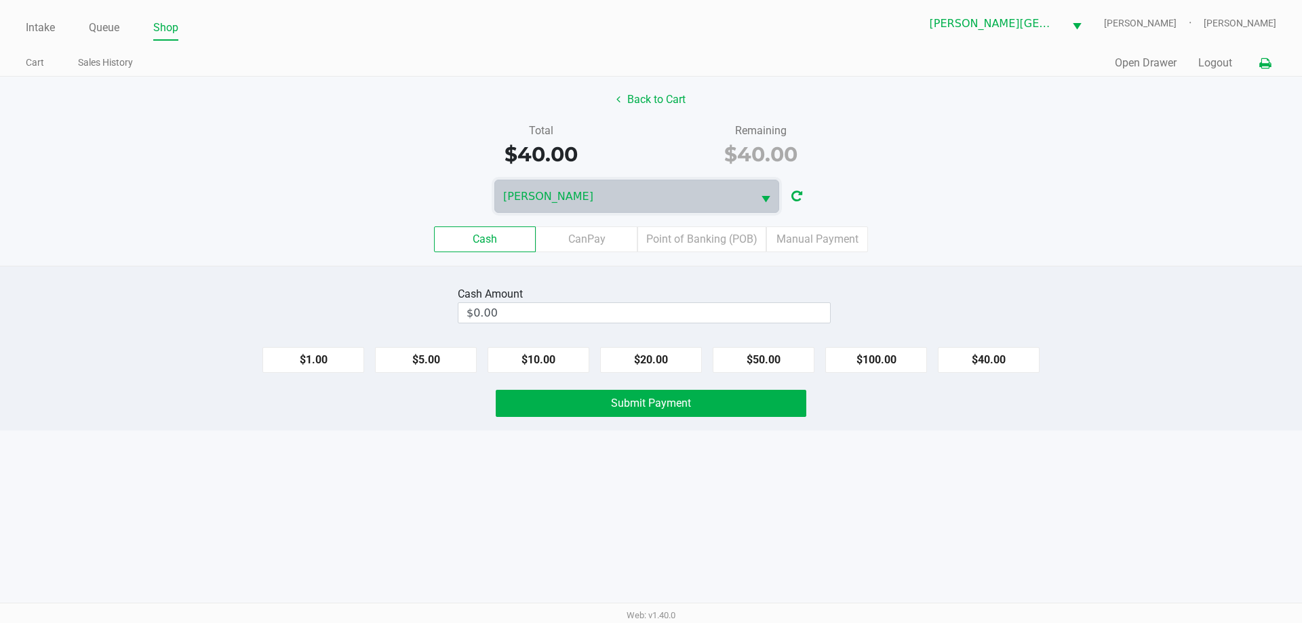
click at [1264, 61] on icon at bounding box center [1265, 63] width 12 height 9
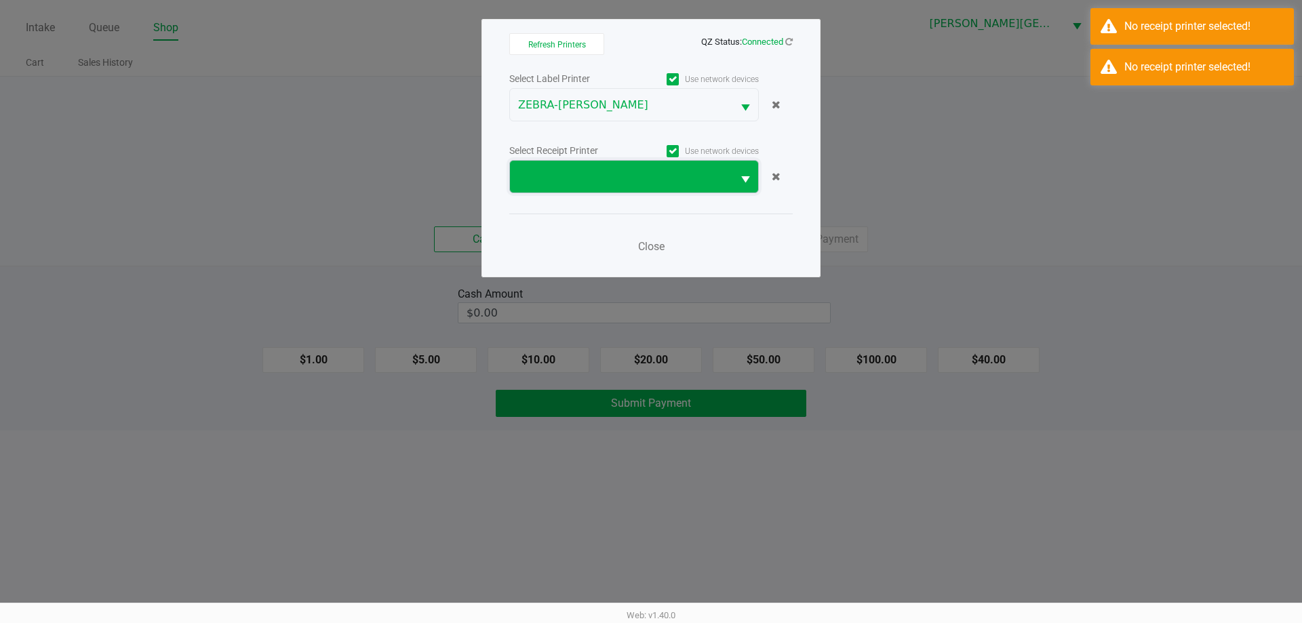
click at [718, 183] on span at bounding box center [621, 177] width 206 height 16
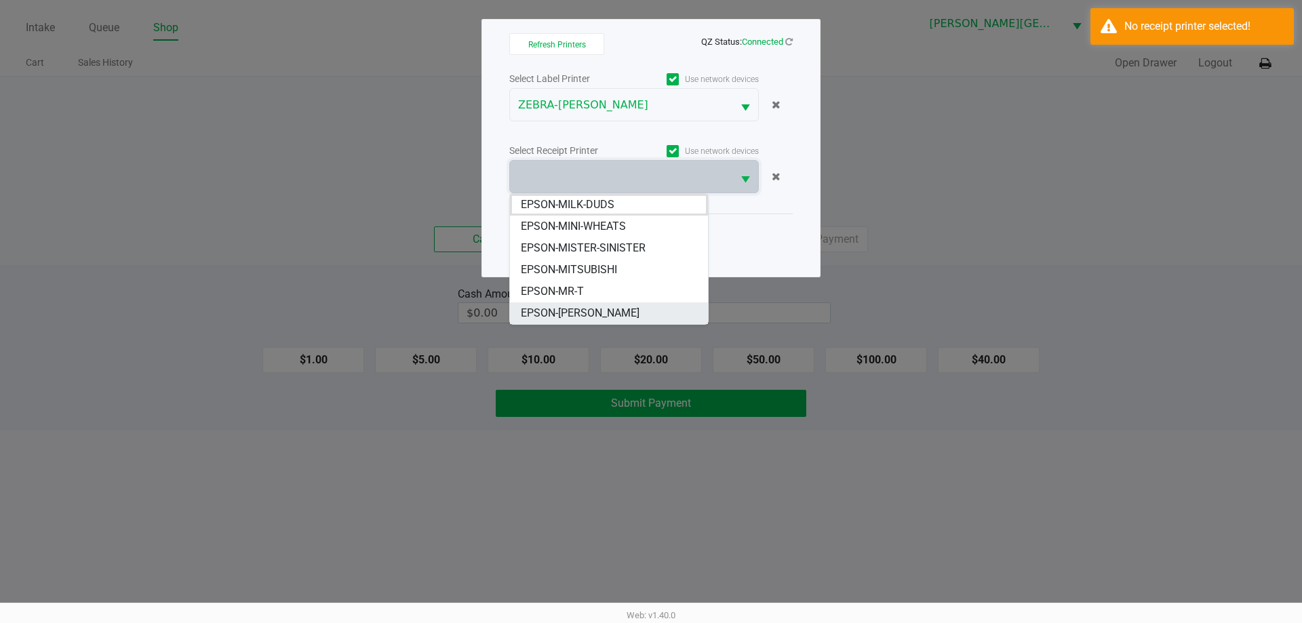
click at [626, 311] on span "EPSON-[PERSON_NAME]" at bounding box center [580, 313] width 119 height 16
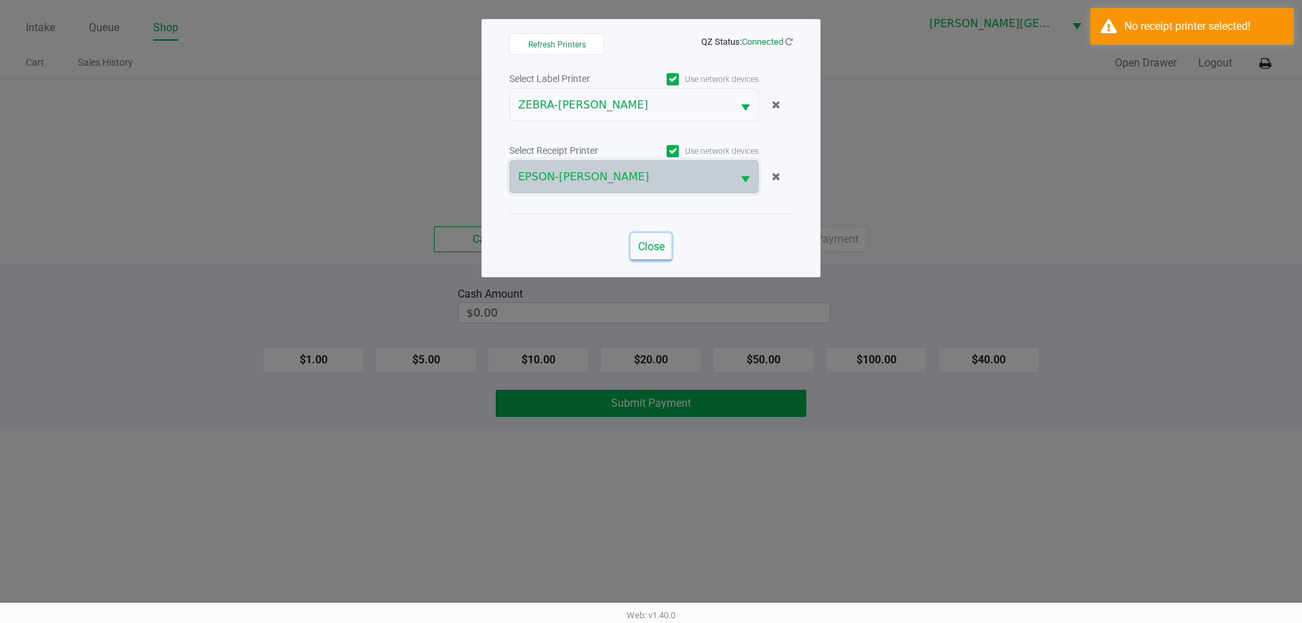
click at [644, 237] on button "Close" at bounding box center [651, 246] width 41 height 27
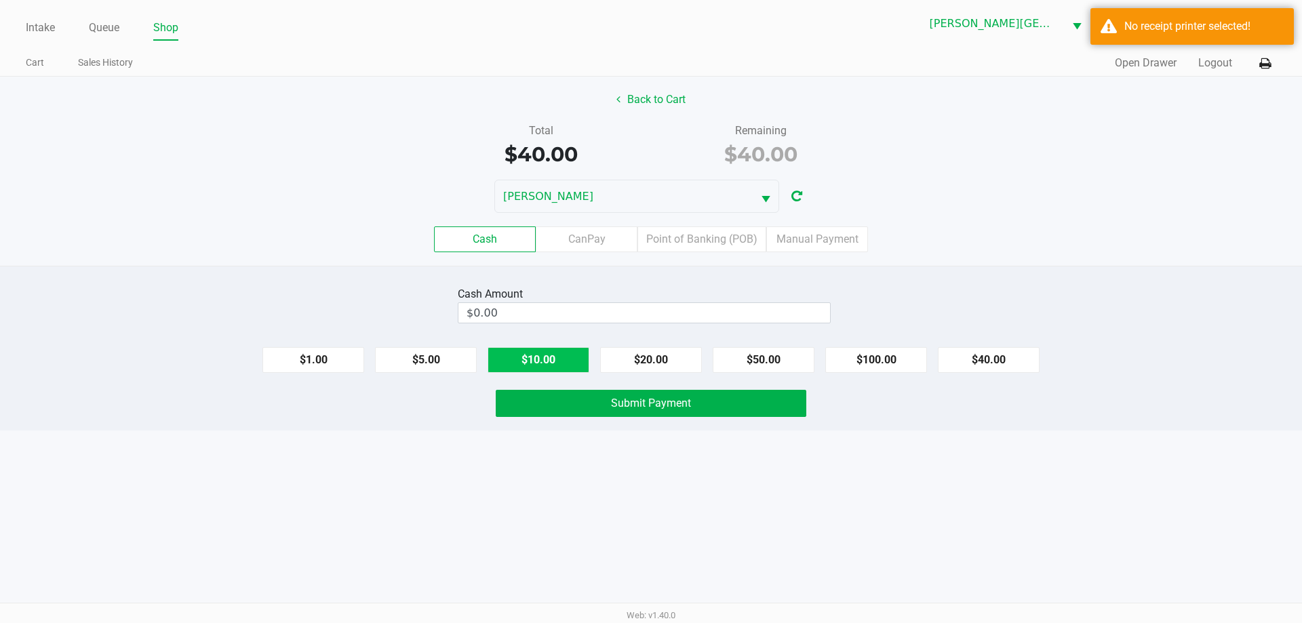
click at [537, 359] on button "$10.00" at bounding box center [539, 360] width 102 height 26
click at [644, 348] on button "$20.00" at bounding box center [651, 360] width 102 height 26
type input "$40.00"
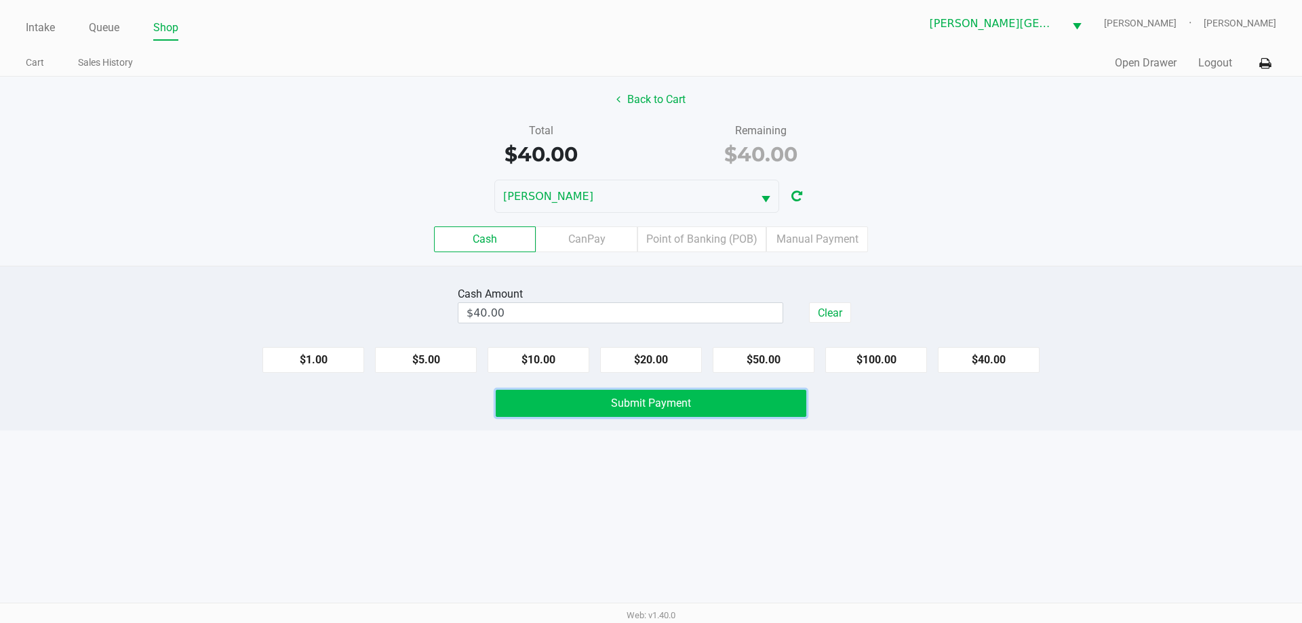
click at [657, 412] on button "Submit Payment" at bounding box center [651, 403] width 311 height 27
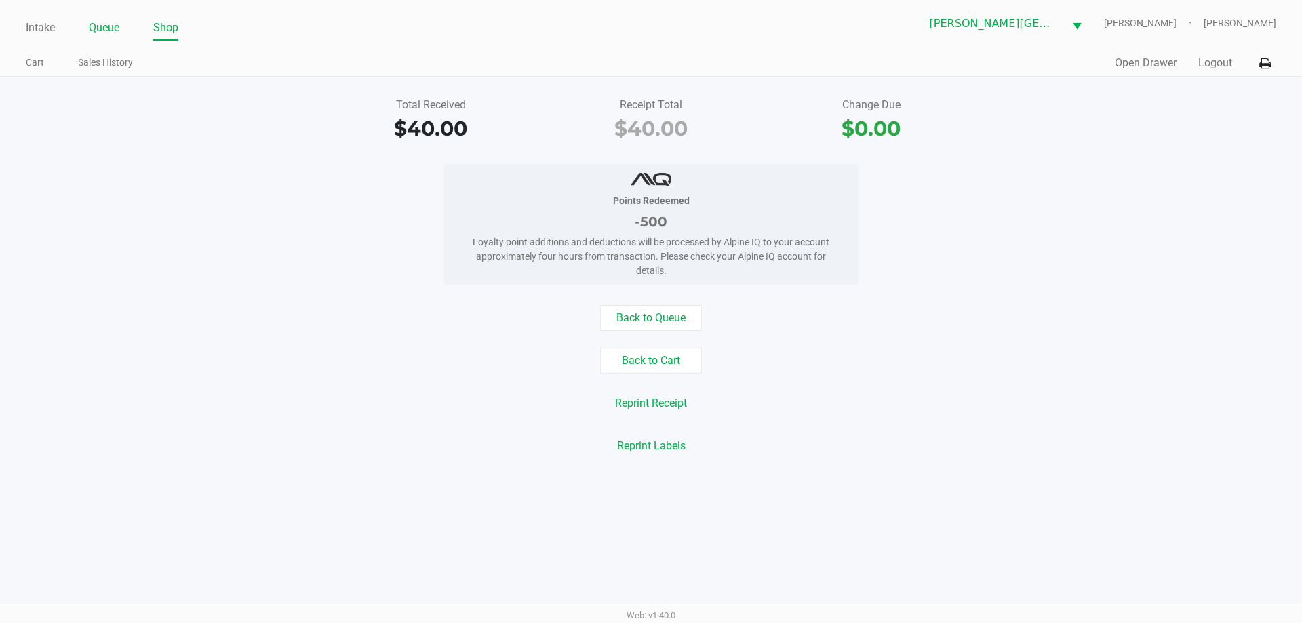
click at [111, 24] on link "Queue" at bounding box center [104, 27] width 31 height 19
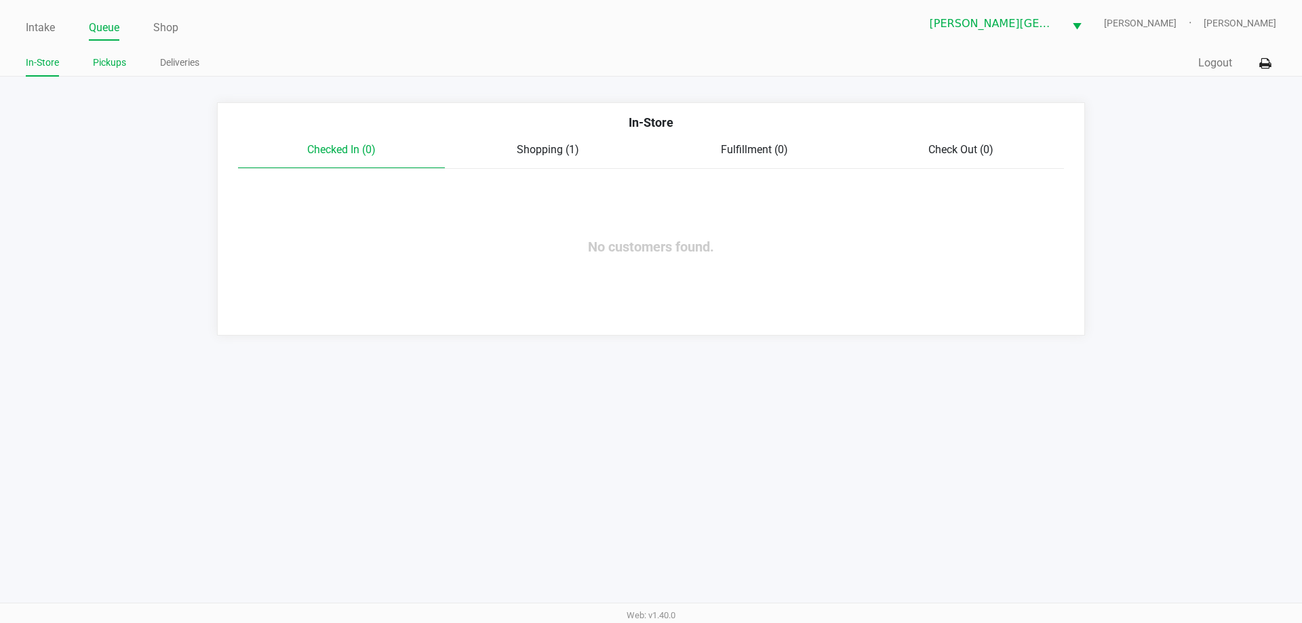
click at [119, 61] on link "Pickups" at bounding box center [109, 62] width 33 height 17
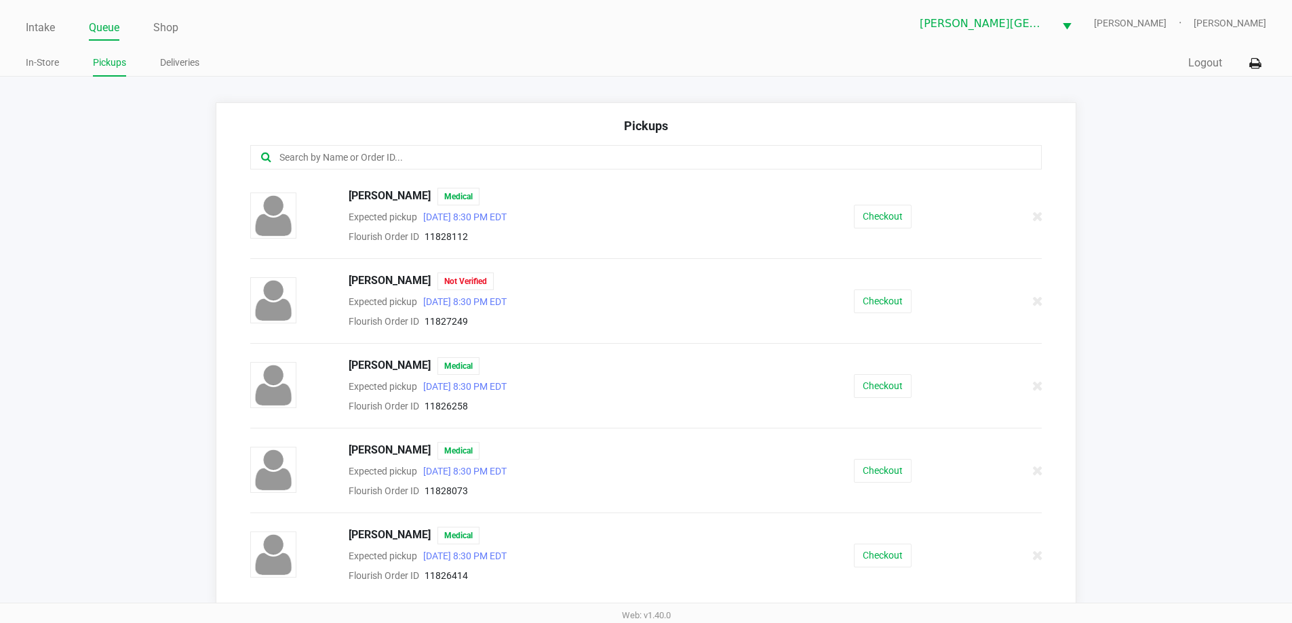
scroll to position [543, 0]
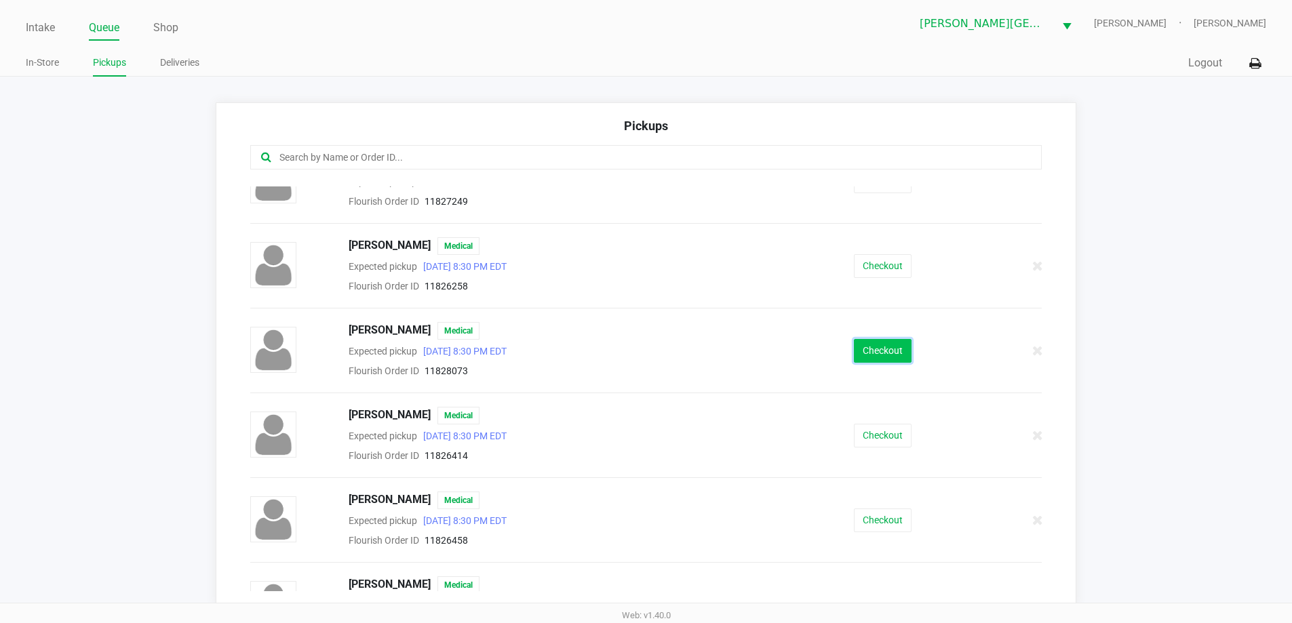
click at [884, 351] on button "Checkout" at bounding box center [883, 351] width 58 height 24
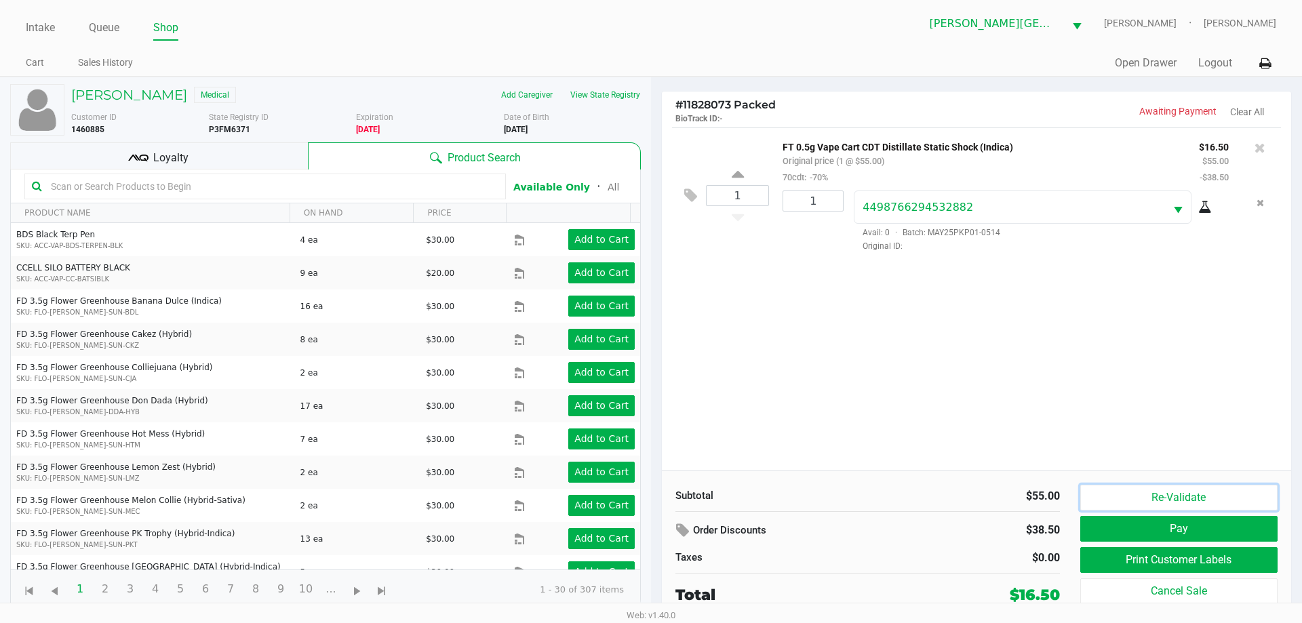
click at [1175, 502] on button "Re-Validate" at bounding box center [1178, 498] width 197 height 26
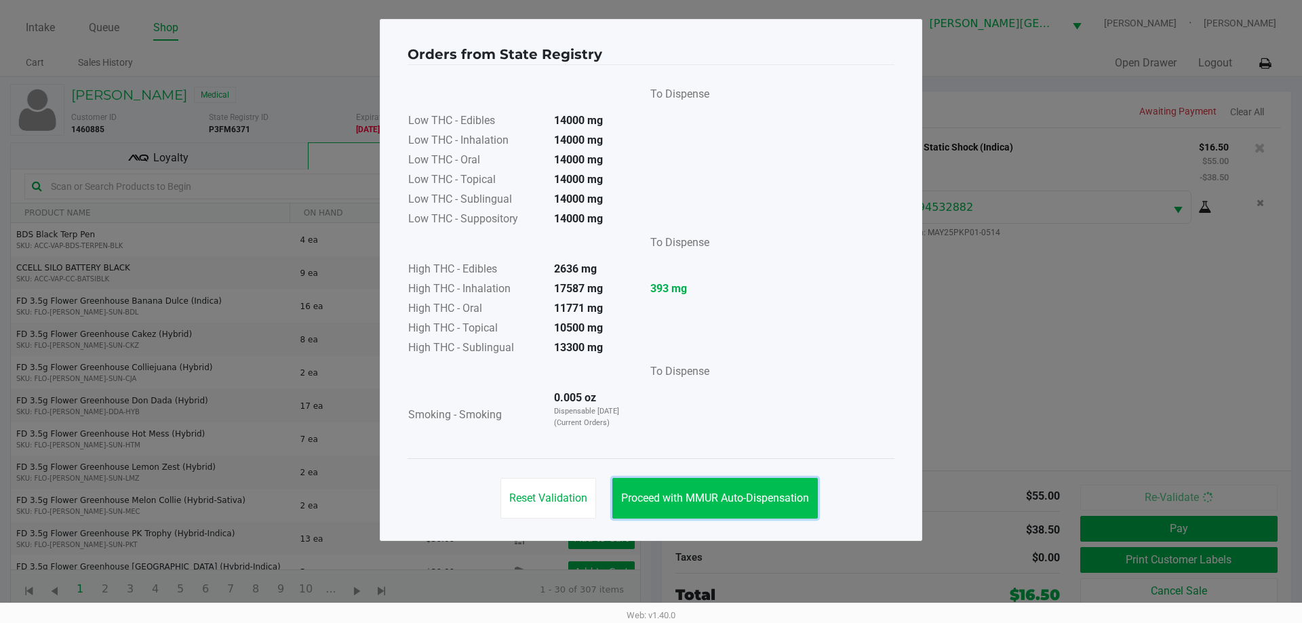
click at [779, 492] on span "Proceed with MMUR Auto-Dispensation" at bounding box center [715, 498] width 188 height 13
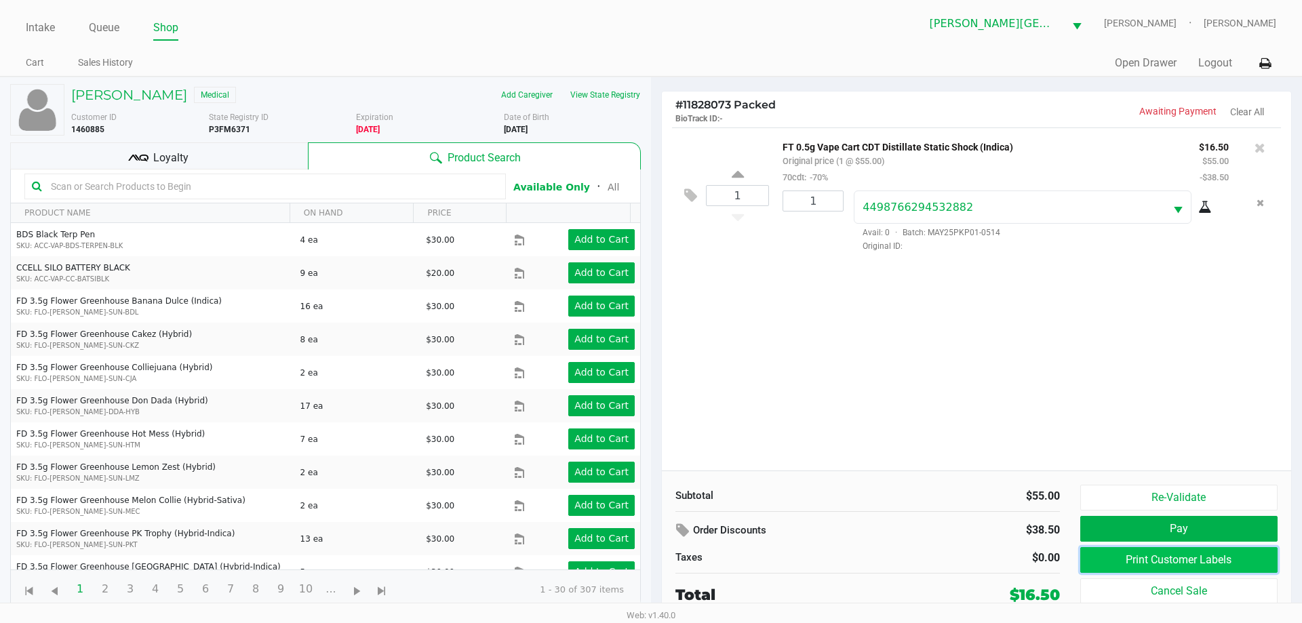
click at [1204, 555] on button "Print Customer Labels" at bounding box center [1178, 560] width 197 height 26
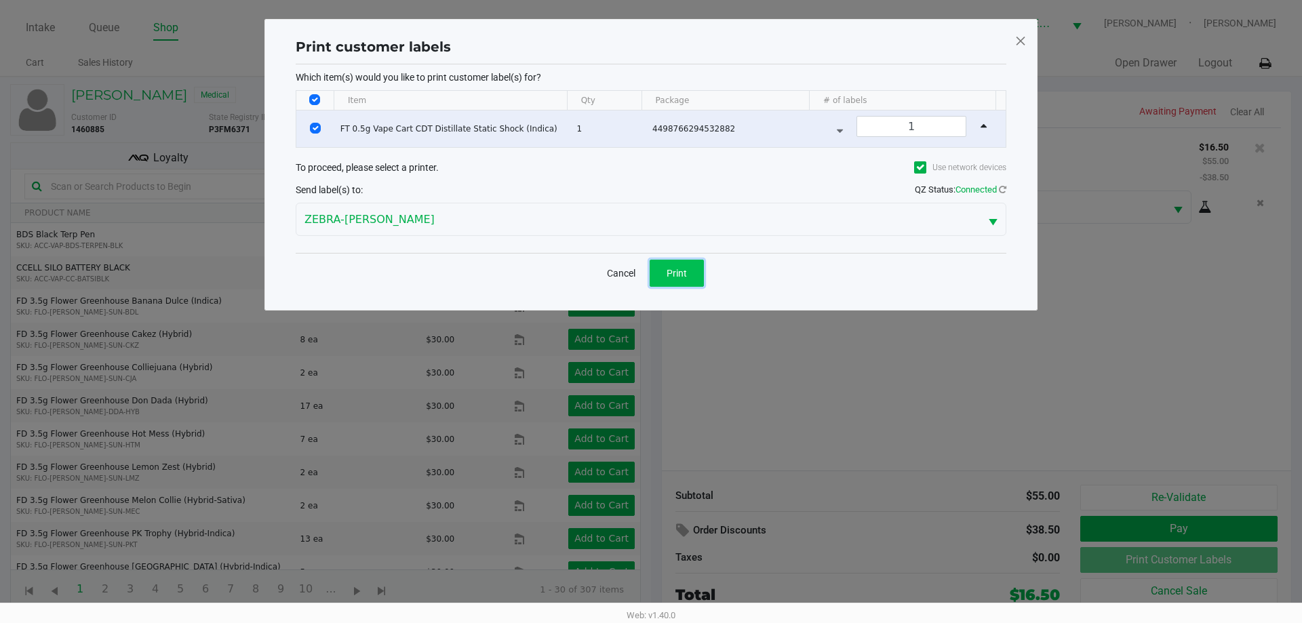
click at [671, 276] on span "Print" at bounding box center [677, 273] width 20 height 11
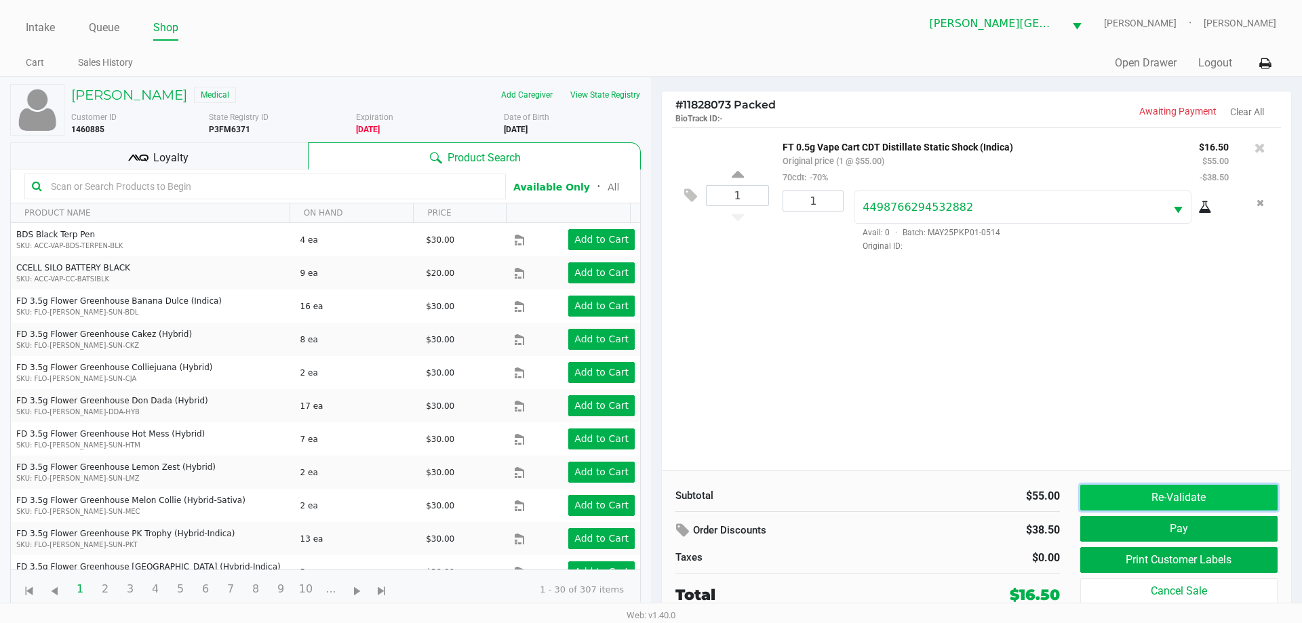
click at [1192, 492] on button "Re-Validate" at bounding box center [1178, 498] width 197 height 26
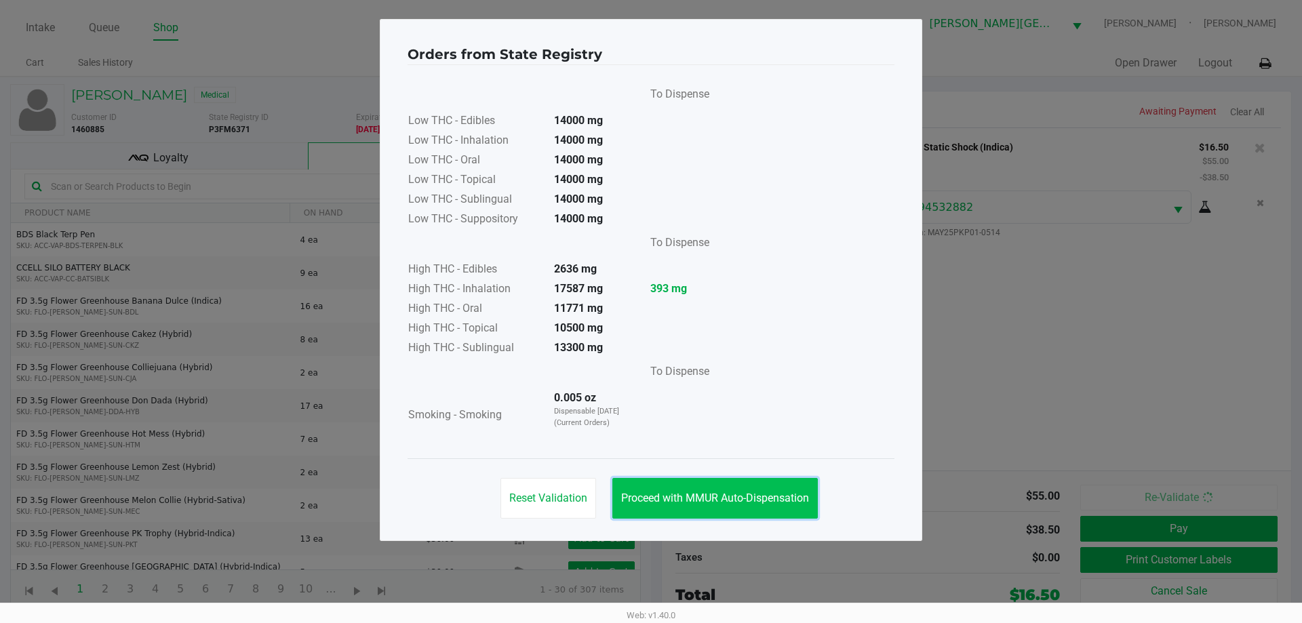
click at [760, 483] on button "Proceed with MMUR Auto-Dispensation" at bounding box center [714, 498] width 205 height 41
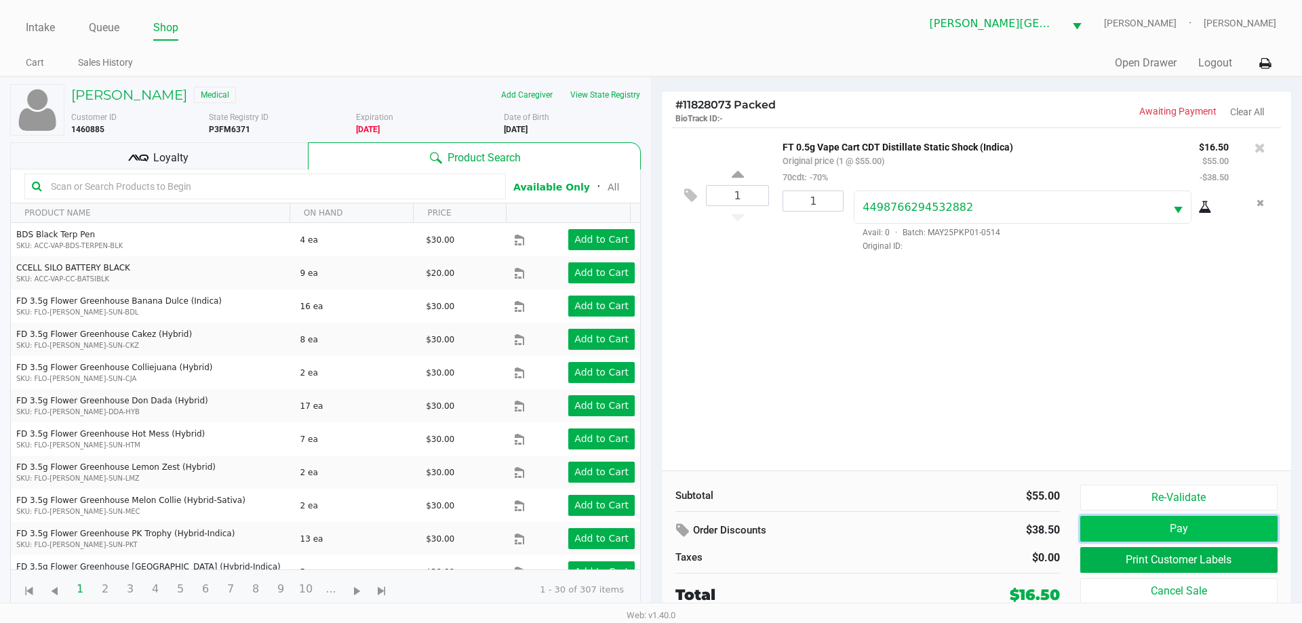
click at [1121, 526] on button "Pay" at bounding box center [1178, 529] width 197 height 26
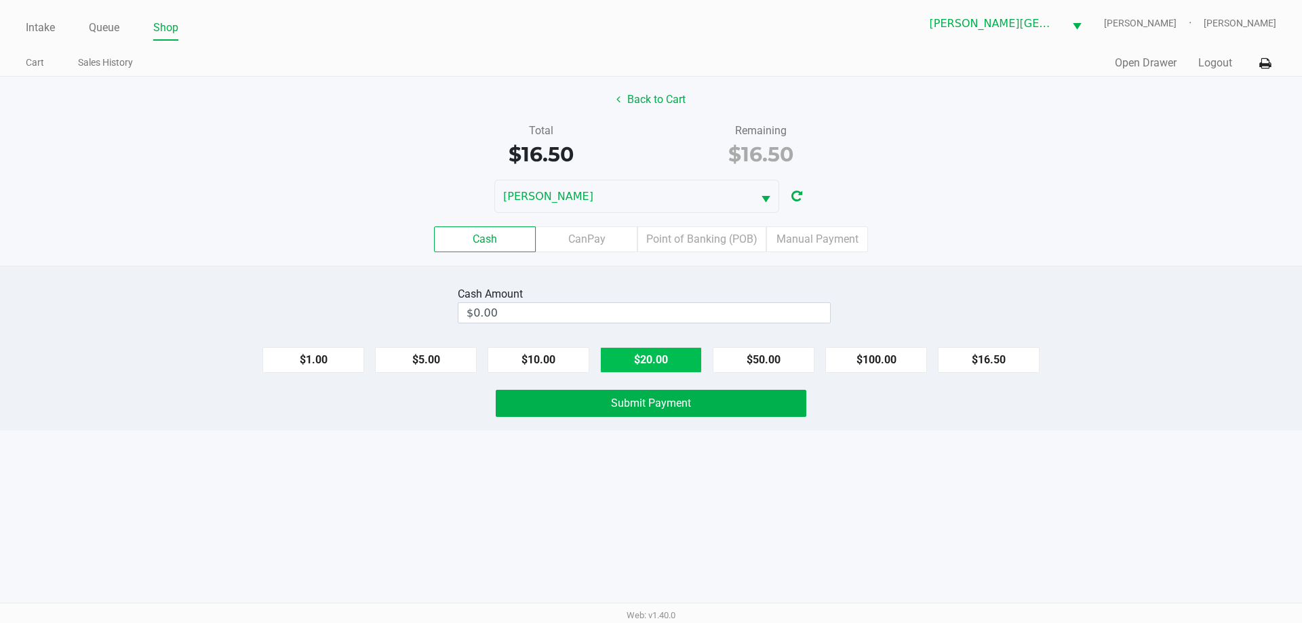
click at [661, 368] on button "$20.00" at bounding box center [651, 360] width 102 height 26
type input "$20.00"
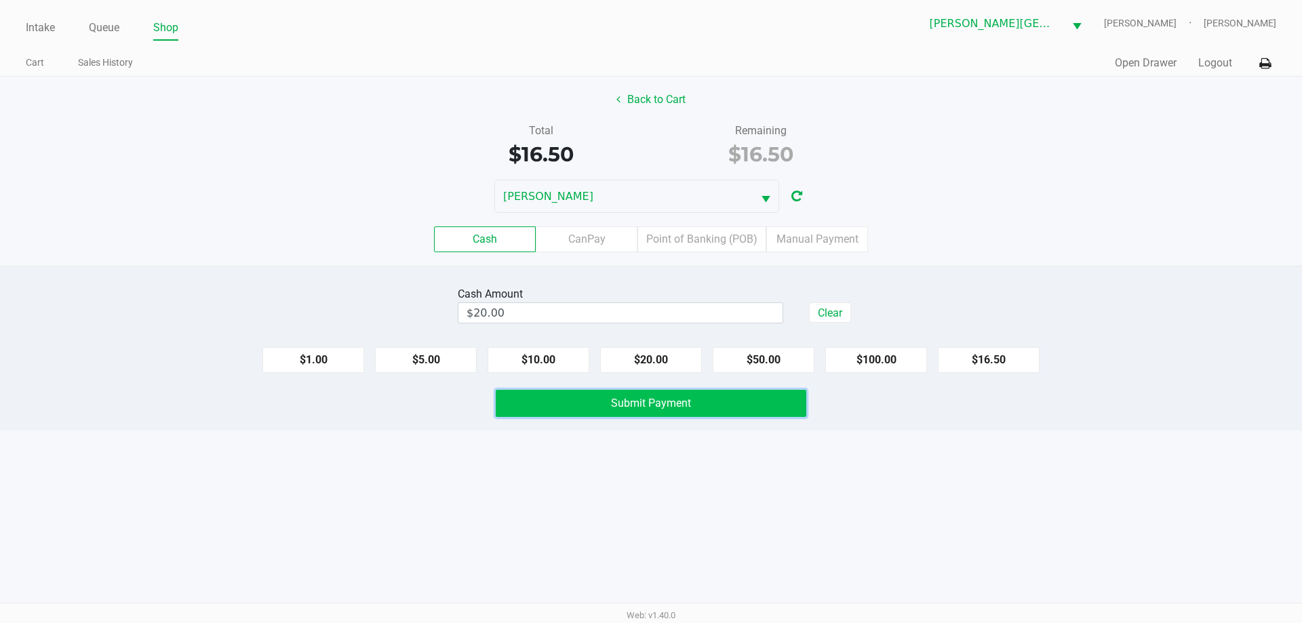
click at [677, 405] on span "Submit Payment" at bounding box center [651, 403] width 80 height 13
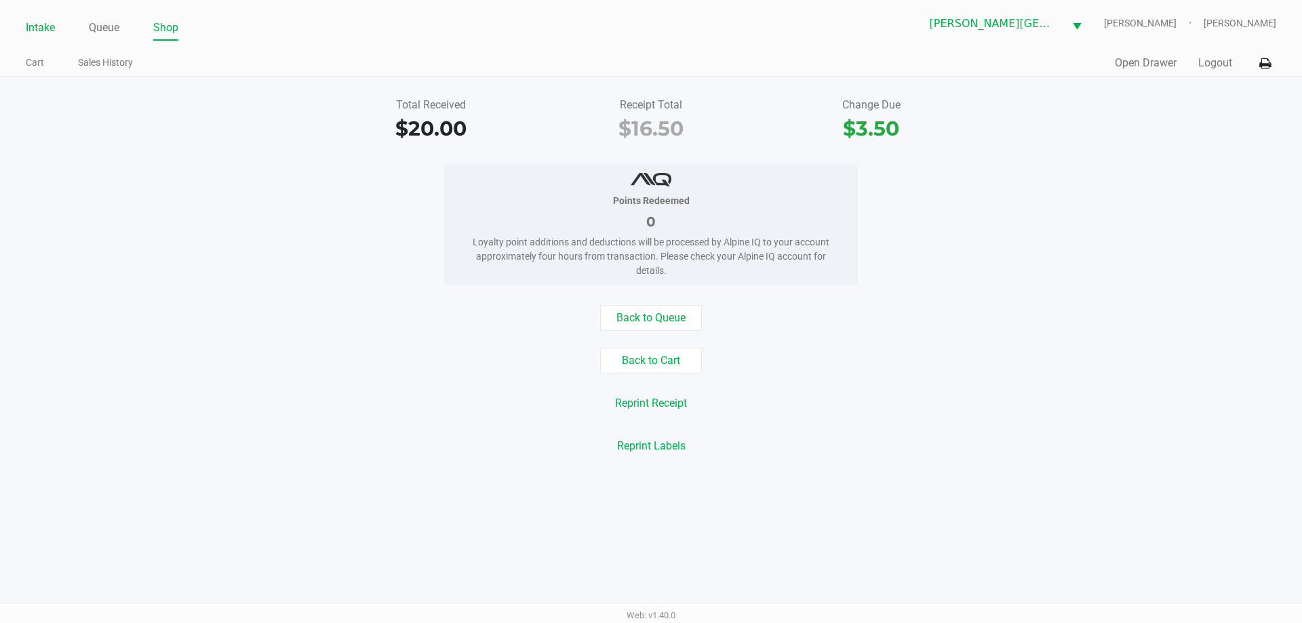
click at [39, 31] on link "Intake" at bounding box center [40, 27] width 29 height 19
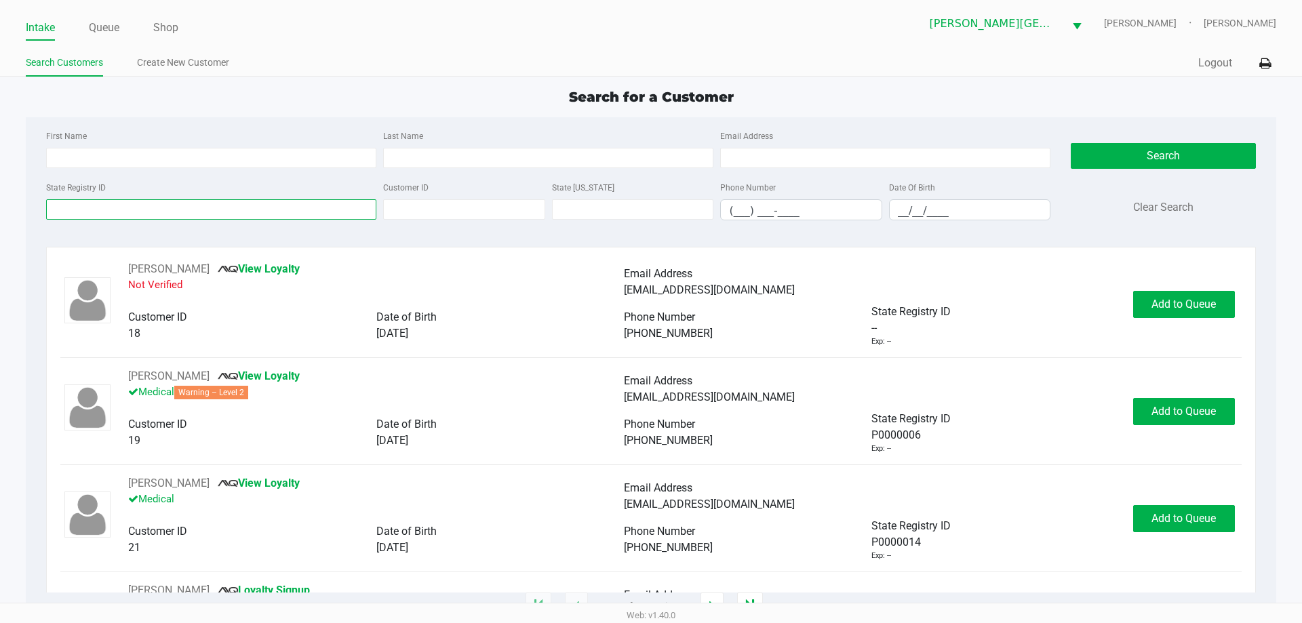
click at [134, 200] on input "State Registry ID" at bounding box center [211, 209] width 330 height 20
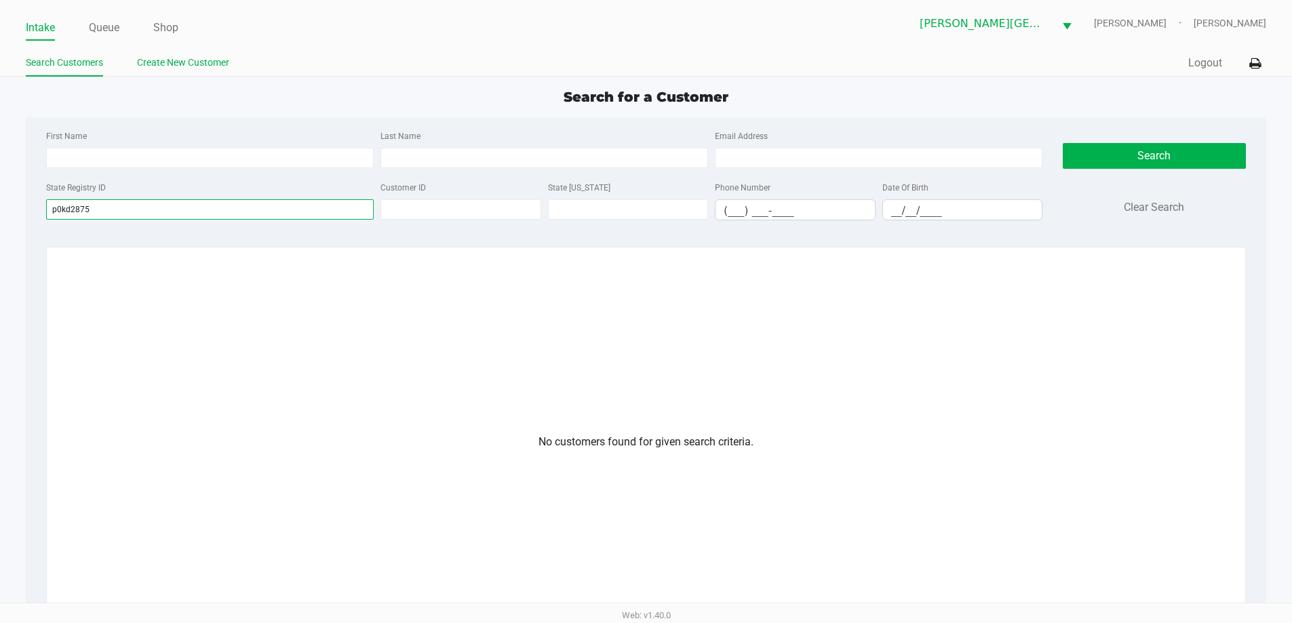
type input "p0kd2875"
click at [163, 66] on link "Create New Customer" at bounding box center [183, 62] width 92 height 17
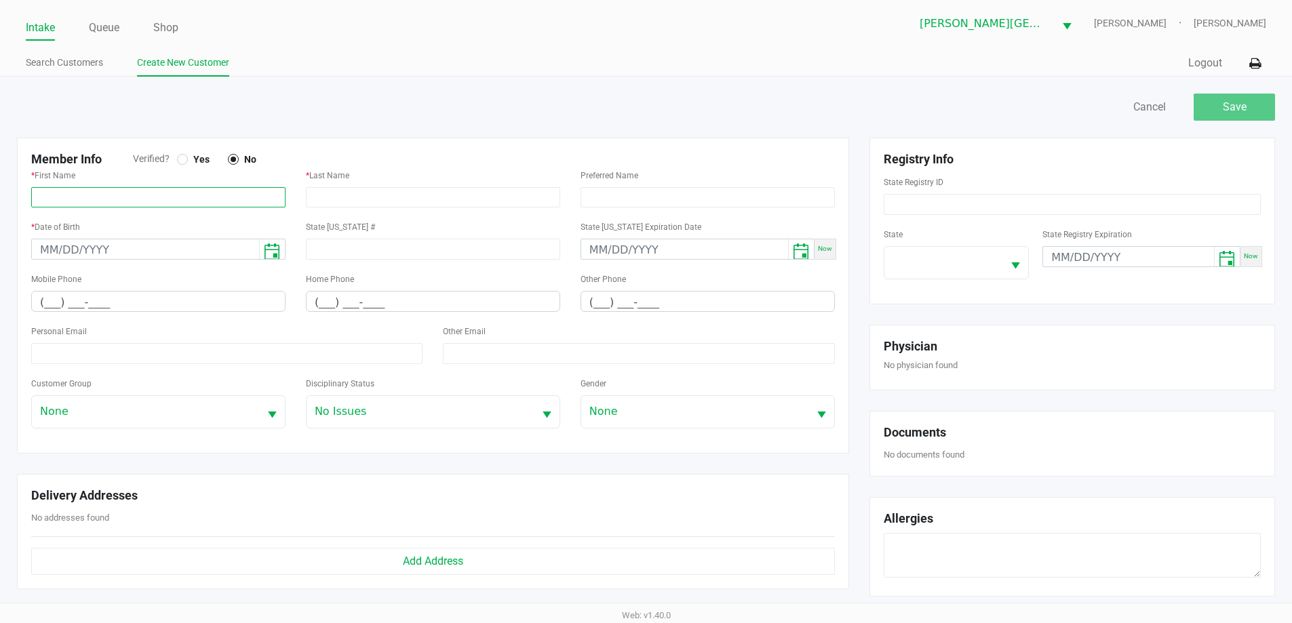
click at [170, 199] on input "text" at bounding box center [158, 197] width 254 height 20
type input "Robert"
click at [380, 193] on input "text" at bounding box center [433, 197] width 254 height 20
type input "Seifert Jr."
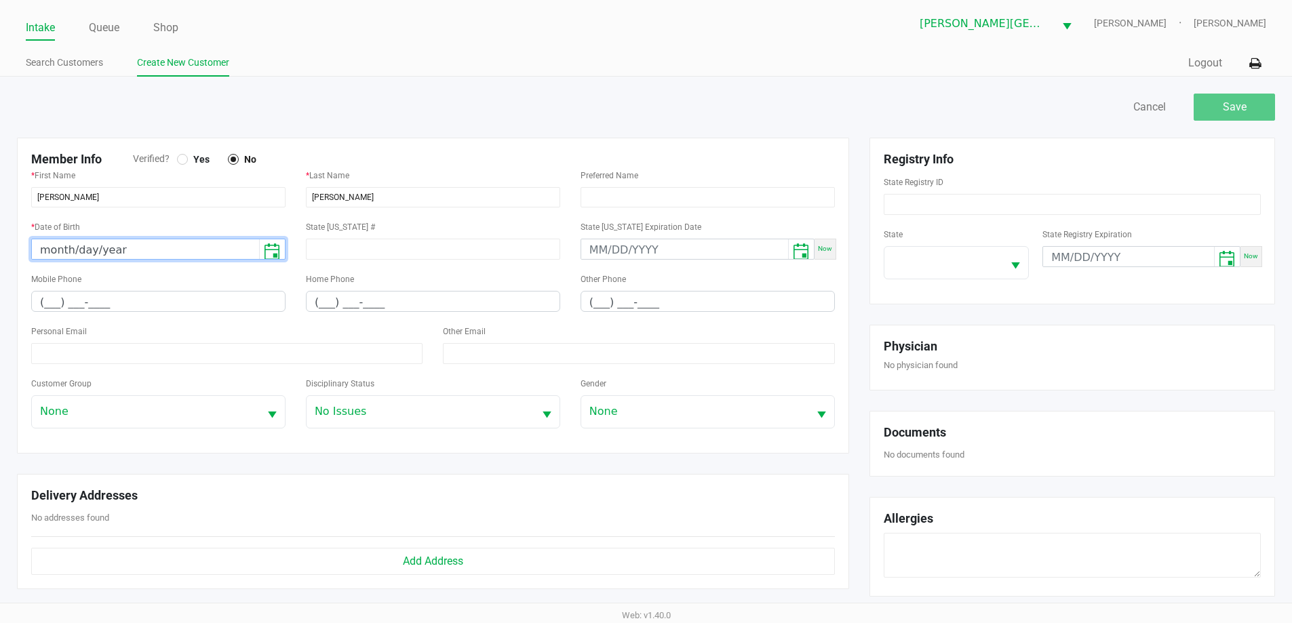
click at [163, 246] on input "month/day/year" at bounding box center [145, 249] width 227 height 21
click at [60, 249] on input "06/day/0022" at bounding box center [145, 249] width 227 height 21
click at [49, 246] on input "06/day/0022" at bounding box center [145, 249] width 227 height 21
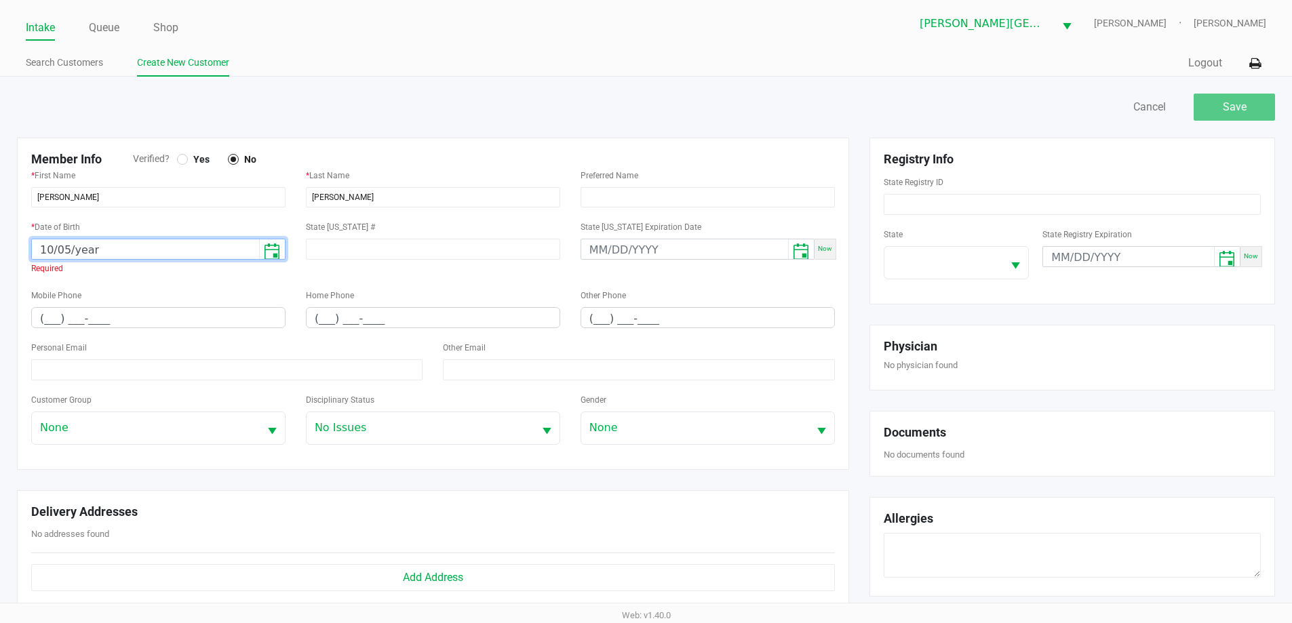
click at [64, 246] on input "10/05/year" at bounding box center [145, 249] width 227 height 21
type input "10/25/year"
click at [58, 312] on input "(___) ___-____" at bounding box center [158, 318] width 253 height 21
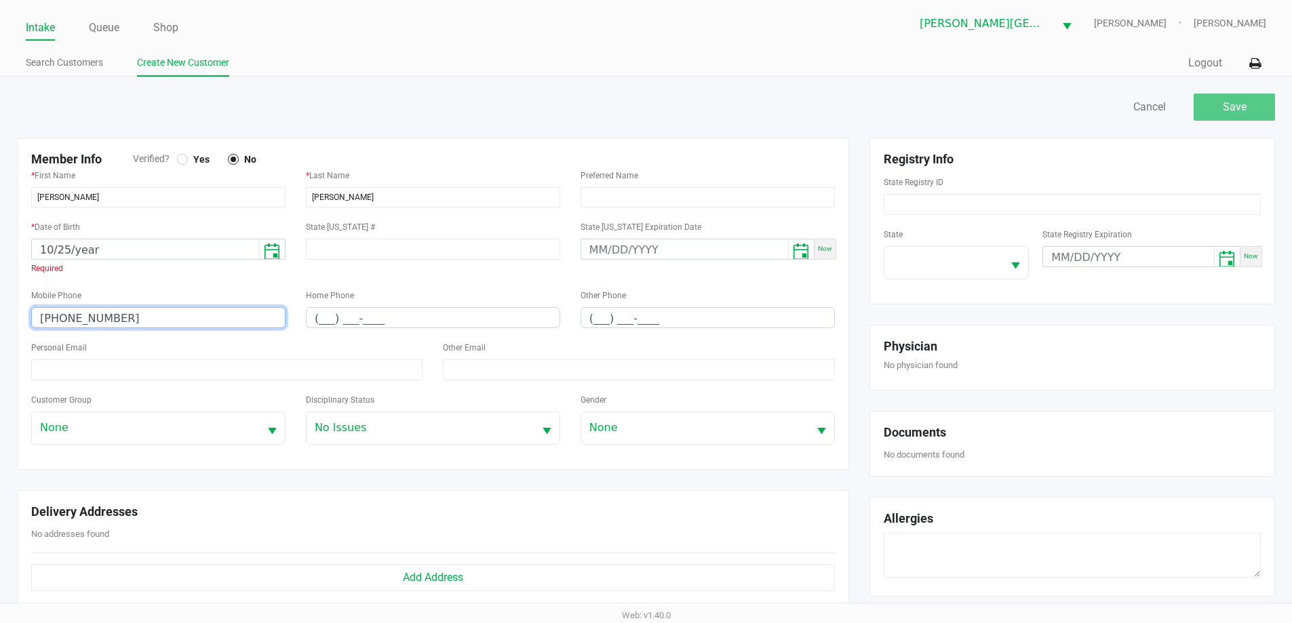
type input "(386) 688-5460"
click at [90, 253] on input "10/25/year" at bounding box center [145, 249] width 227 height 21
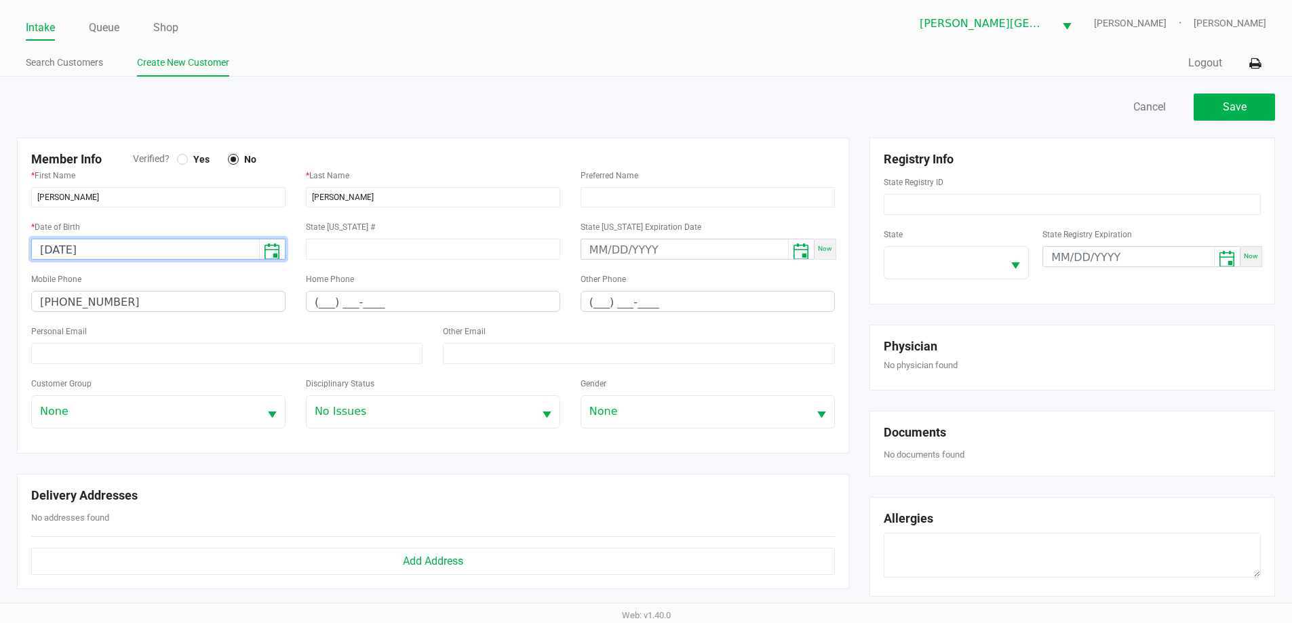
type input "10/25/1987"
click at [189, 159] on span "Yes" at bounding box center [199, 159] width 22 height 12
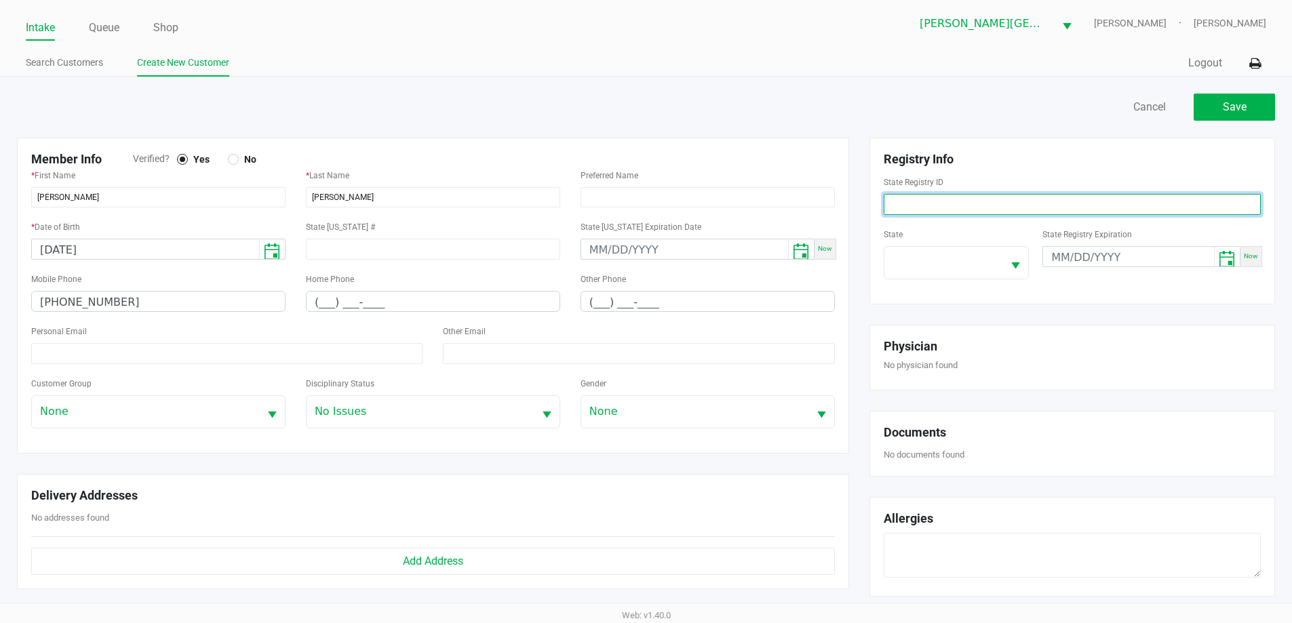
click at [1042, 201] on input at bounding box center [1072, 204] width 377 height 21
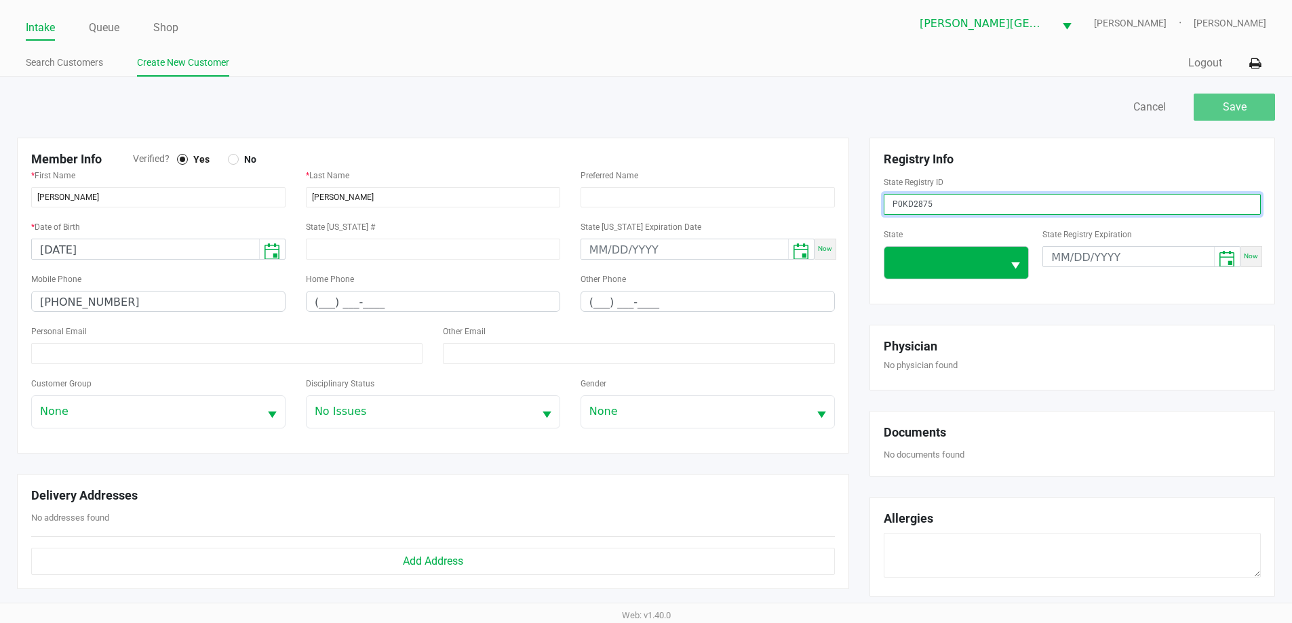
click at [1008, 276] on button "Select" at bounding box center [1015, 263] width 26 height 32
type input "P0KD2875"
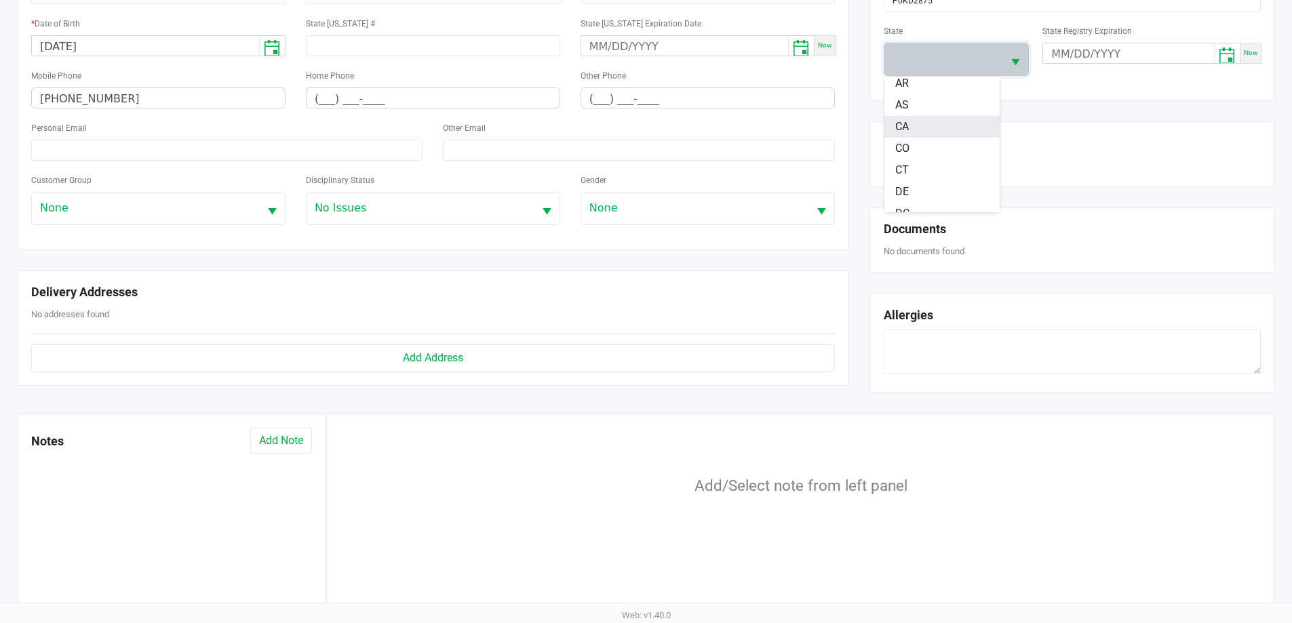
scroll to position [136, 0]
click at [926, 163] on li "FL" at bounding box center [941, 169] width 115 height 22
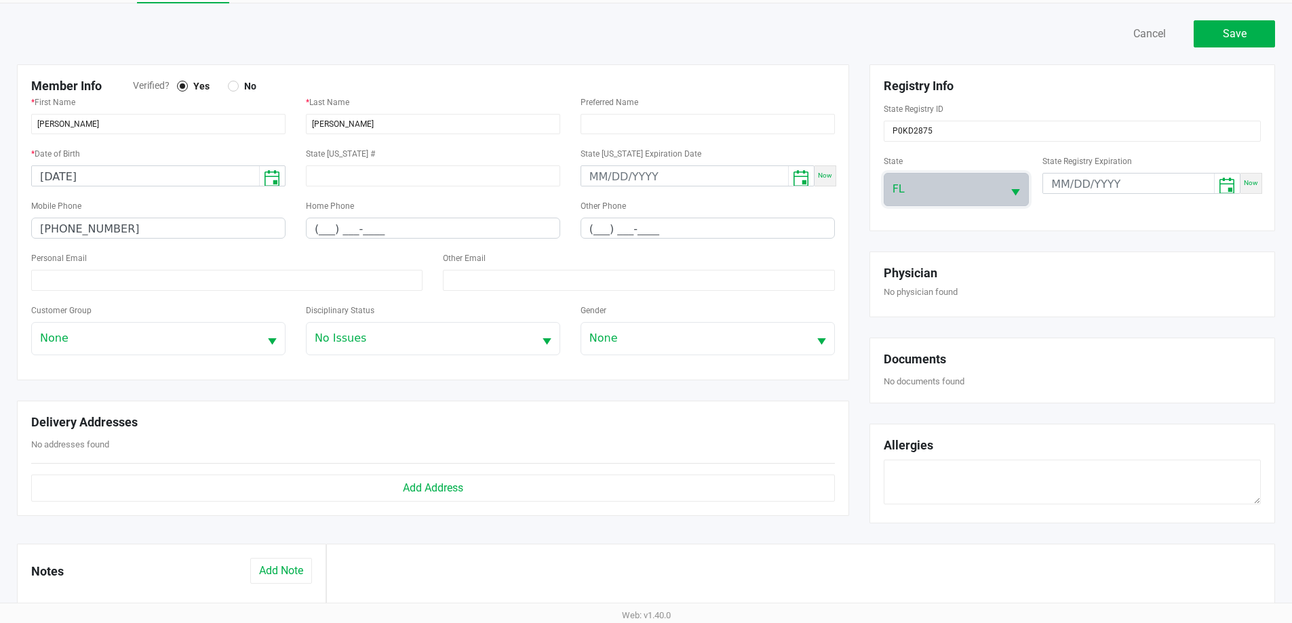
scroll to position [68, 0]
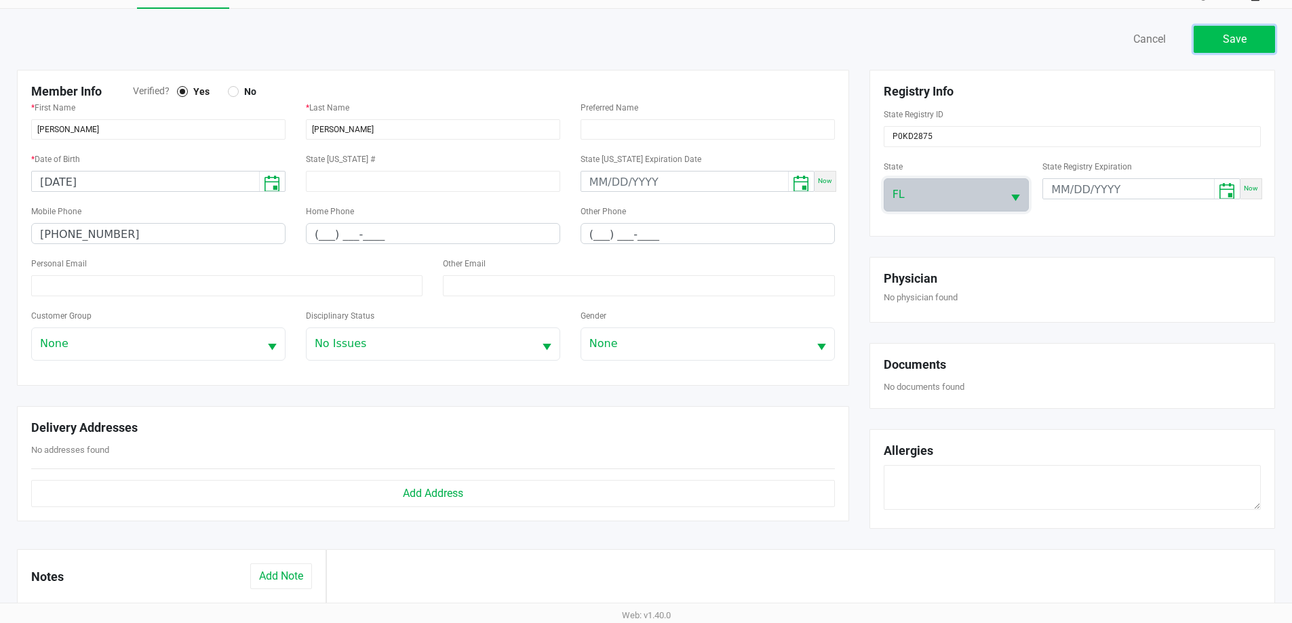
click at [1221, 45] on button "Save" at bounding box center [1234, 39] width 81 height 27
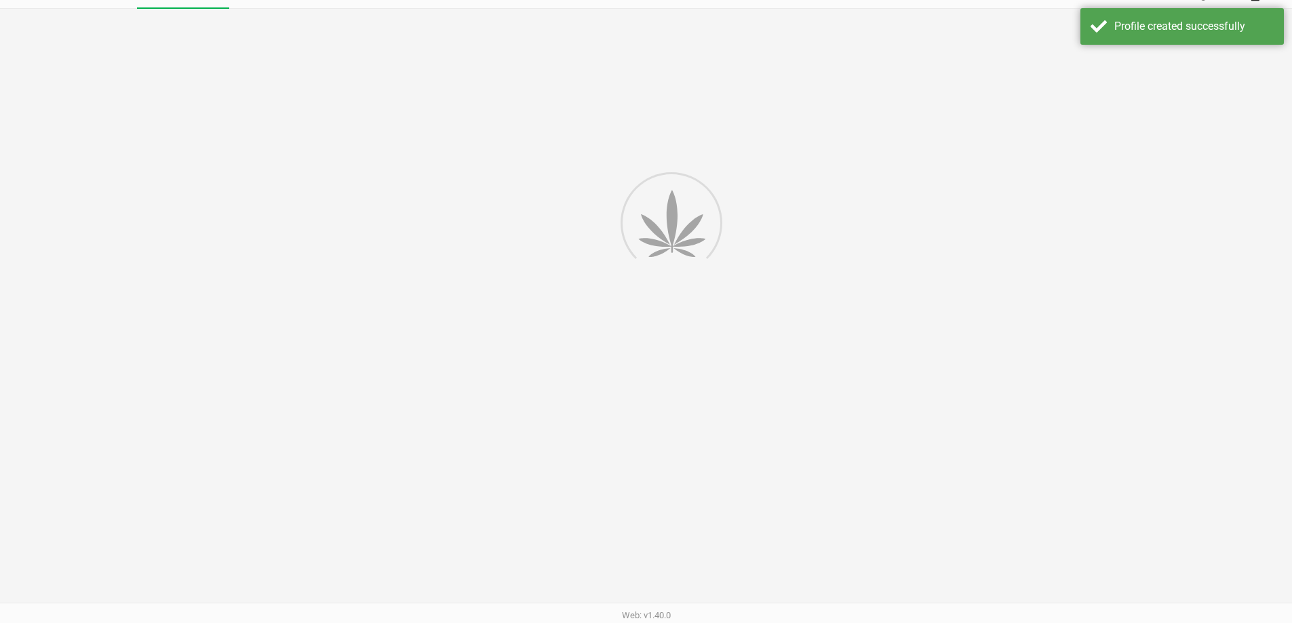
type input "---"
type input "( __) ___-____"
type input "---"
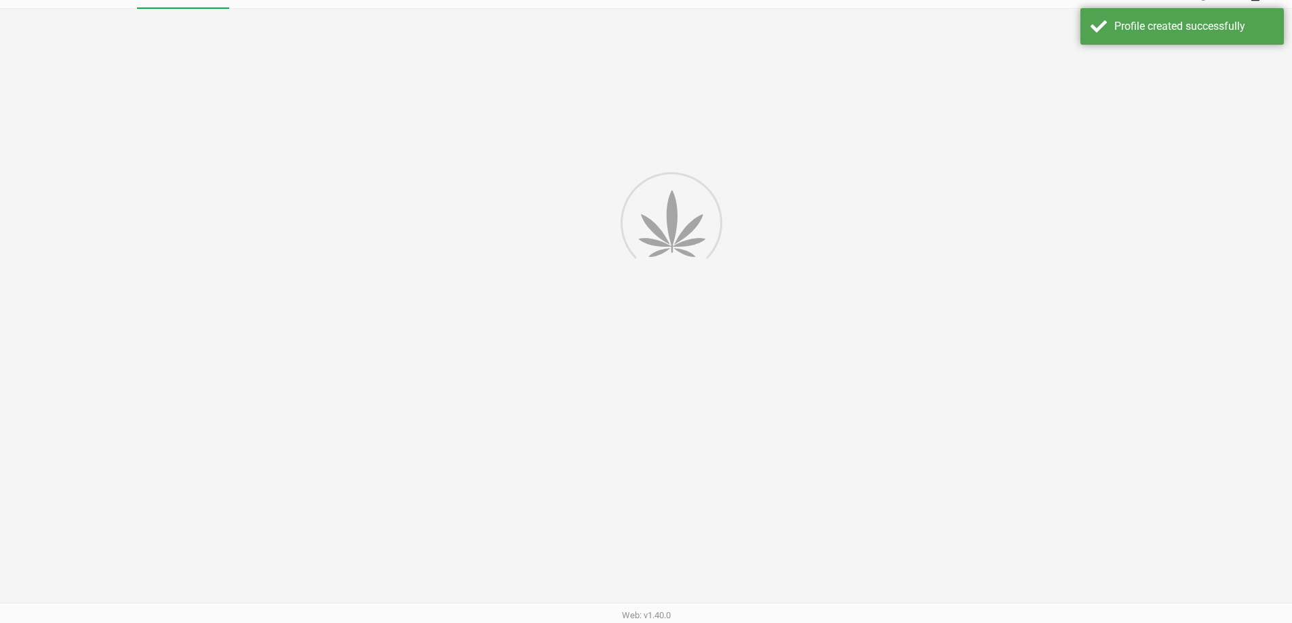
type input "---"
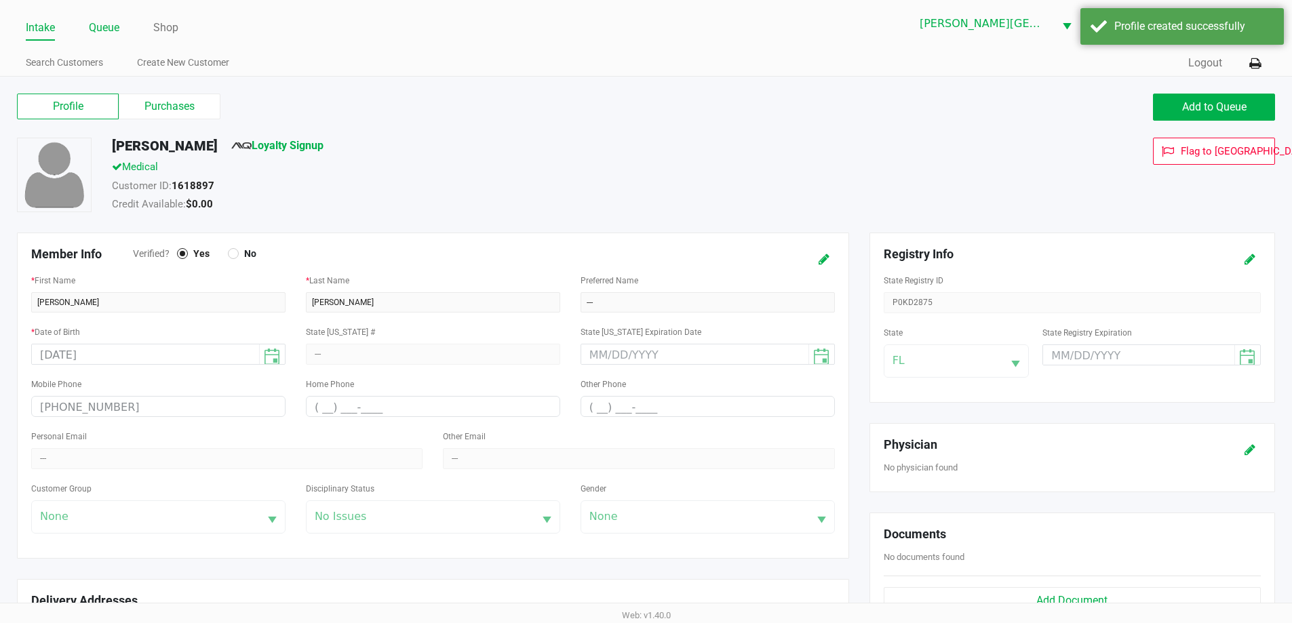
click at [117, 33] on link "Queue" at bounding box center [104, 27] width 31 height 19
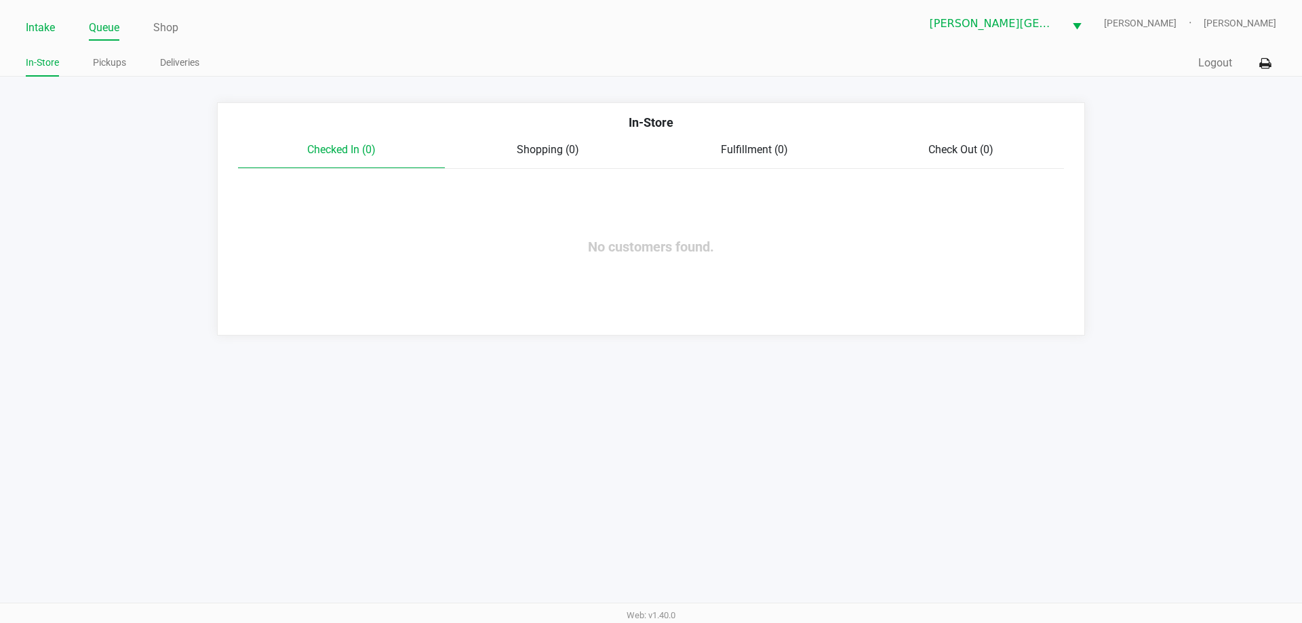
click at [50, 35] on link "Intake" at bounding box center [40, 27] width 29 height 19
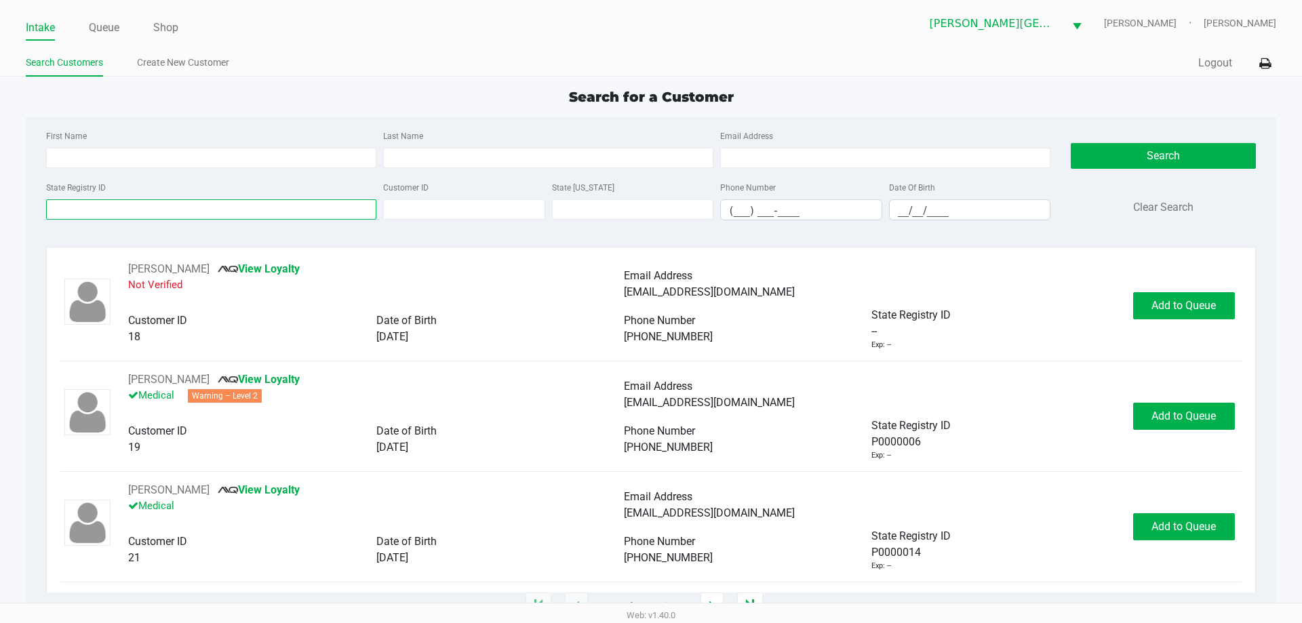
click at [80, 212] on input "State Registry ID" at bounding box center [211, 209] width 330 height 20
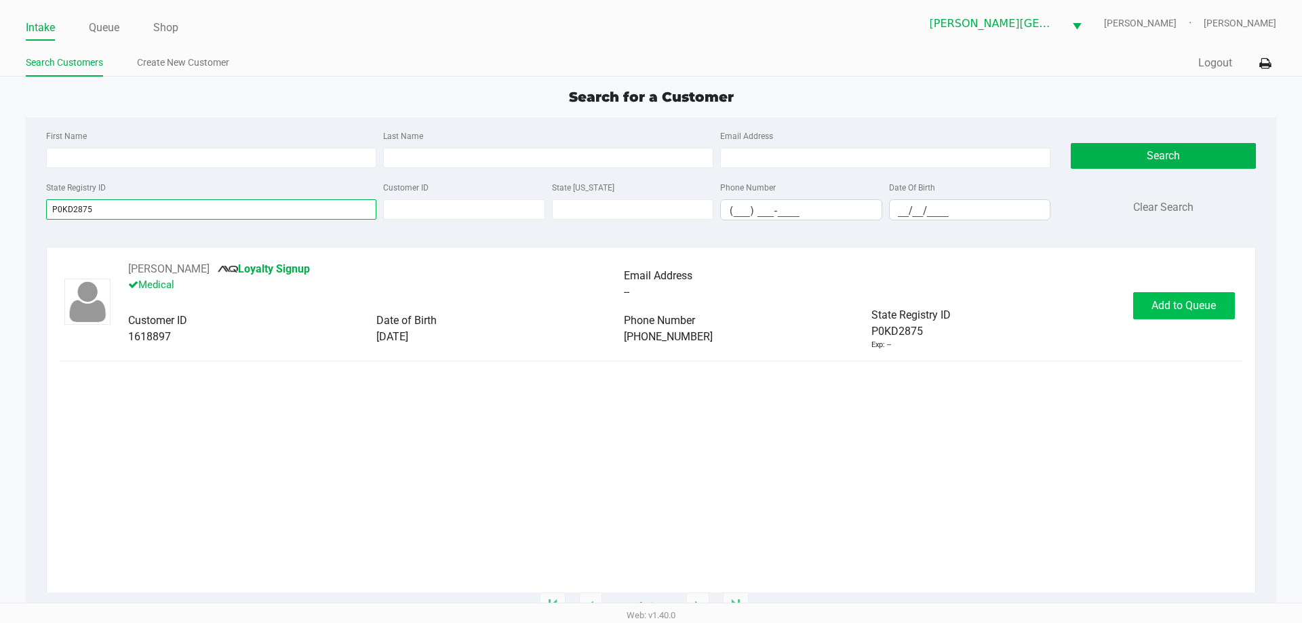
type input "P0KD2875"
click at [1157, 300] on span "Add to Queue" at bounding box center [1184, 305] width 64 height 13
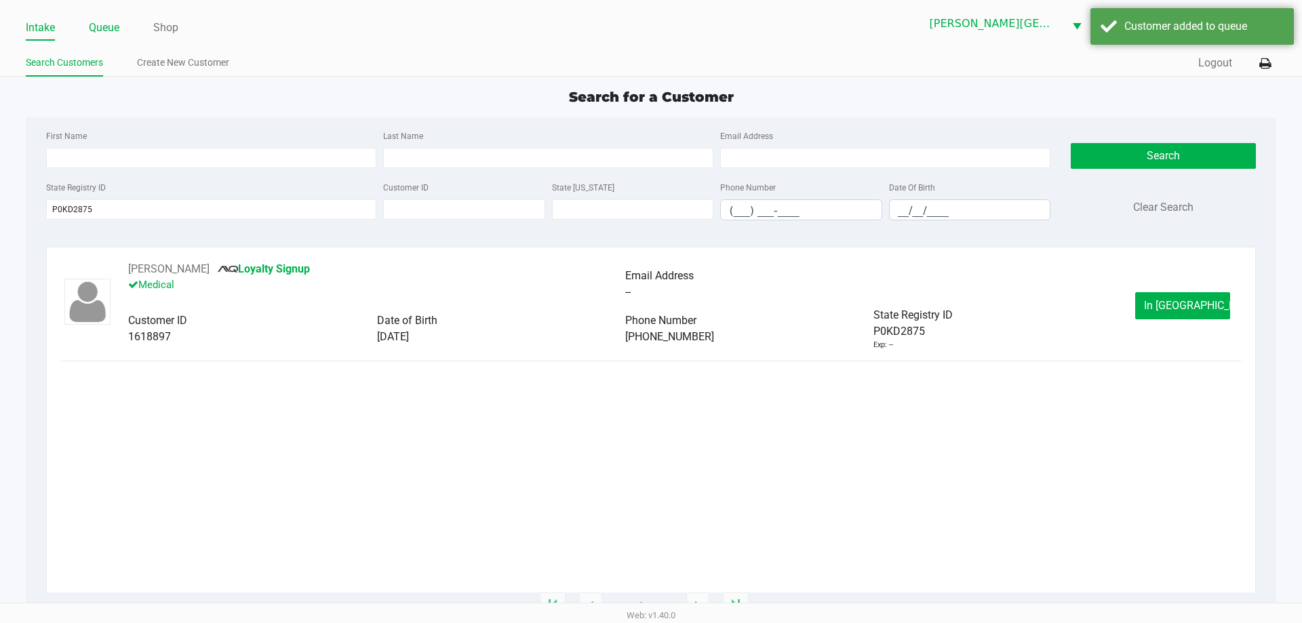
click at [111, 21] on link "Queue" at bounding box center [104, 27] width 31 height 19
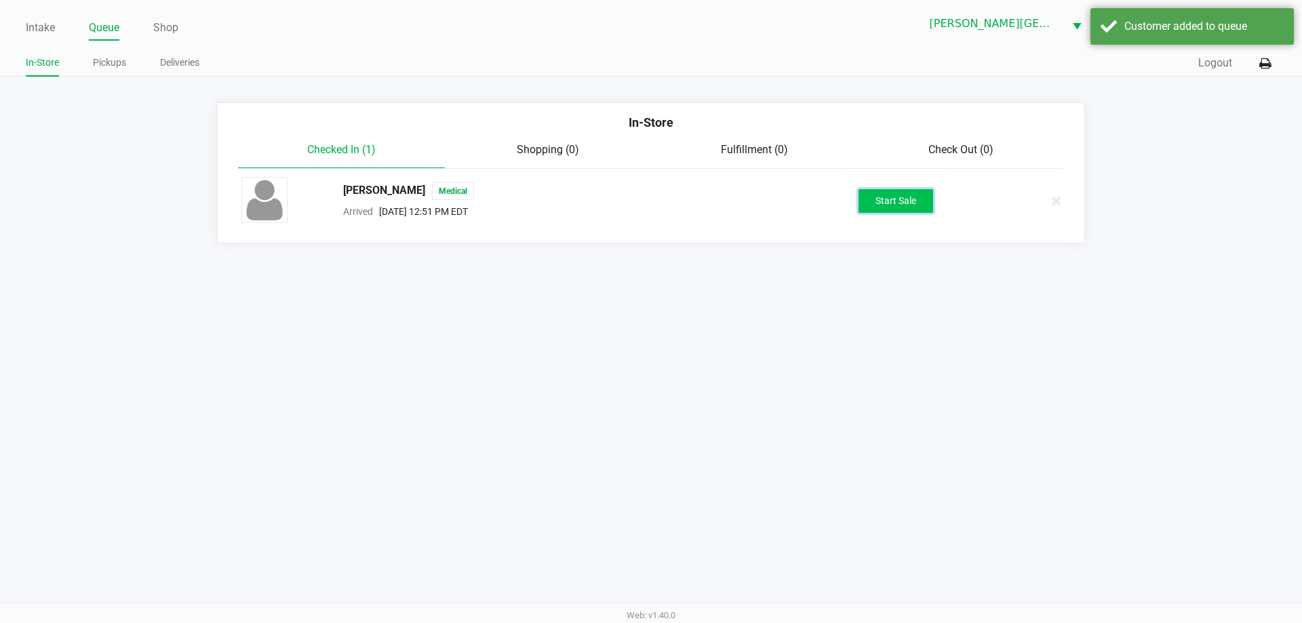
click at [911, 199] on button "Start Sale" at bounding box center [896, 201] width 75 height 24
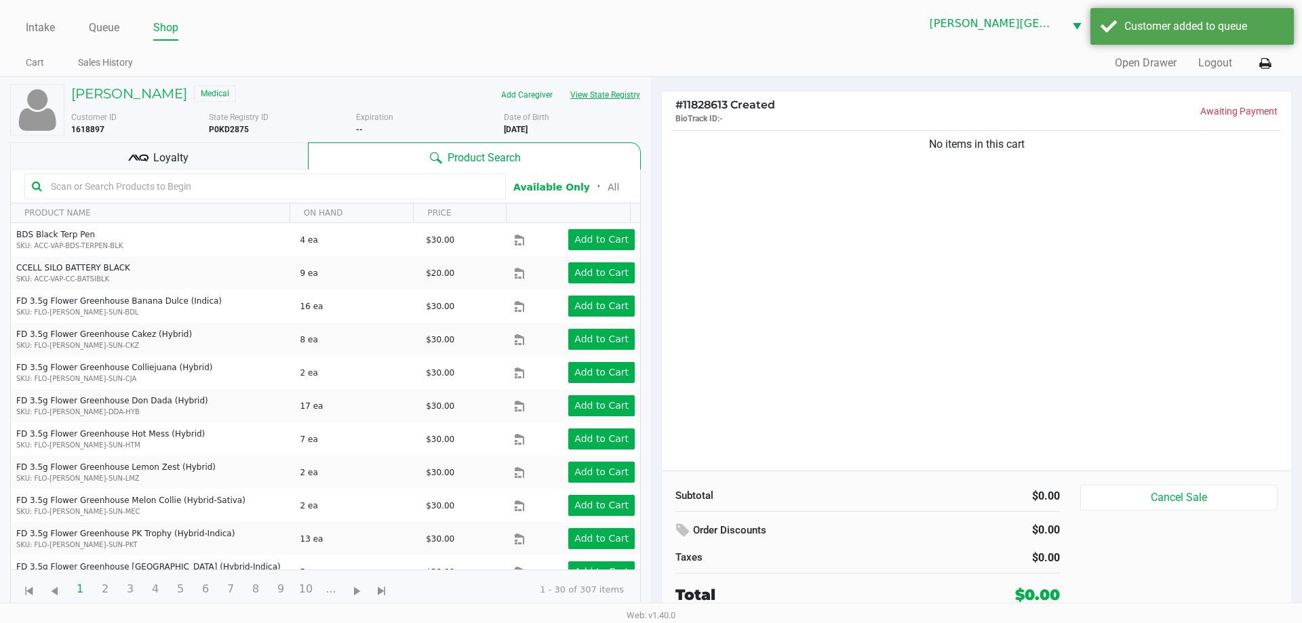
click at [606, 94] on button "View State Registry" at bounding box center [601, 95] width 79 height 22
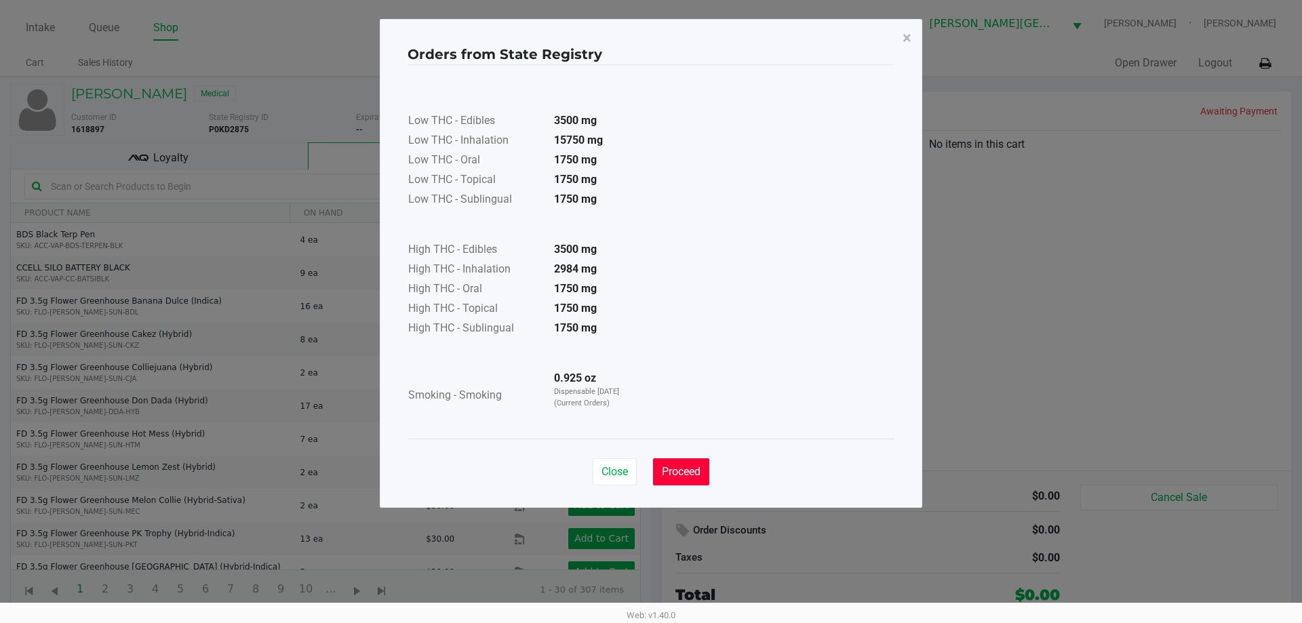
click at [692, 470] on span "Proceed" at bounding box center [681, 471] width 39 height 13
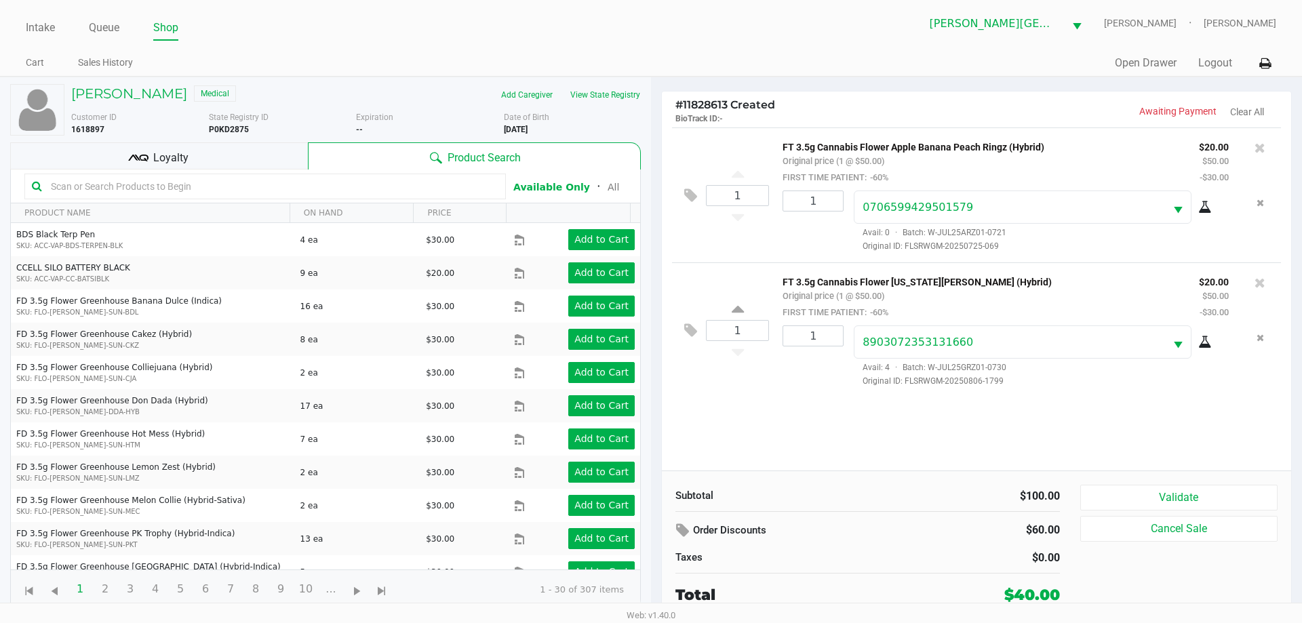
click at [222, 155] on div "Loyalty" at bounding box center [159, 155] width 298 height 27
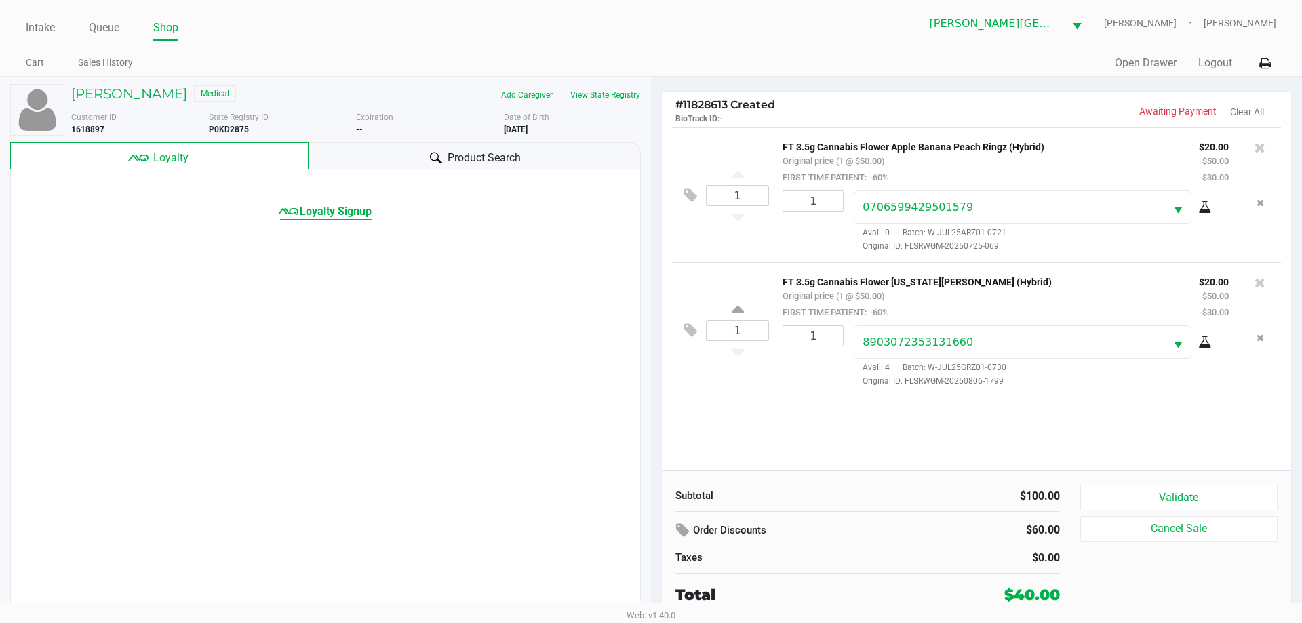
click at [351, 210] on span "Loyalty Signup" at bounding box center [336, 211] width 72 height 16
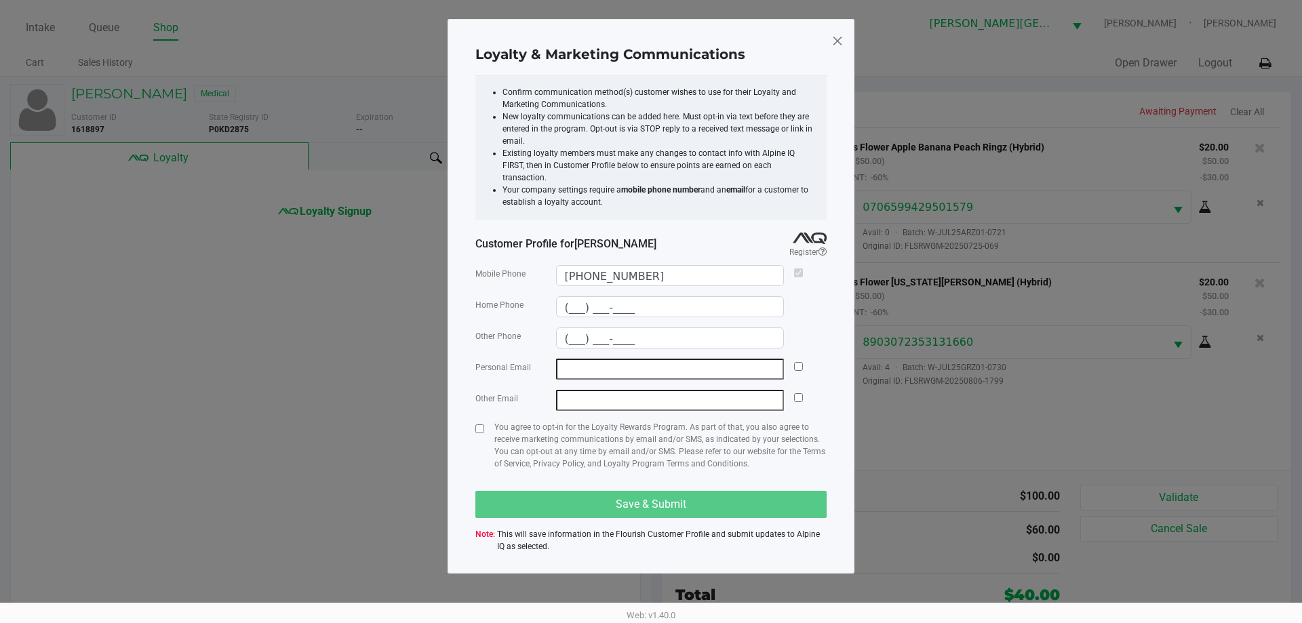
click at [688, 359] on input "email" at bounding box center [670, 369] width 229 height 21
click at [838, 39] on span at bounding box center [837, 41] width 12 height 22
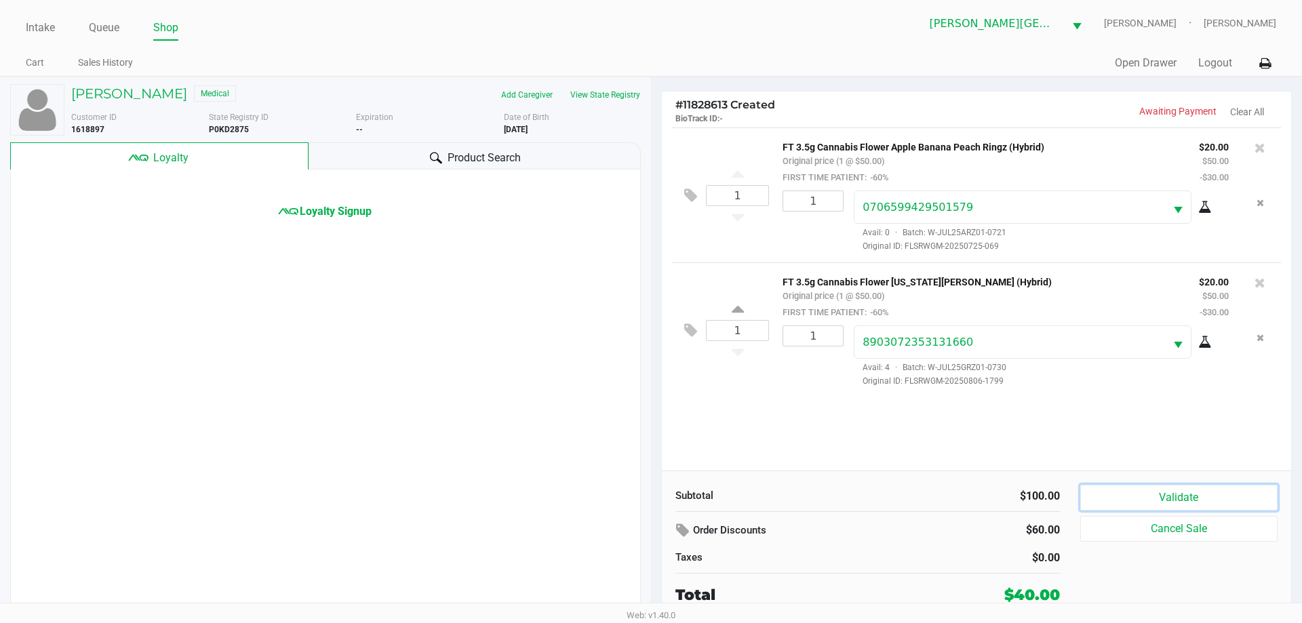
click at [1120, 482] on div "Subtotal $100.00 Order Discounts $60.00 Taxes $0.00 Total $40.00 Validate Cance…" at bounding box center [976, 545] width 629 height 149
click at [1124, 493] on button "Validate" at bounding box center [1178, 498] width 197 height 26
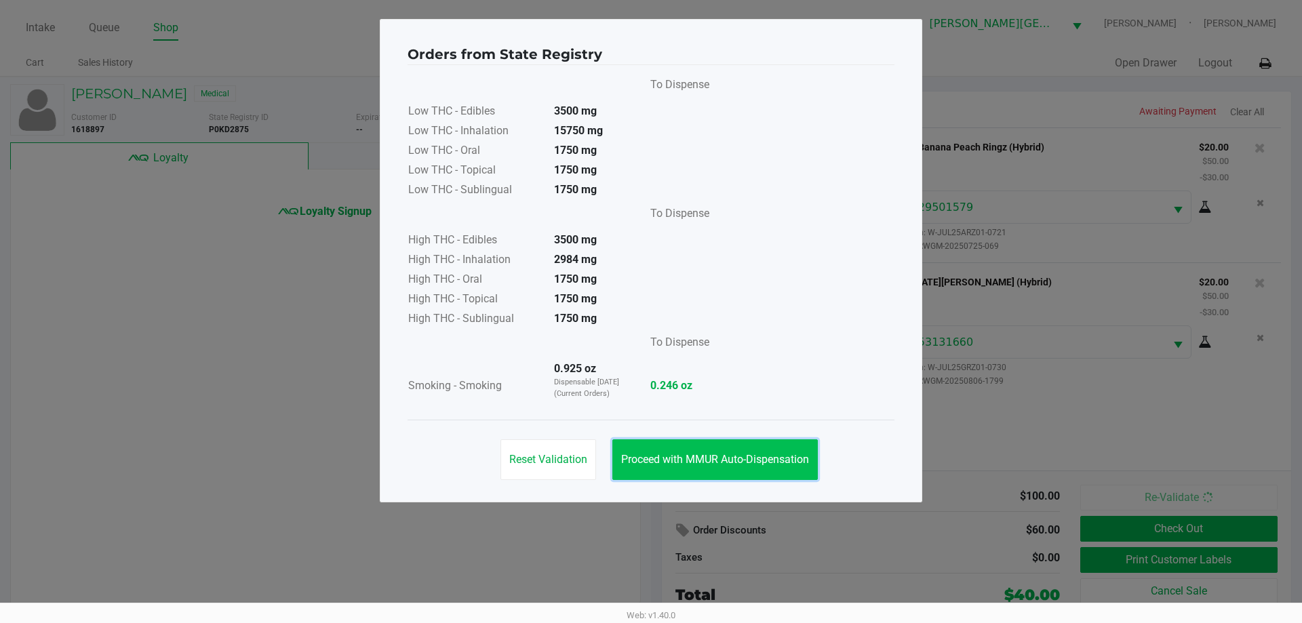
click at [797, 453] on span "Proceed with MMUR Auto-Dispensation" at bounding box center [715, 459] width 188 height 13
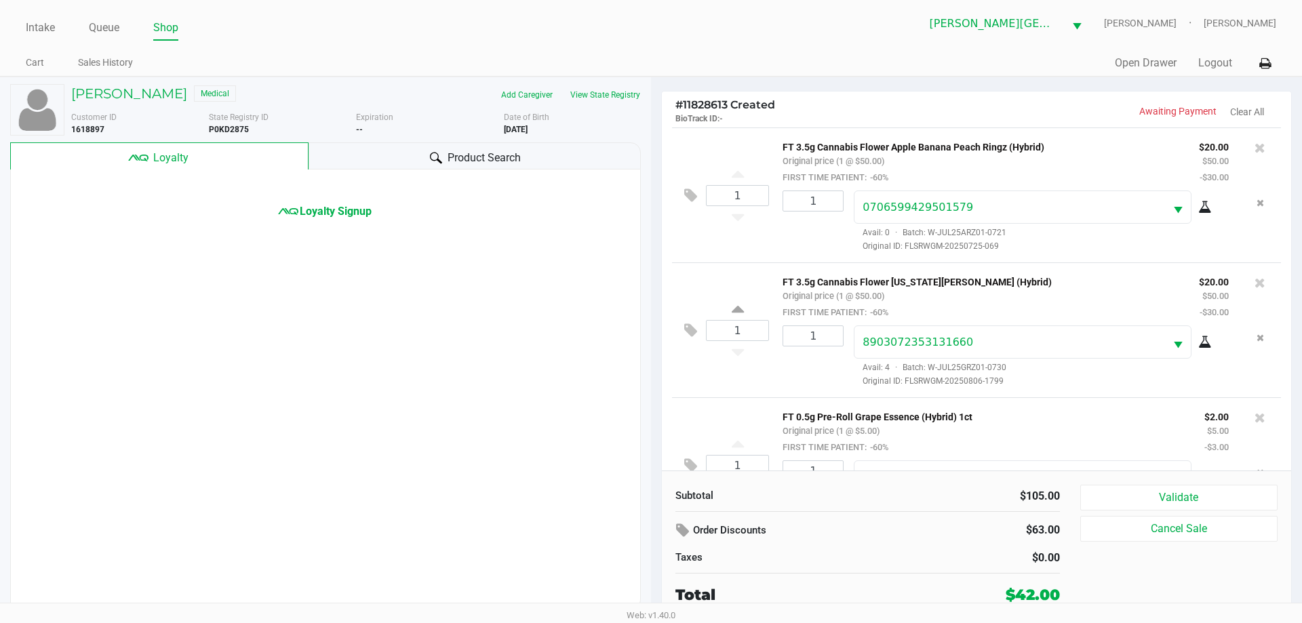
scroll to position [64, 0]
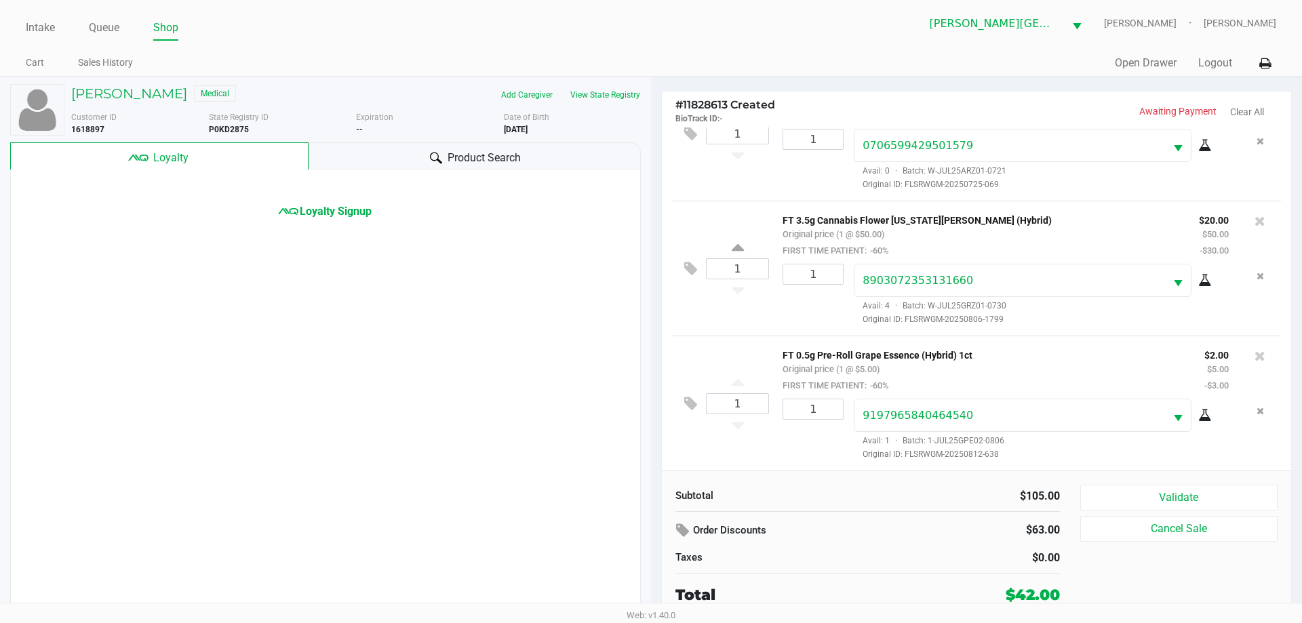
click at [480, 159] on span "Product Search" at bounding box center [484, 158] width 73 height 16
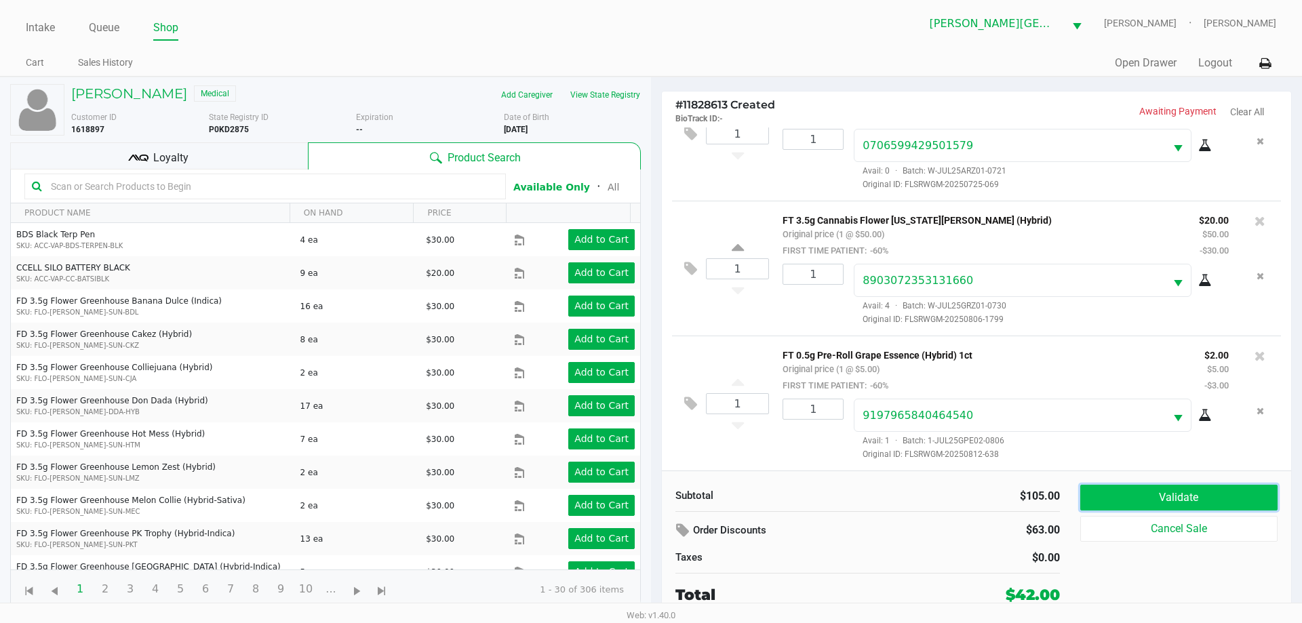
click at [1201, 511] on button "Validate" at bounding box center [1178, 498] width 197 height 26
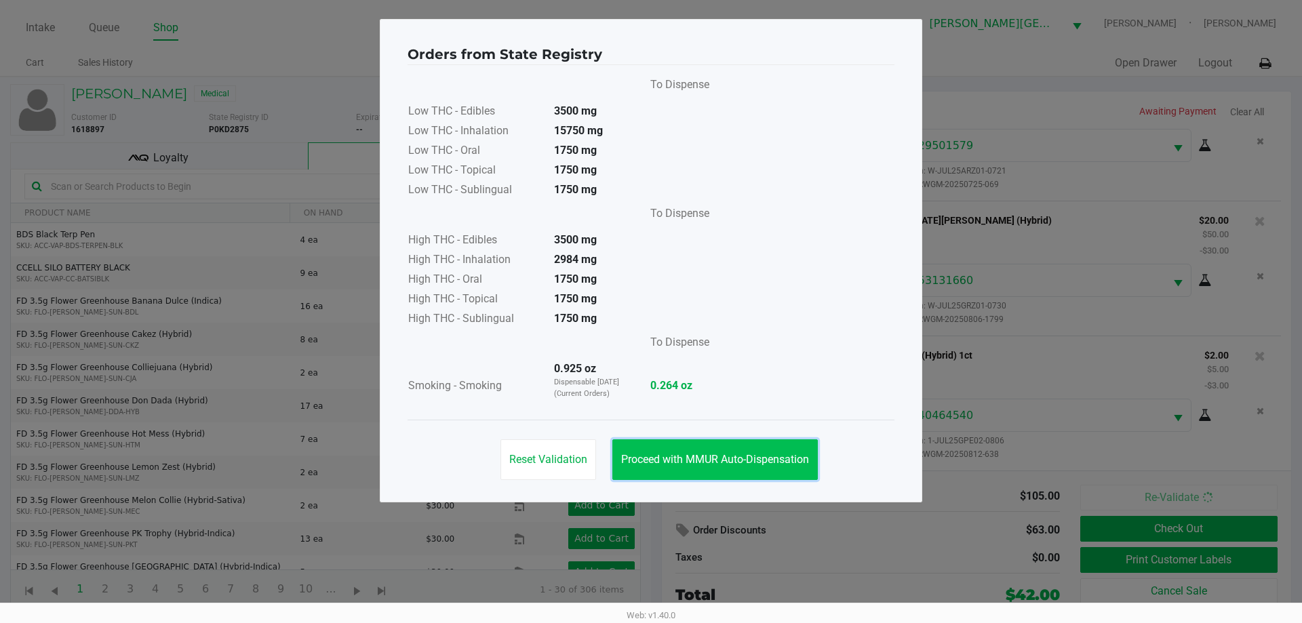
click at [803, 447] on button "Proceed with MMUR Auto-Dispensation" at bounding box center [714, 459] width 205 height 41
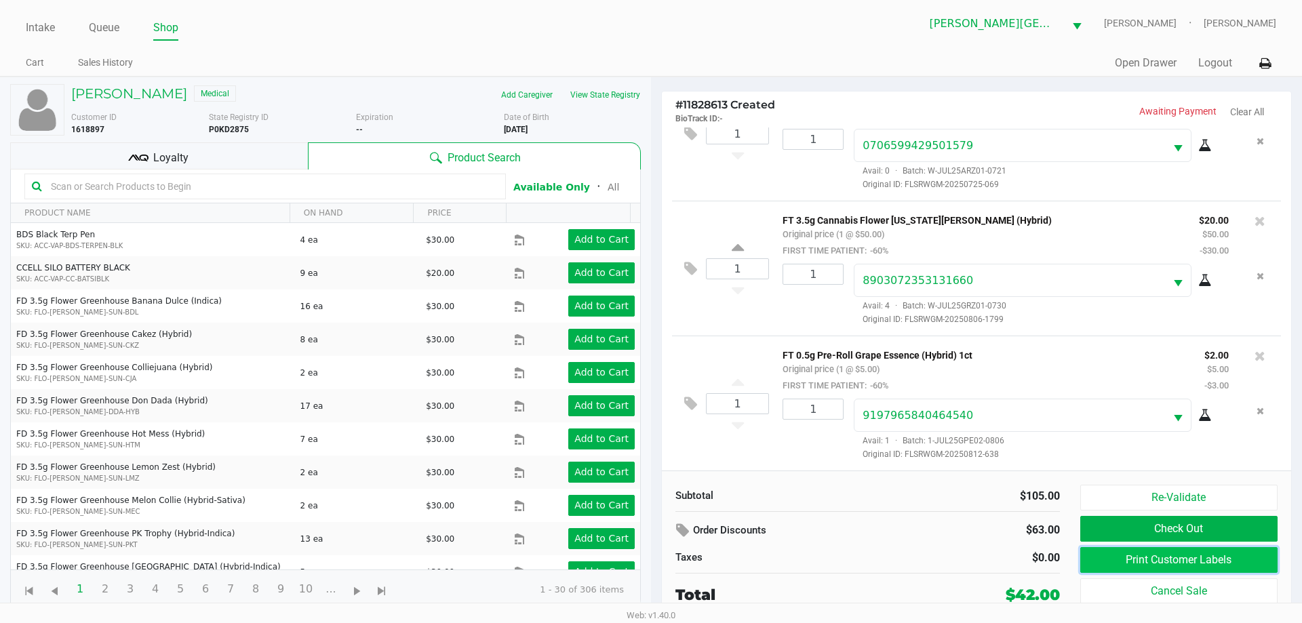
click at [1211, 560] on button "Print Customer Labels" at bounding box center [1178, 560] width 197 height 26
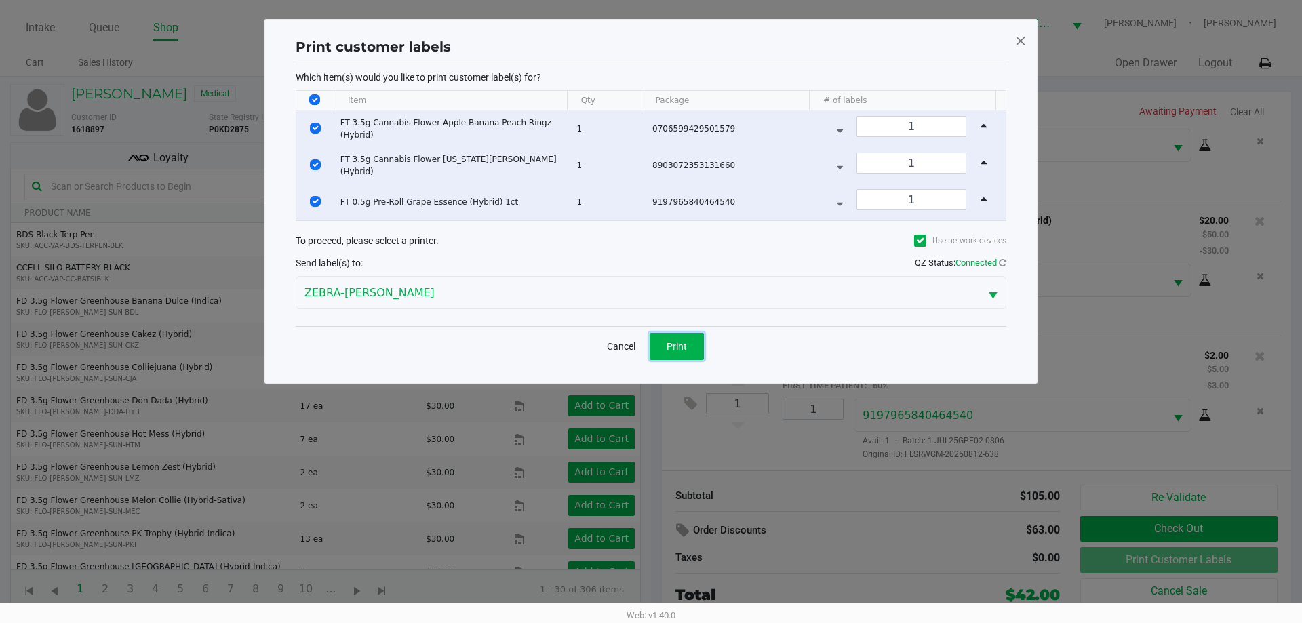
click at [680, 343] on span "Print" at bounding box center [677, 346] width 20 height 11
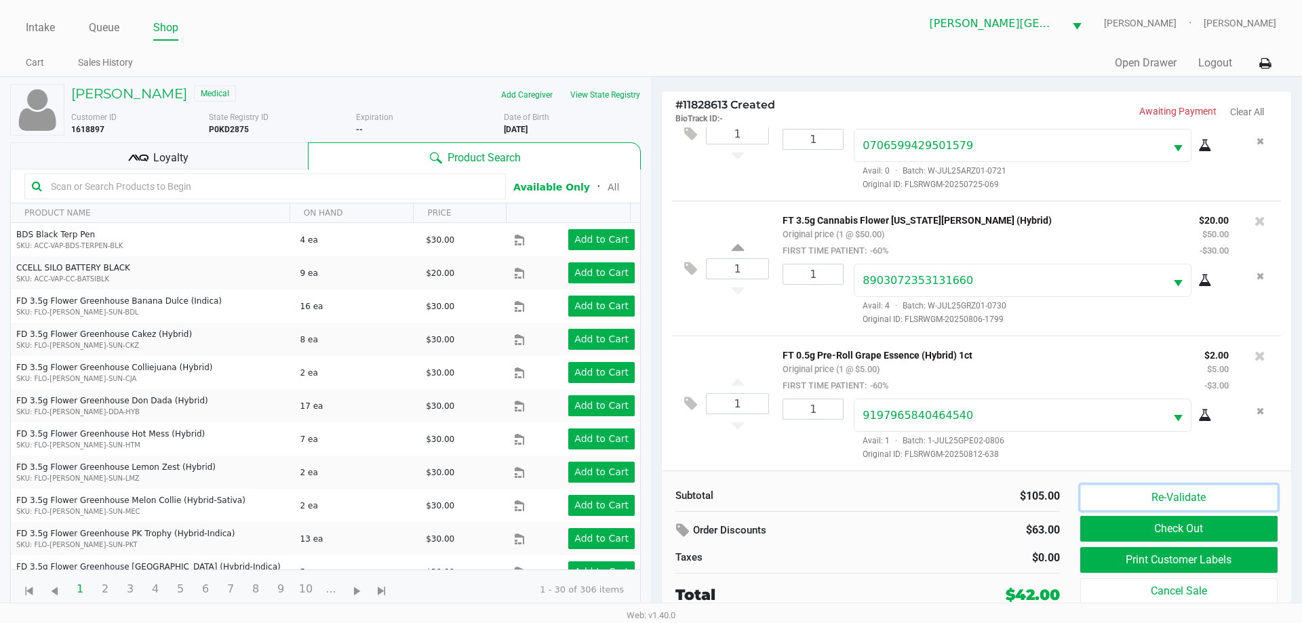
click at [1153, 501] on button "Re-Validate" at bounding box center [1178, 498] width 197 height 26
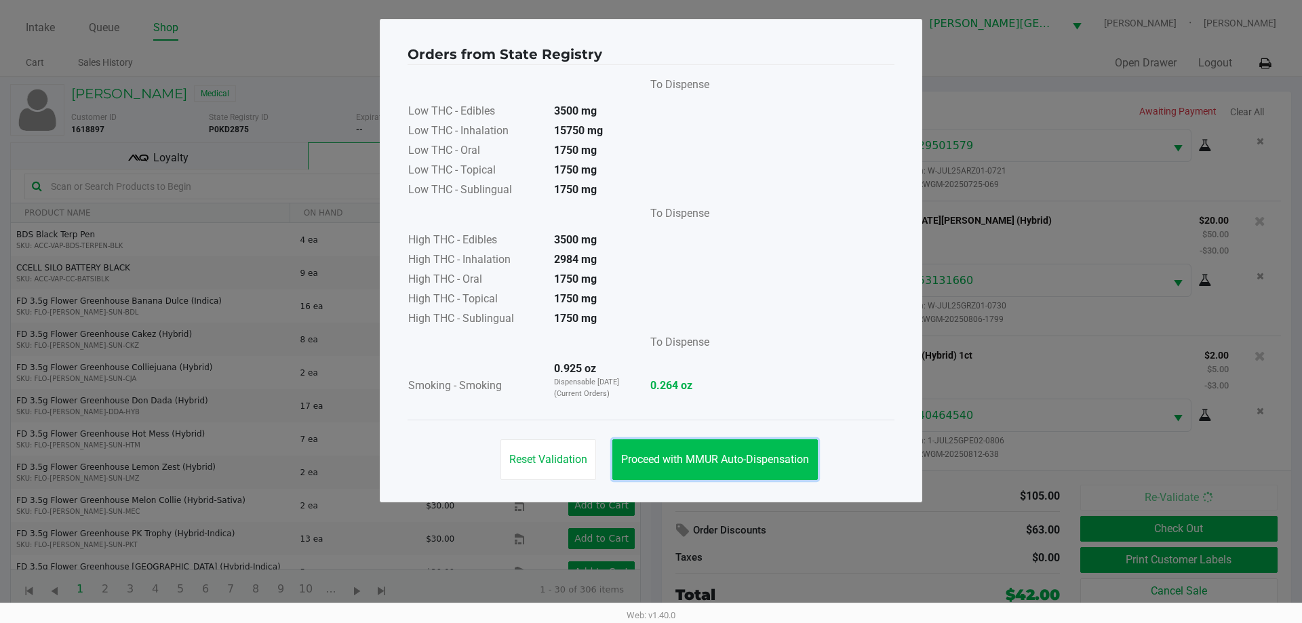
click at [751, 460] on span "Proceed with MMUR Auto-Dispensation" at bounding box center [715, 459] width 188 height 13
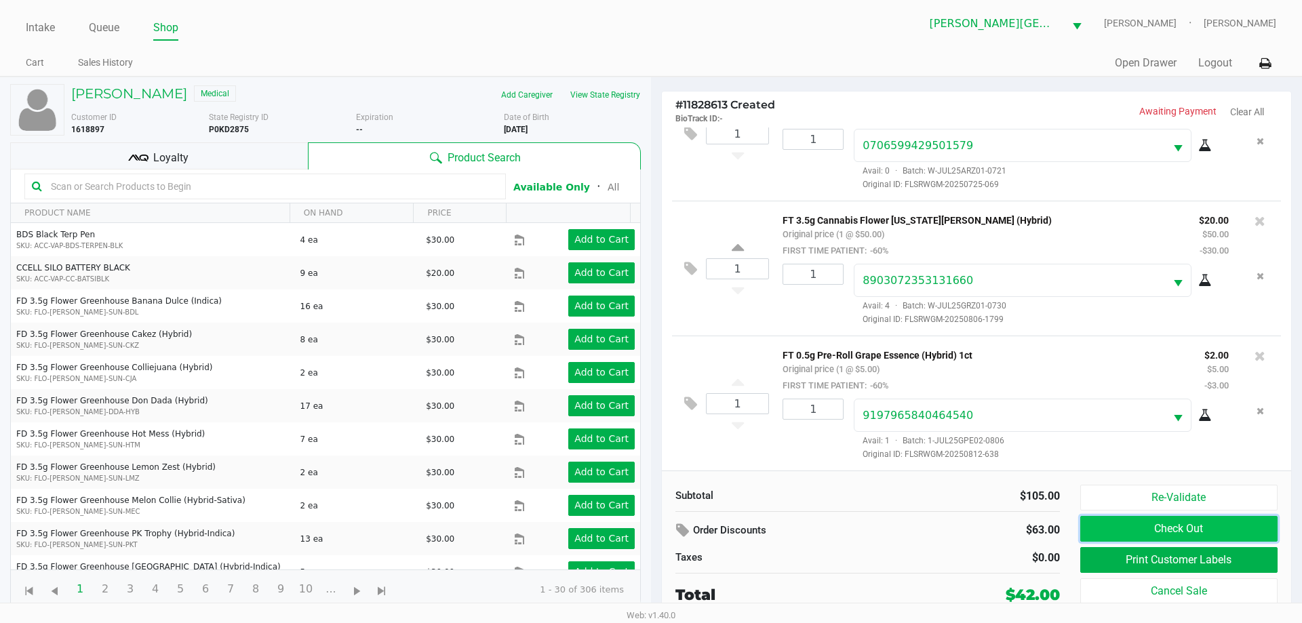
click at [1207, 533] on button "Check Out" at bounding box center [1178, 529] width 197 height 26
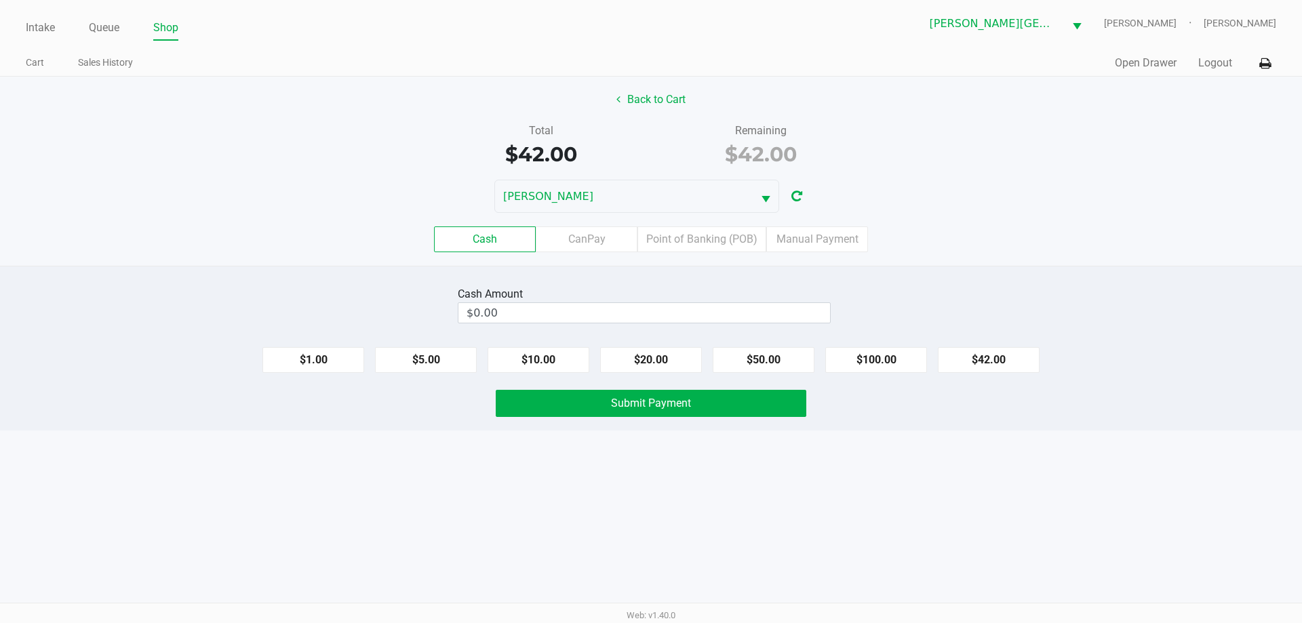
click at [667, 323] on kendo-numerictextbox "$0.00" at bounding box center [644, 312] width 373 height 21
type input "0"
click at [668, 314] on input "0" at bounding box center [644, 313] width 372 height 20
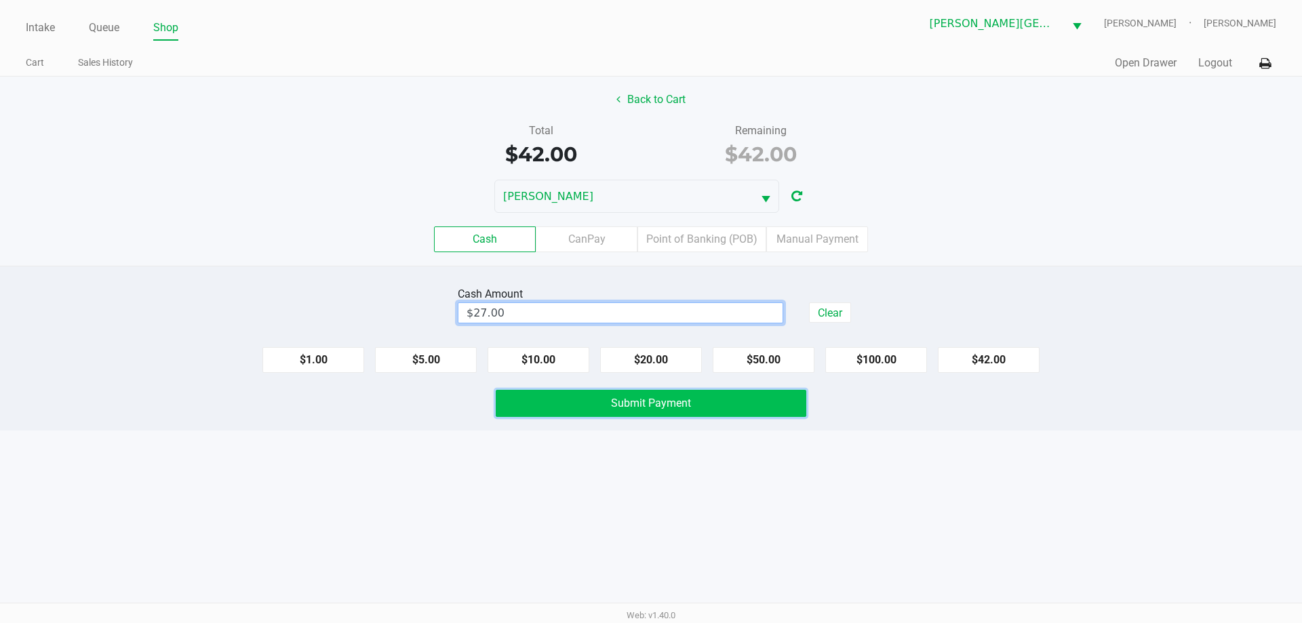
click at [633, 399] on span "Submit Payment" at bounding box center [651, 403] width 80 height 13
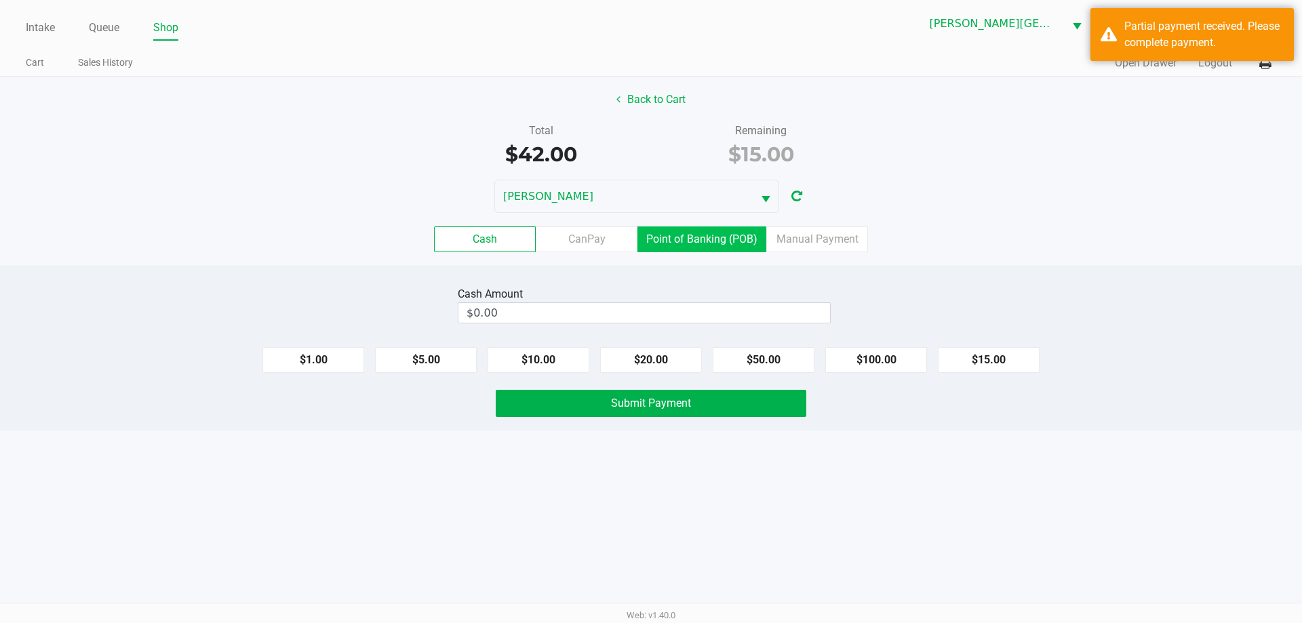
click at [683, 235] on label "Point of Banking (POB)" at bounding box center [702, 240] width 129 height 26
click at [0, 0] on 7 "Point of Banking (POB)" at bounding box center [0, 0] width 0 height 0
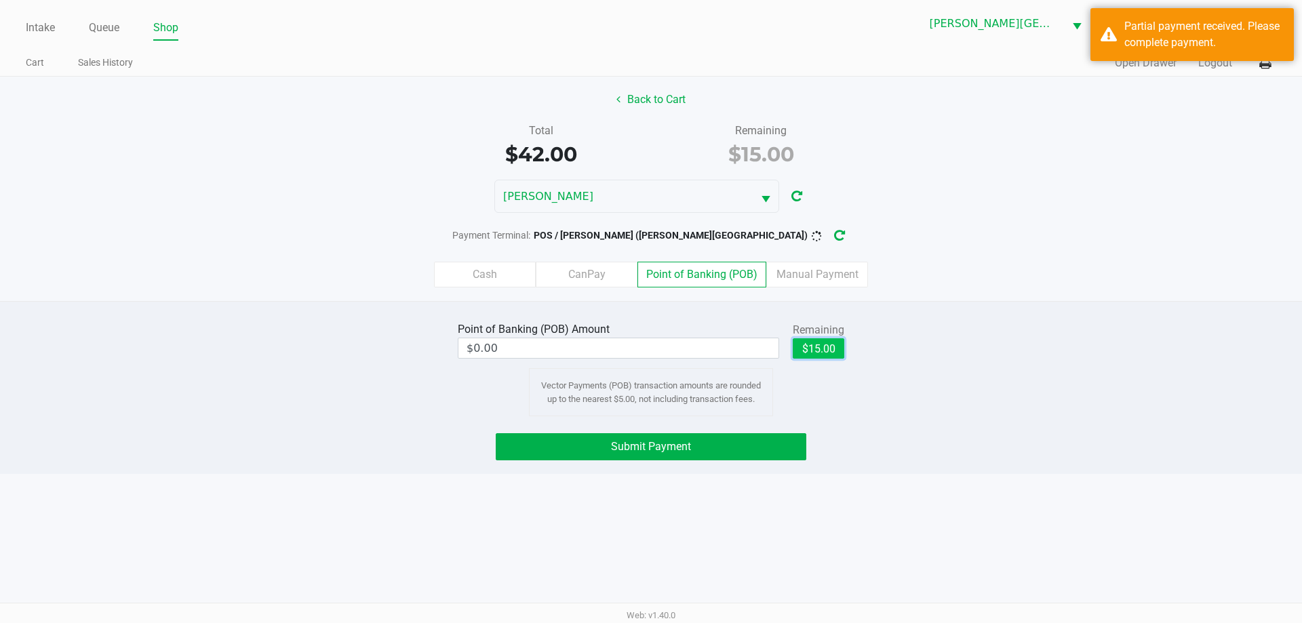
click at [821, 339] on button "$15.00" at bounding box center [819, 348] width 52 height 20
type input "$15.00"
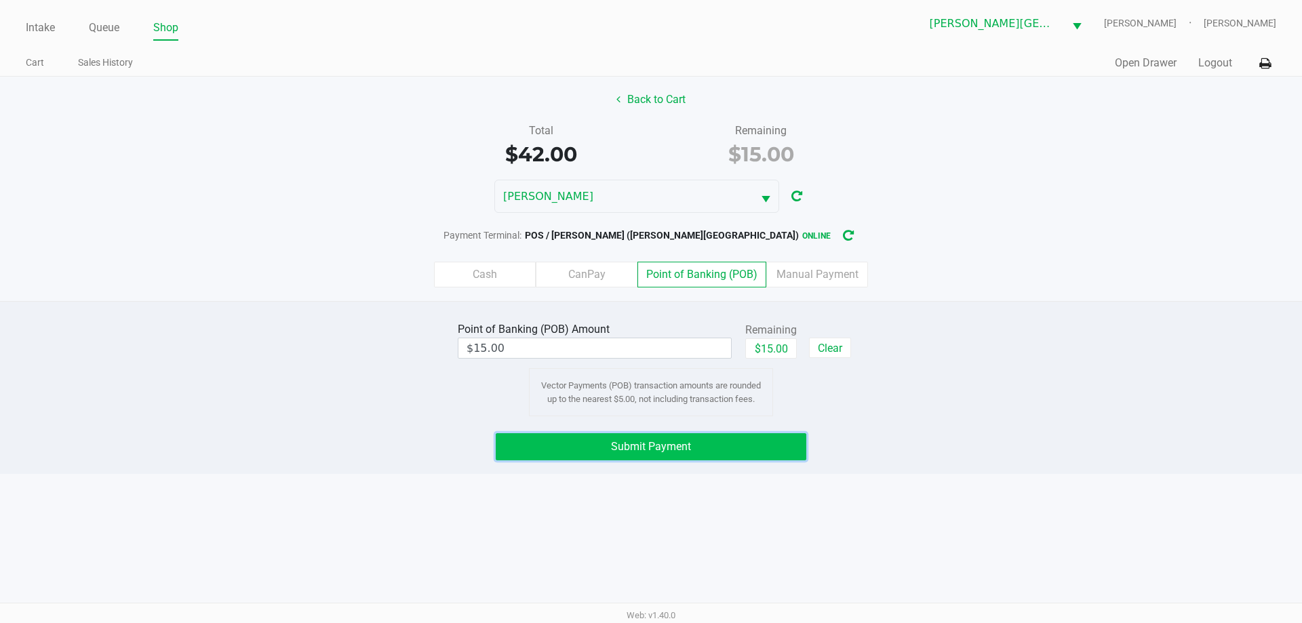
click at [733, 456] on button "Submit Payment" at bounding box center [651, 446] width 311 height 27
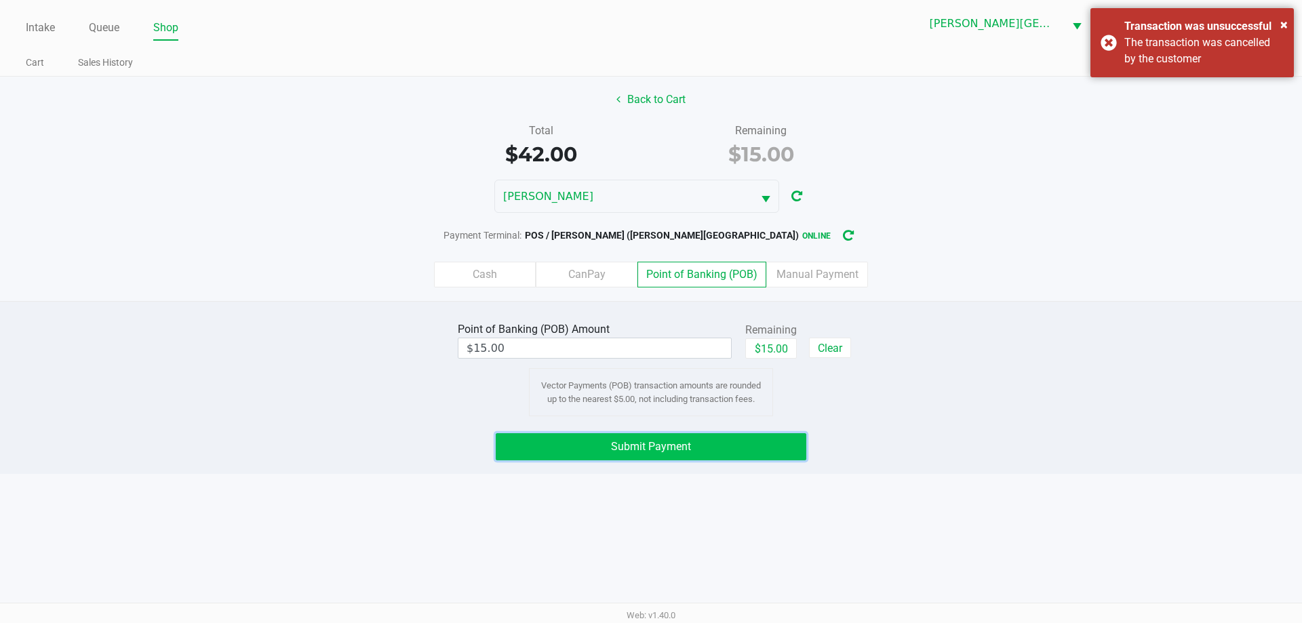
click at [748, 448] on button "Submit Payment" at bounding box center [651, 446] width 311 height 27
click at [751, 446] on button "Submit Payment" at bounding box center [651, 446] width 311 height 27
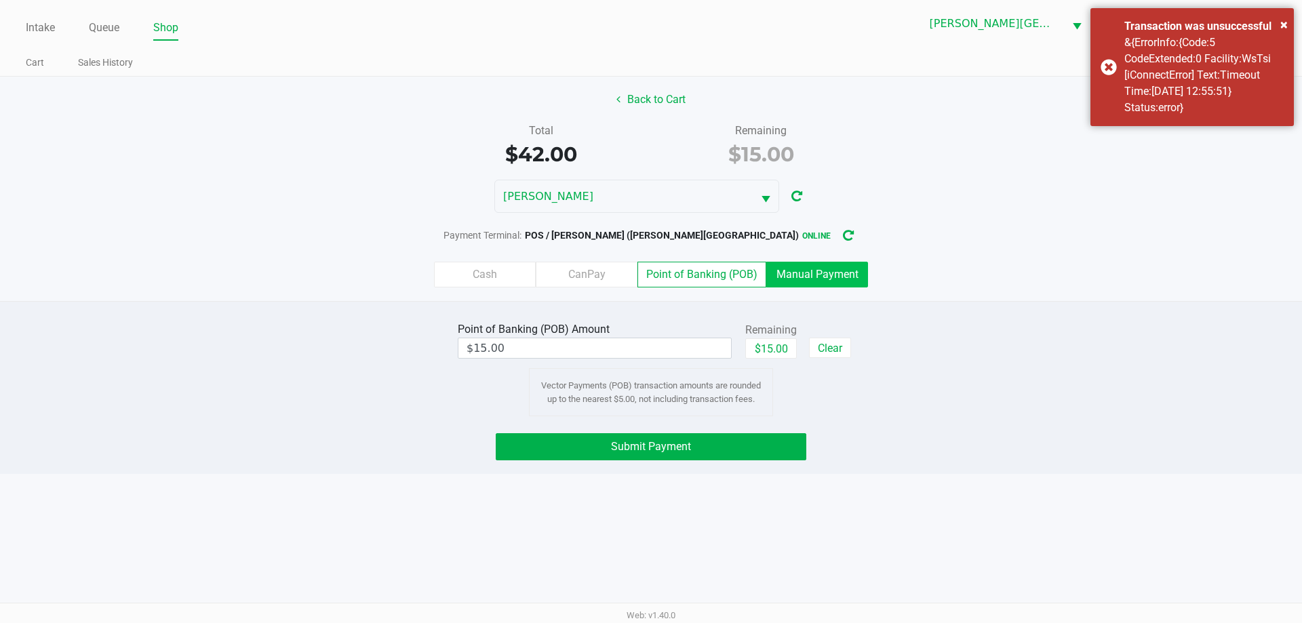
click at [808, 271] on label "Manual Payment" at bounding box center [817, 275] width 102 height 26
click at [0, 0] on 8 "Manual Payment" at bounding box center [0, 0] width 0 height 0
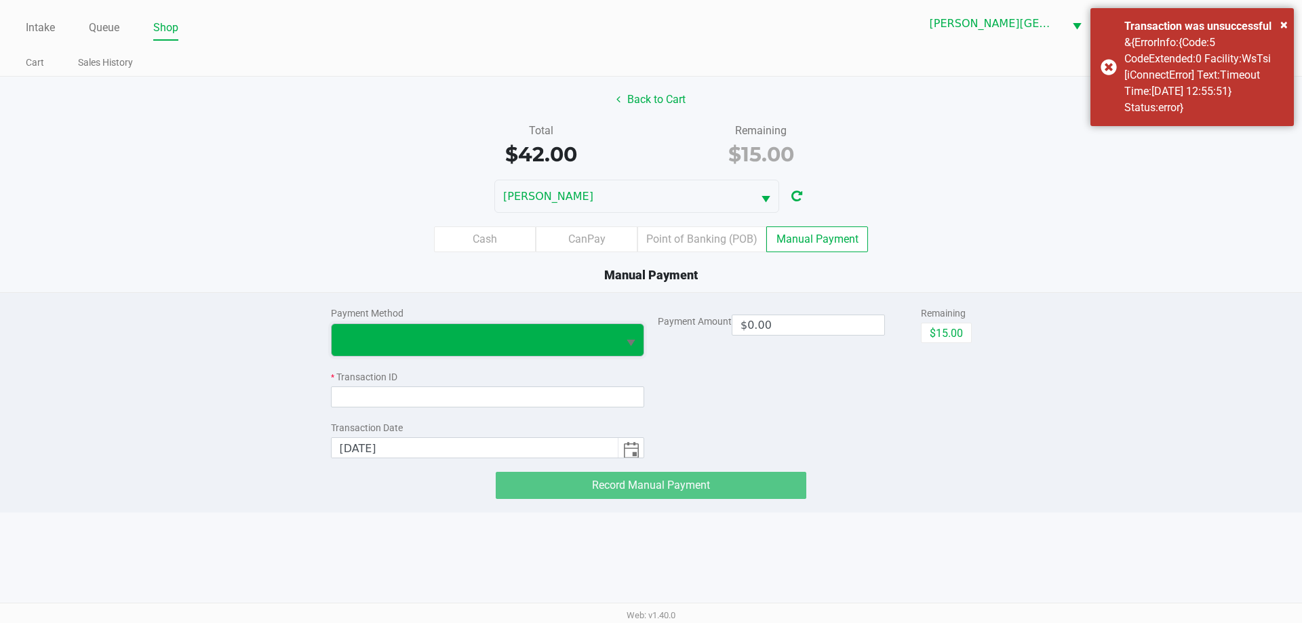
click at [547, 334] on span at bounding box center [475, 340] width 271 height 16
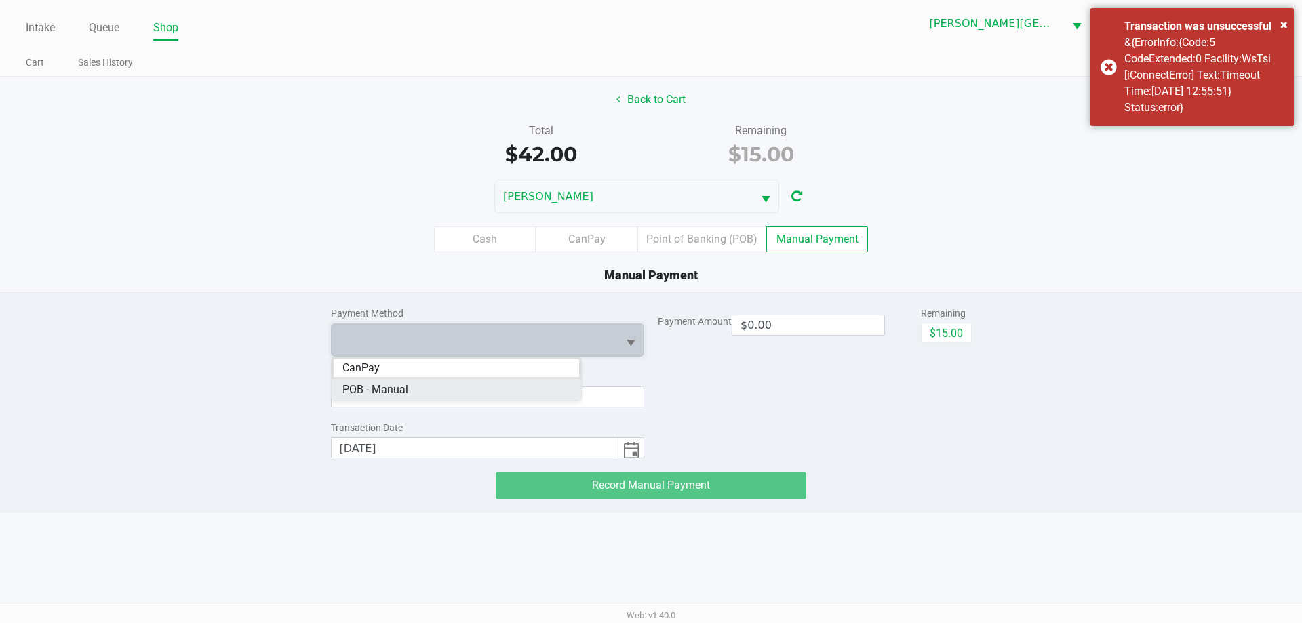
click at [466, 384] on Manual "POB - Manual" at bounding box center [457, 390] width 250 height 22
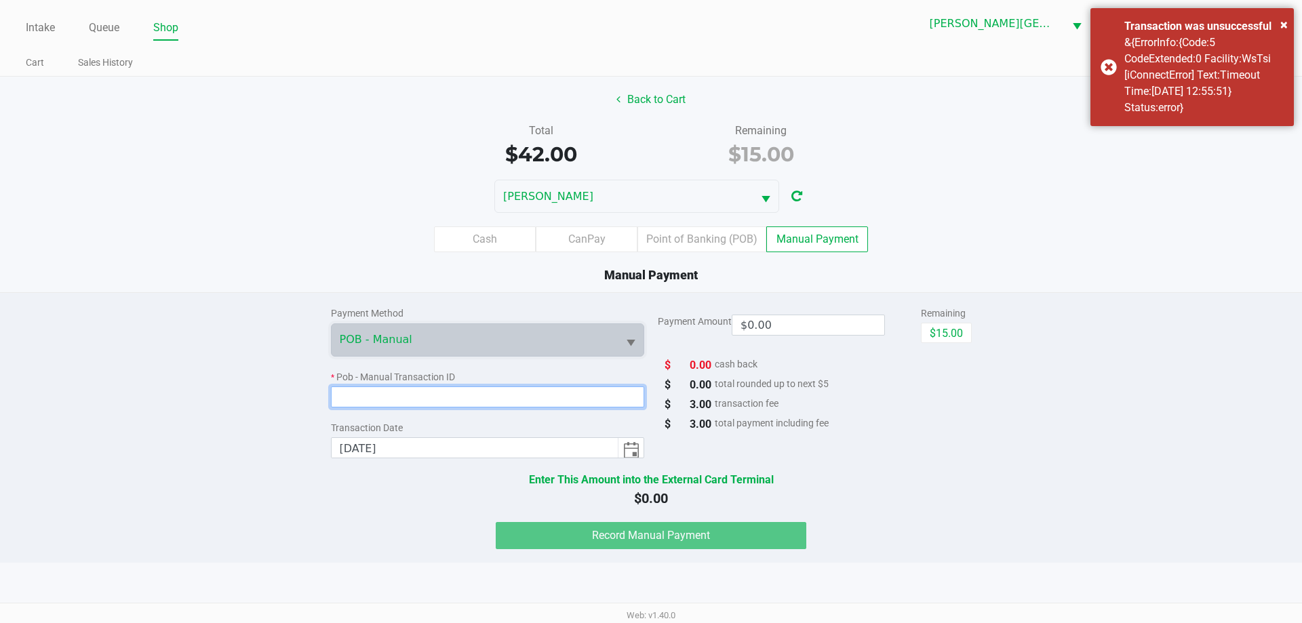
click at [465, 399] on input at bounding box center [488, 397] width 314 height 21
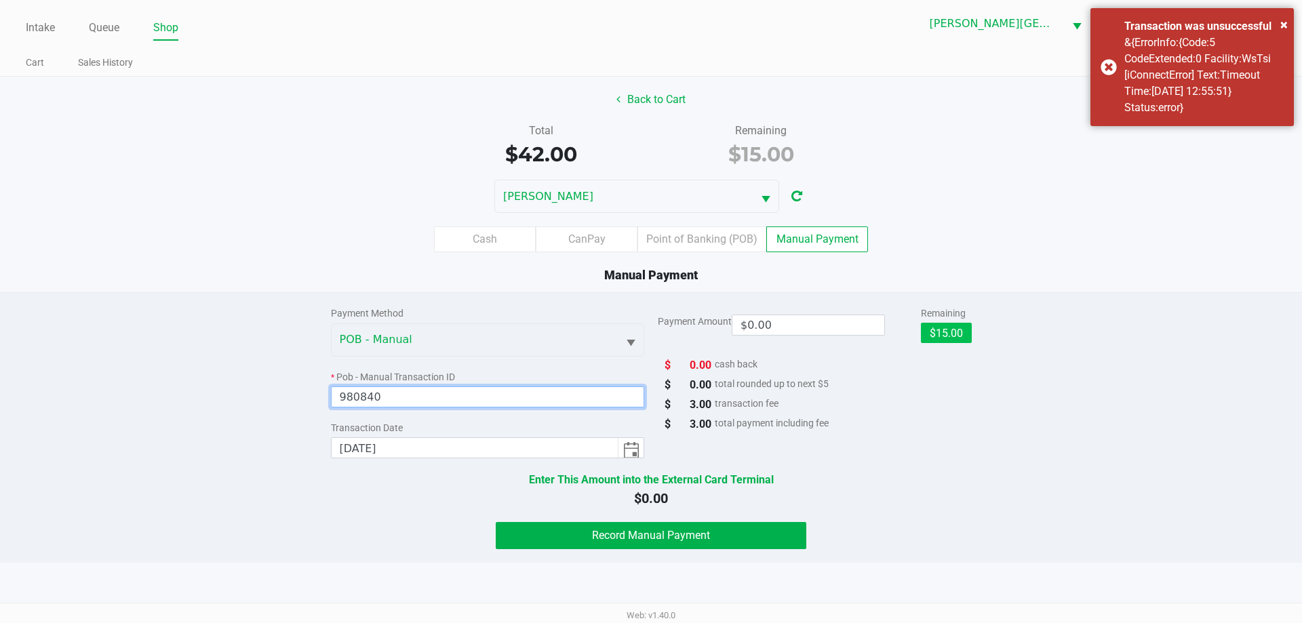
type input "980840"
click at [957, 328] on button "$15.00" at bounding box center [946, 333] width 51 height 20
type input "$15.00"
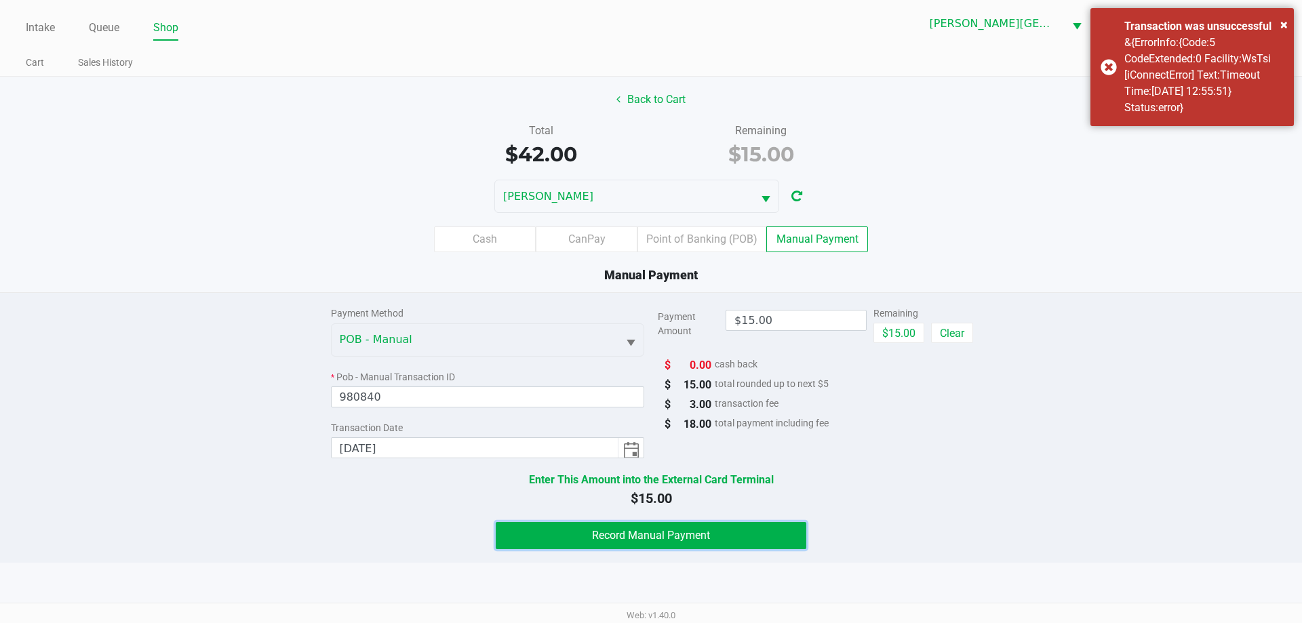
click at [714, 531] on button "Record Manual Payment" at bounding box center [651, 535] width 311 height 27
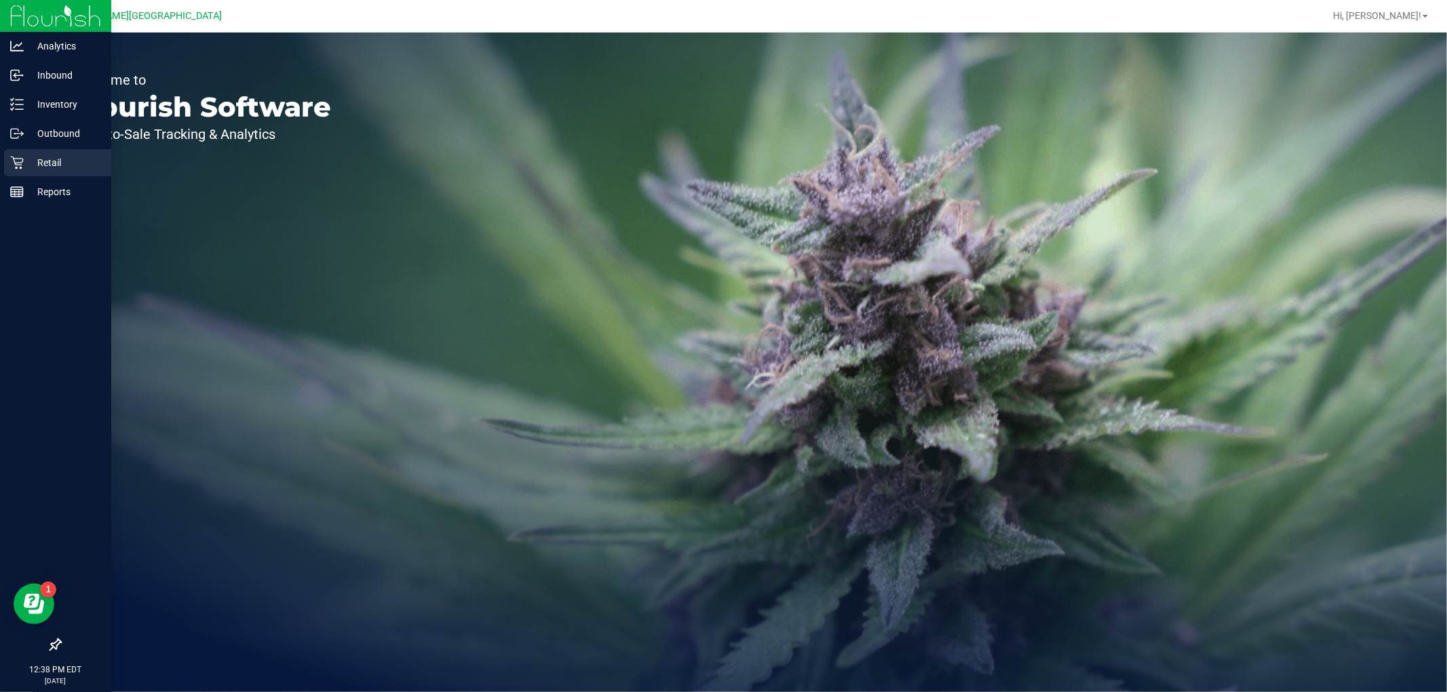
click at [80, 159] on p "Retail" at bounding box center [64, 163] width 81 height 16
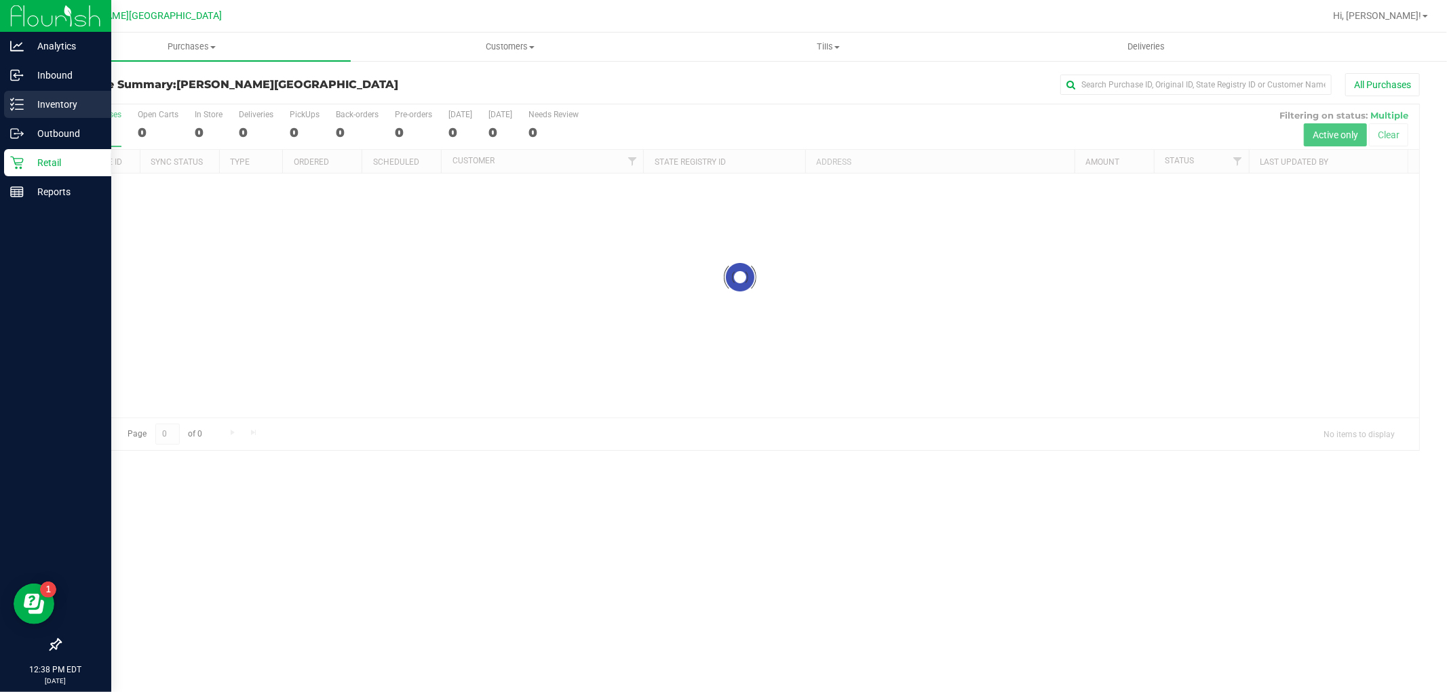
click at [64, 105] on p "Inventory" at bounding box center [64, 104] width 81 height 16
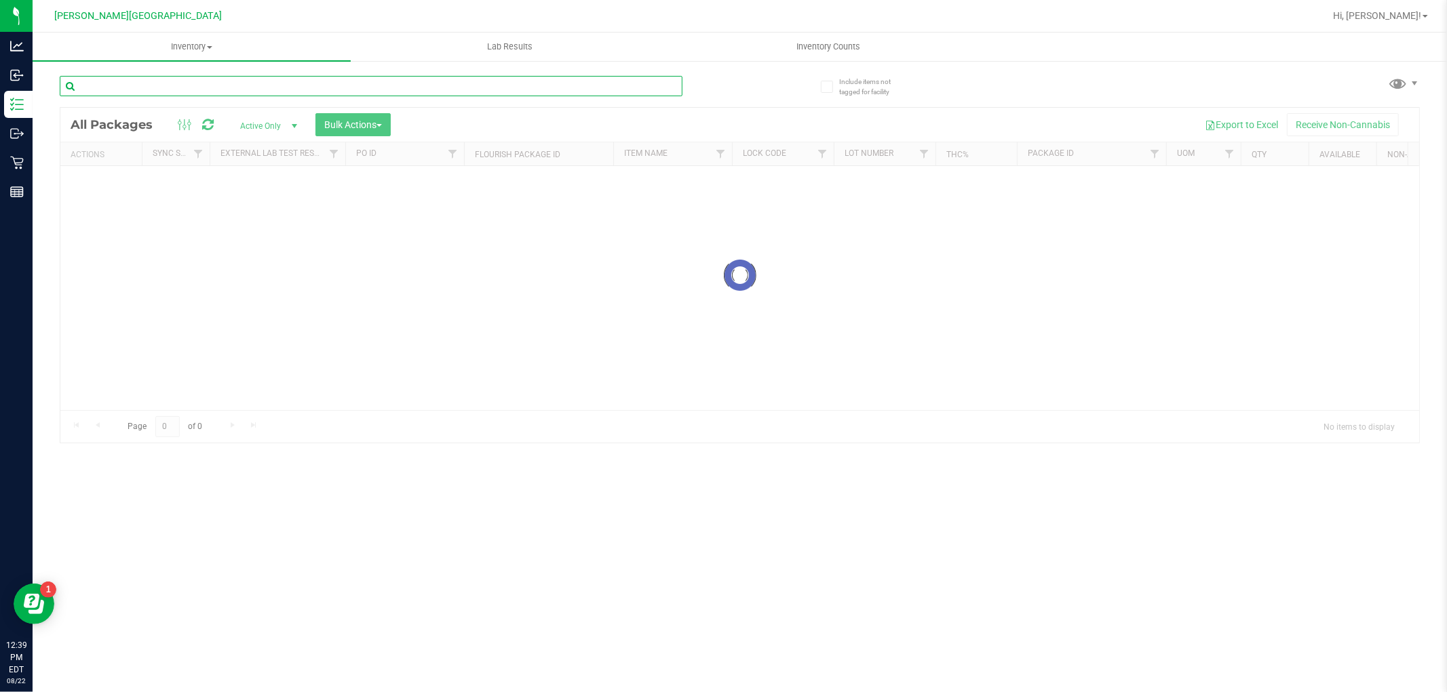
click at [184, 79] on input "text" at bounding box center [371, 86] width 623 height 20
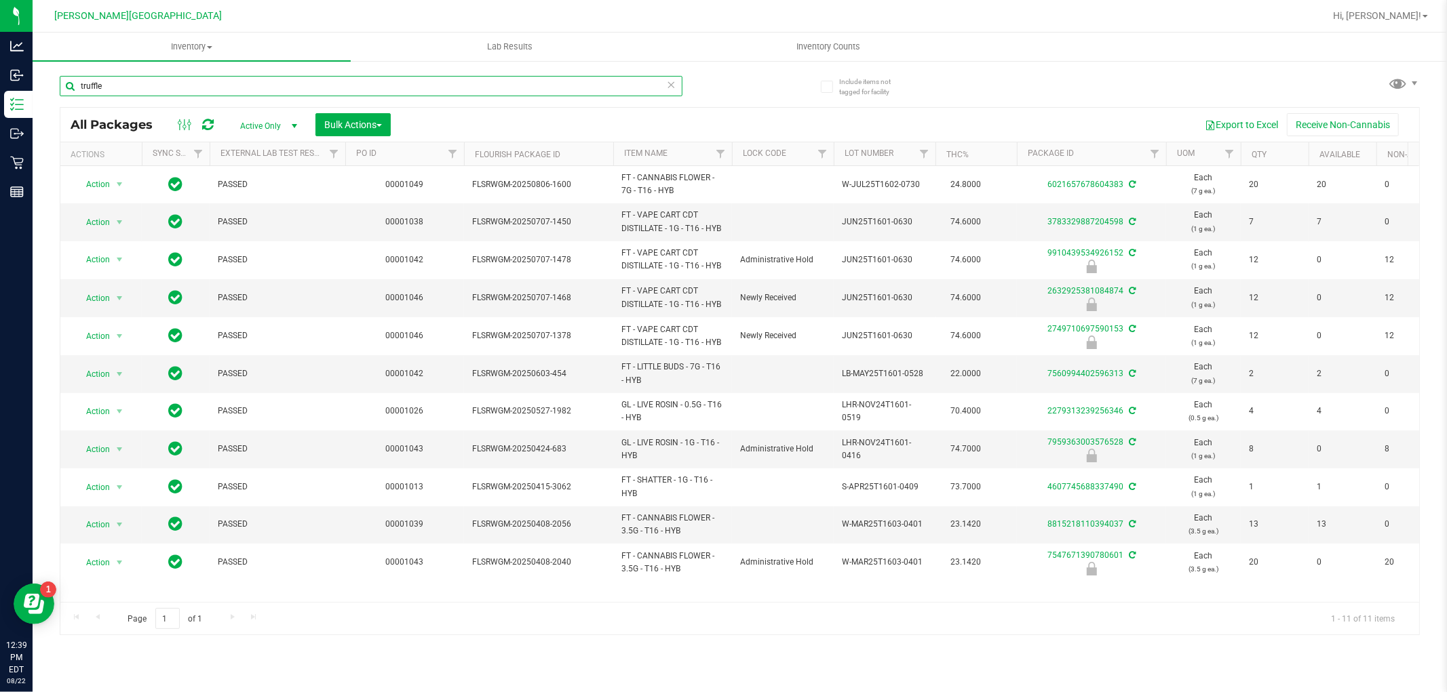
type input "truffle"
